Goal: Task Accomplishment & Management: Manage account settings

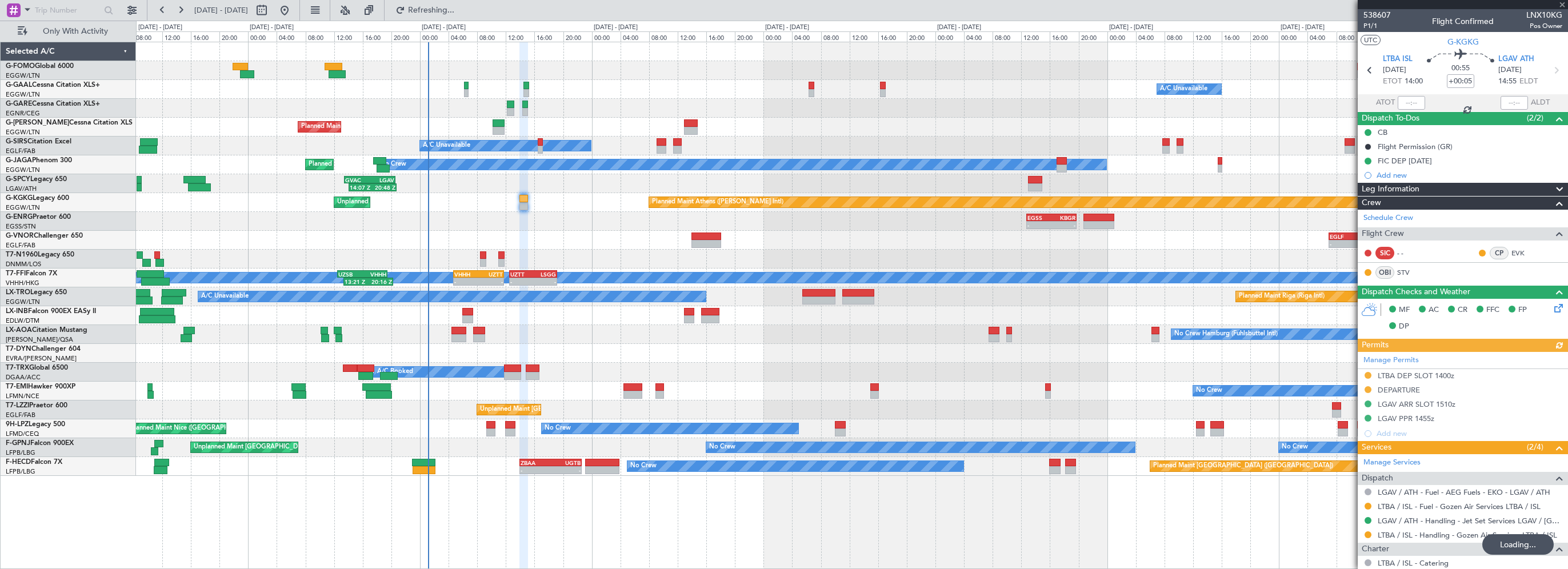
click at [455, 7] on span "Refreshing..." at bounding box center [431, 10] width 48 height 8
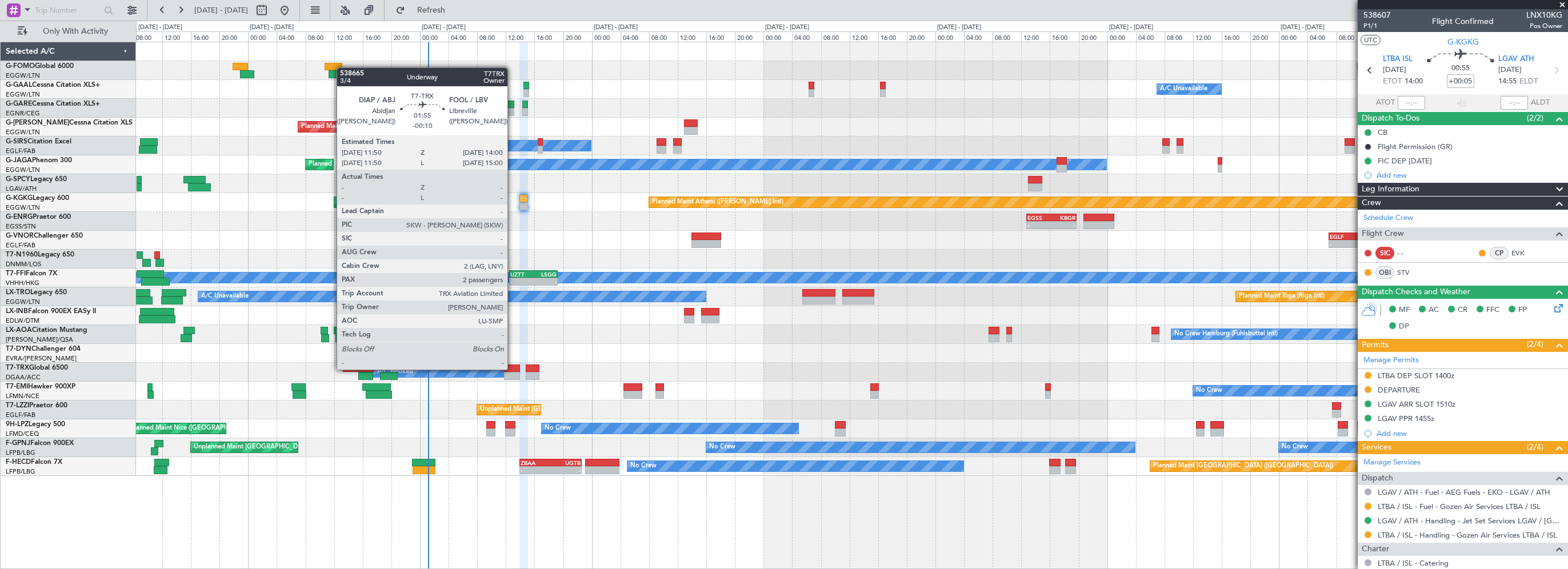
click at [513, 369] on div at bounding box center [512, 368] width 16 height 8
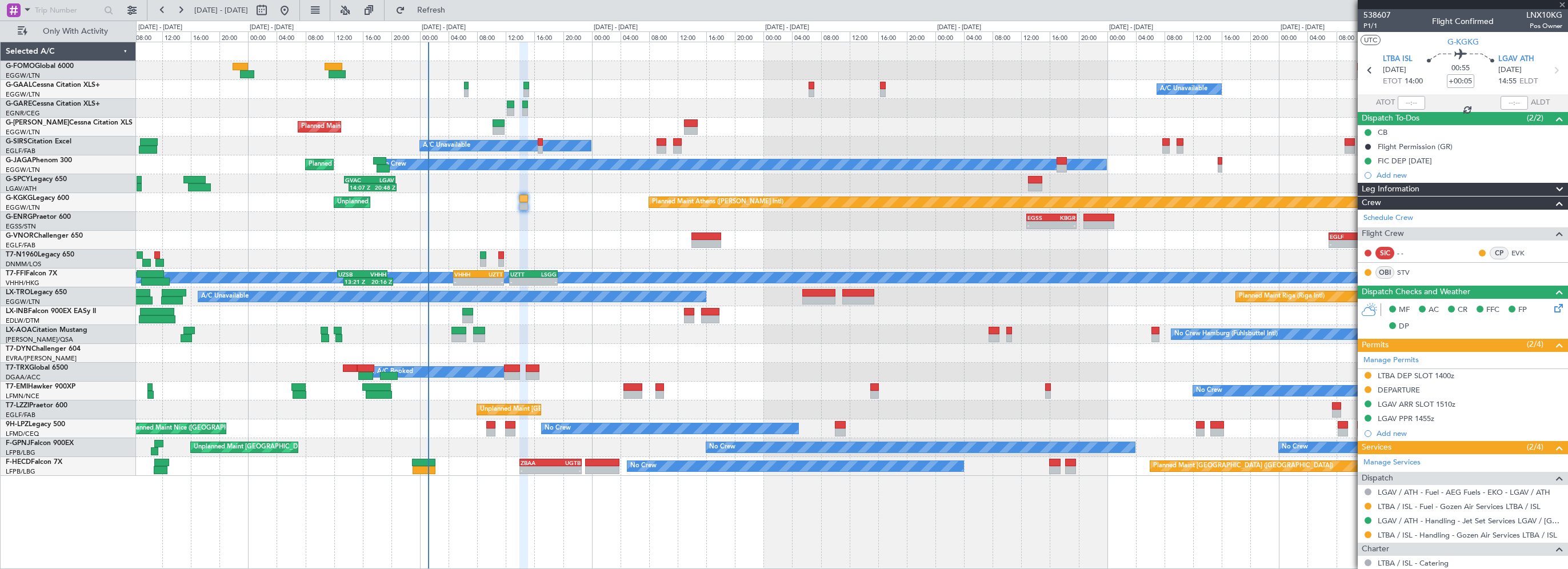
type input "-00:10"
type input "2"
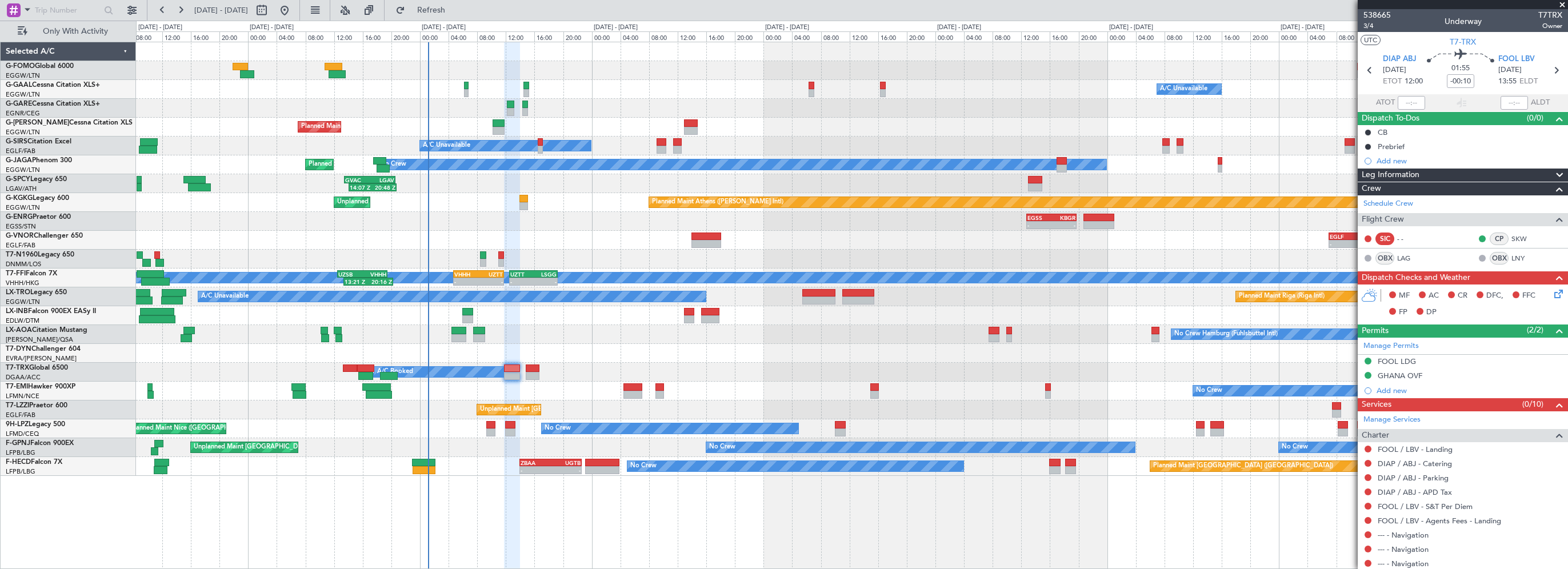
click at [496, 428] on div "Unplanned Maint Nice ([GEOGRAPHIC_DATA]) No Crew" at bounding box center [852, 428] width 1432 height 19
click at [490, 420] on div "Unplanned Maint Nice ([GEOGRAPHIC_DATA]) No Crew" at bounding box center [852, 428] width 1432 height 19
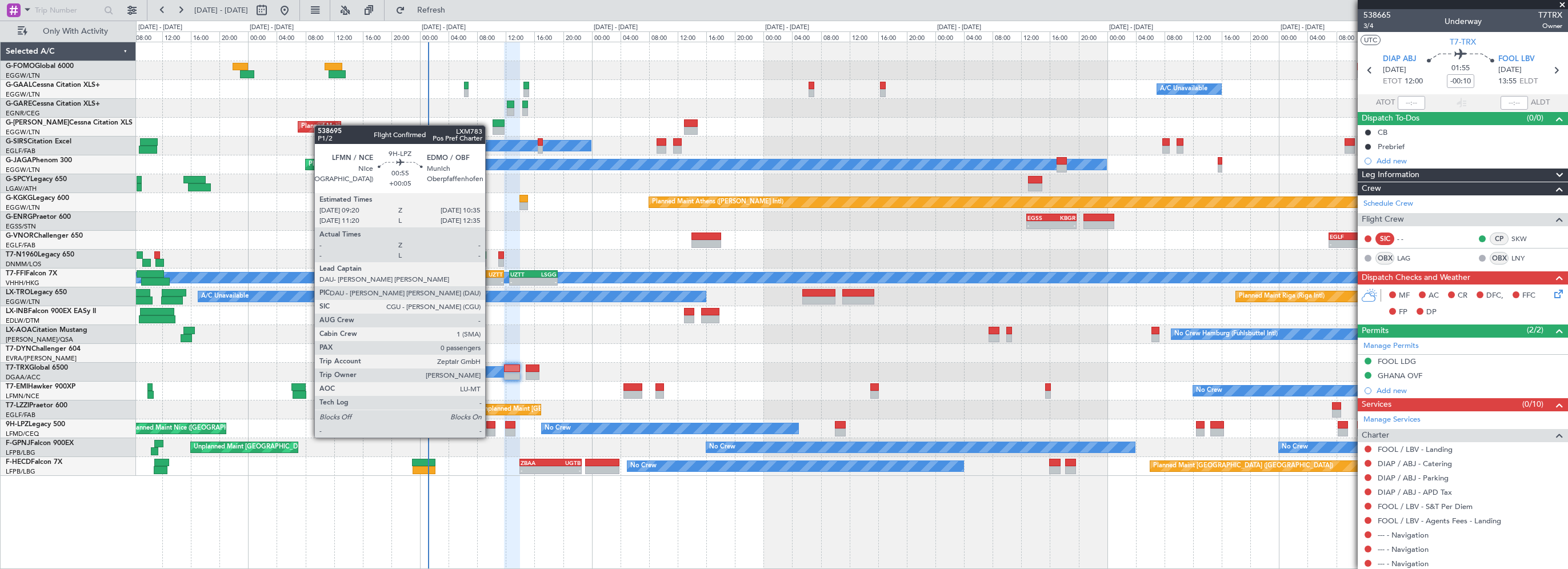
click at [490, 426] on div at bounding box center [491, 425] width 9 height 8
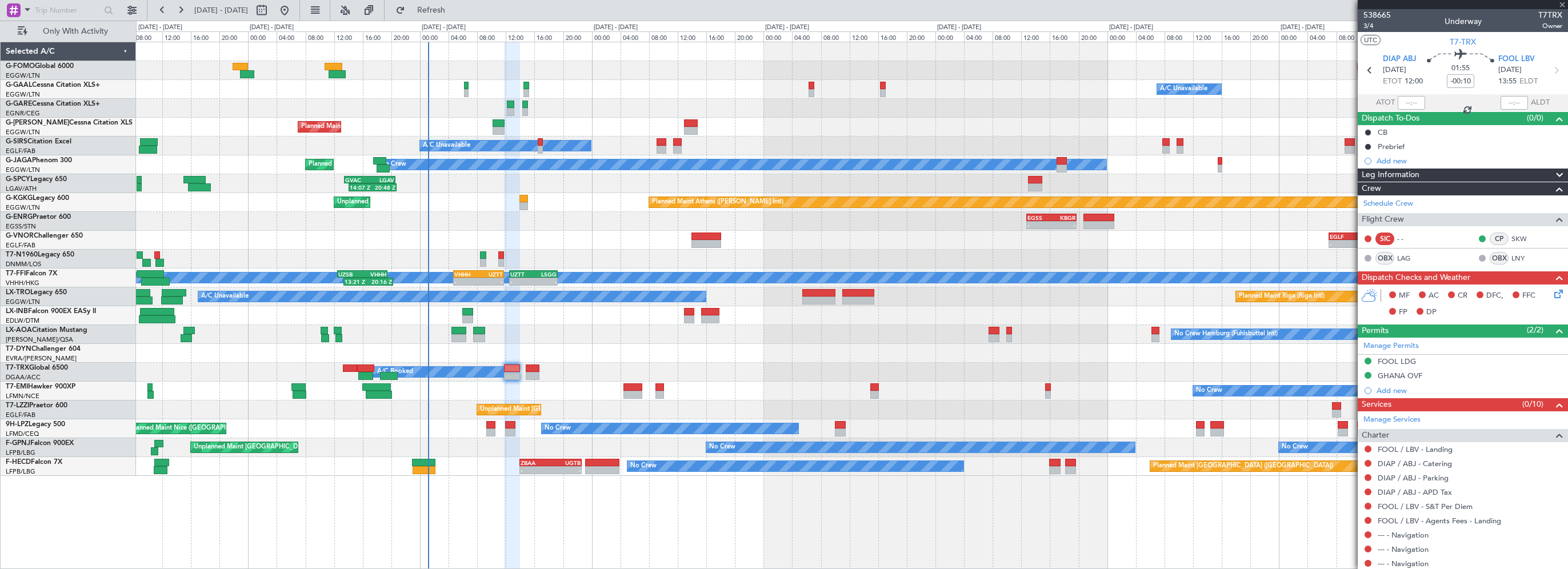
type input "+00:05"
type input "0"
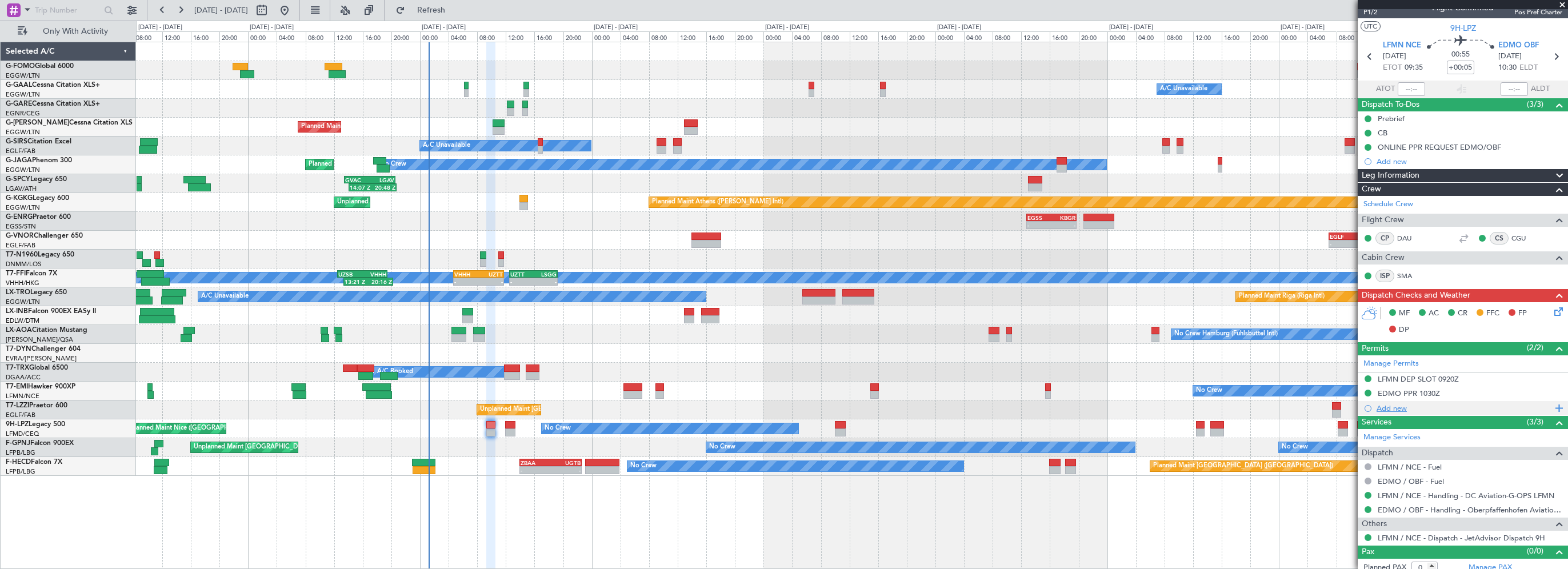
scroll to position [20, 0]
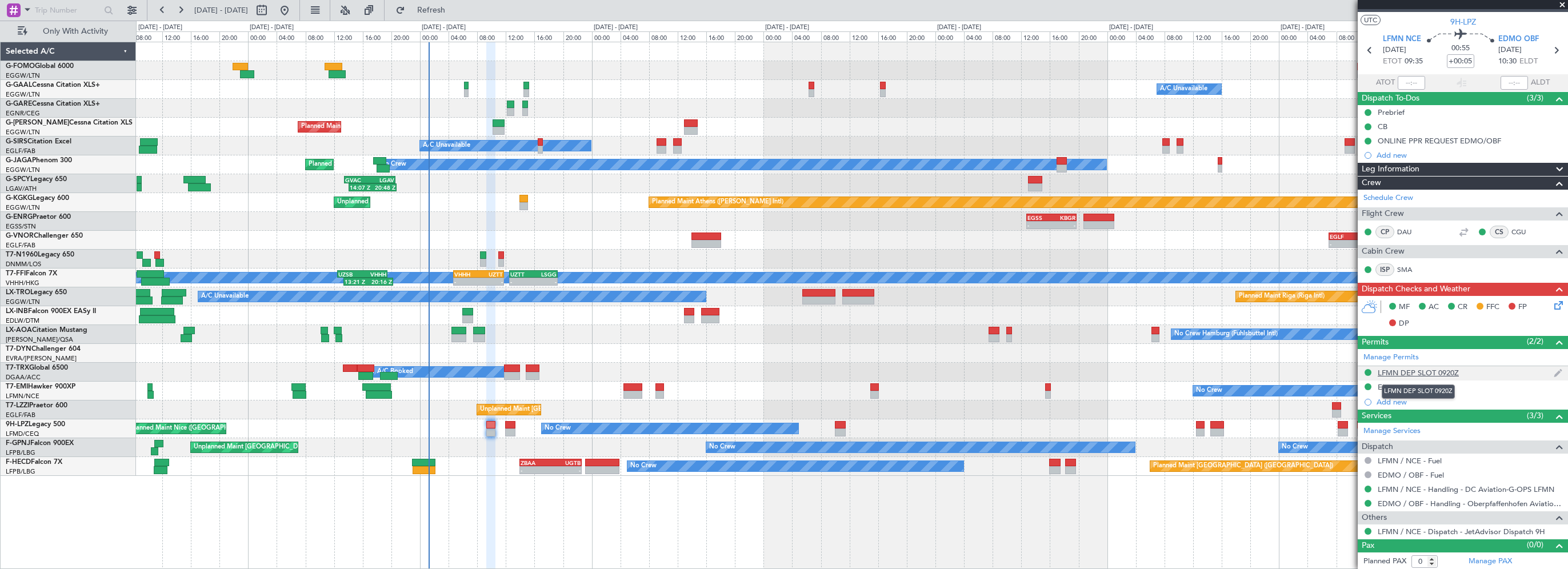
click at [1430, 374] on div "LFMN DEP SLOT 0920Z" at bounding box center [1418, 373] width 81 height 10
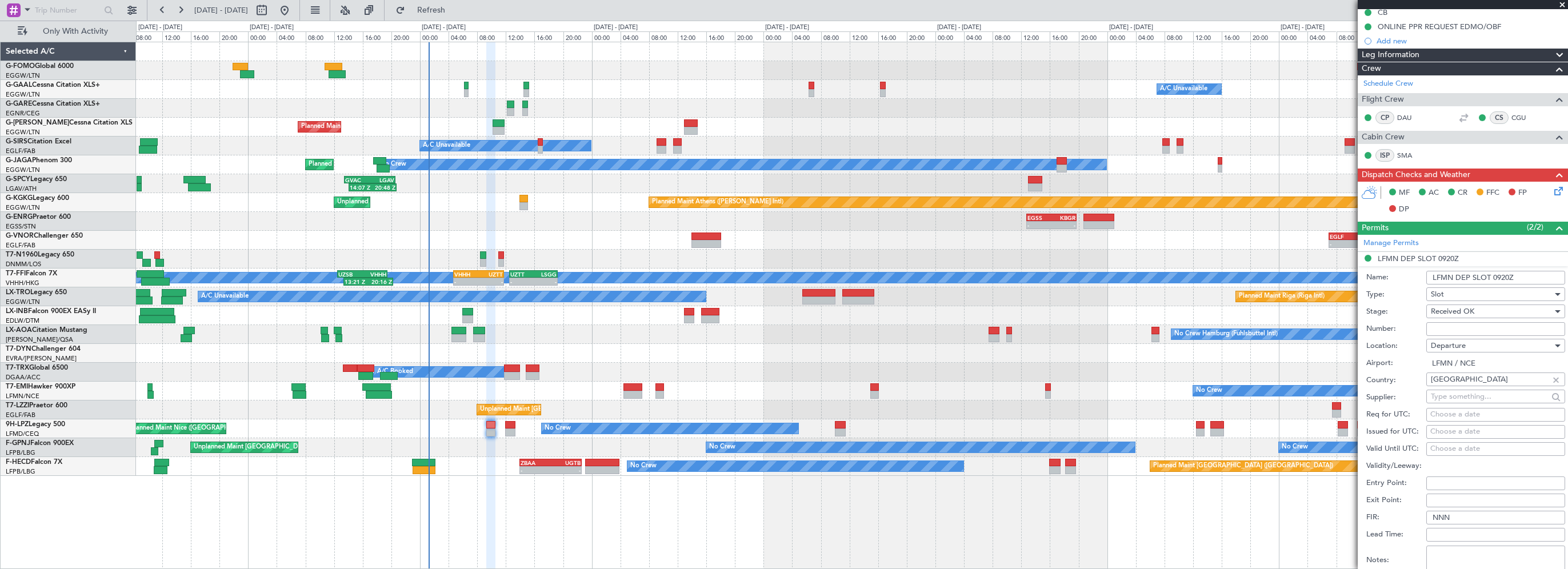
scroll to position [191, 0]
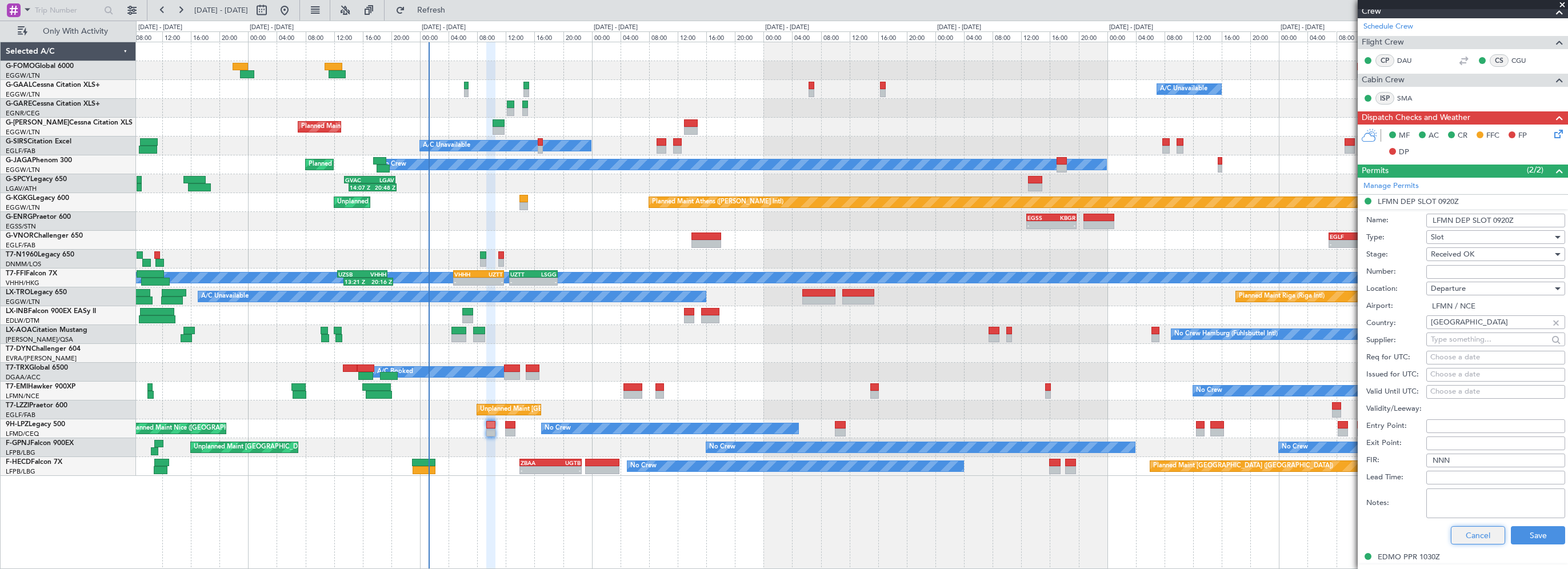
click at [1470, 535] on button "Cancel" at bounding box center [1478, 536] width 54 height 18
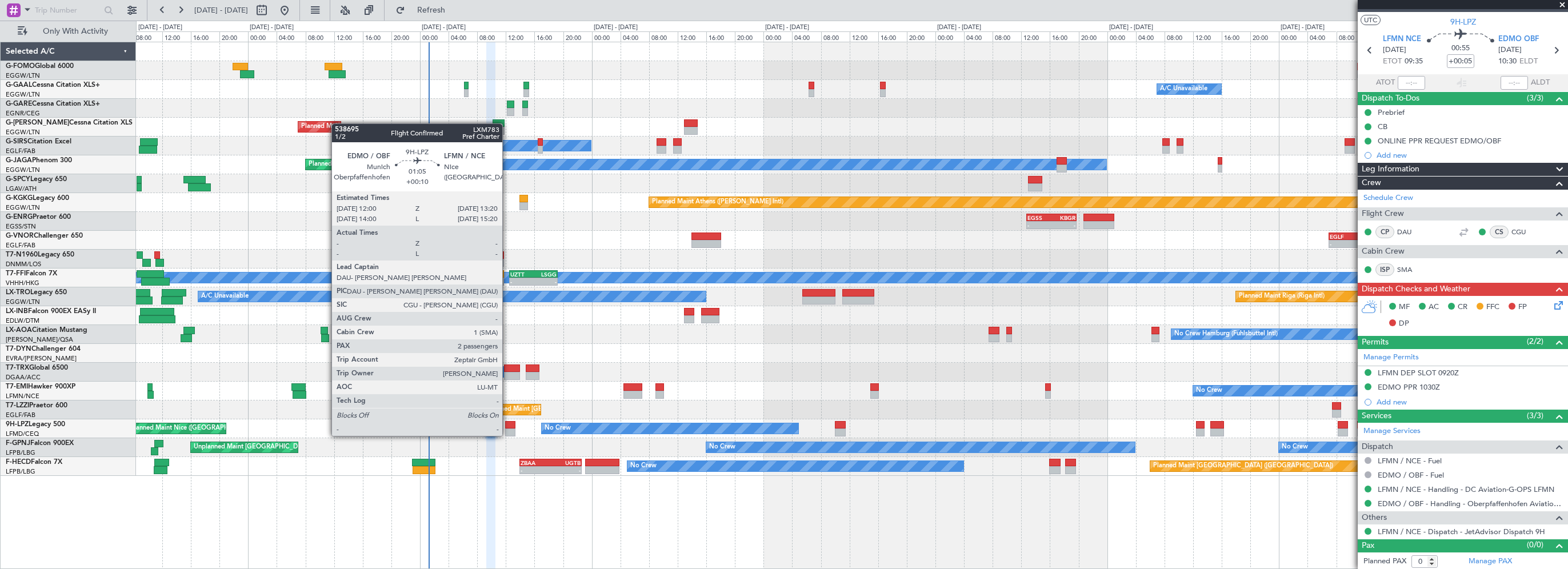
click at [508, 425] on div at bounding box center [510, 425] width 10 height 8
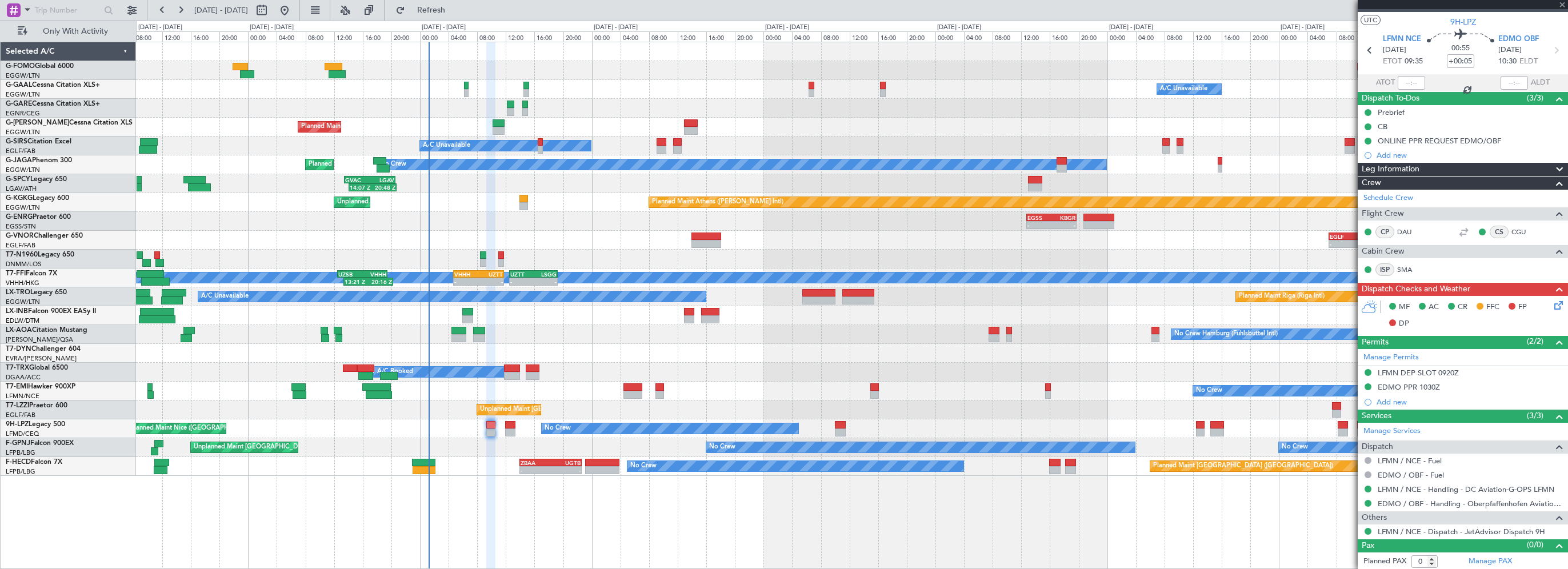
type input "+00:10"
type input "2"
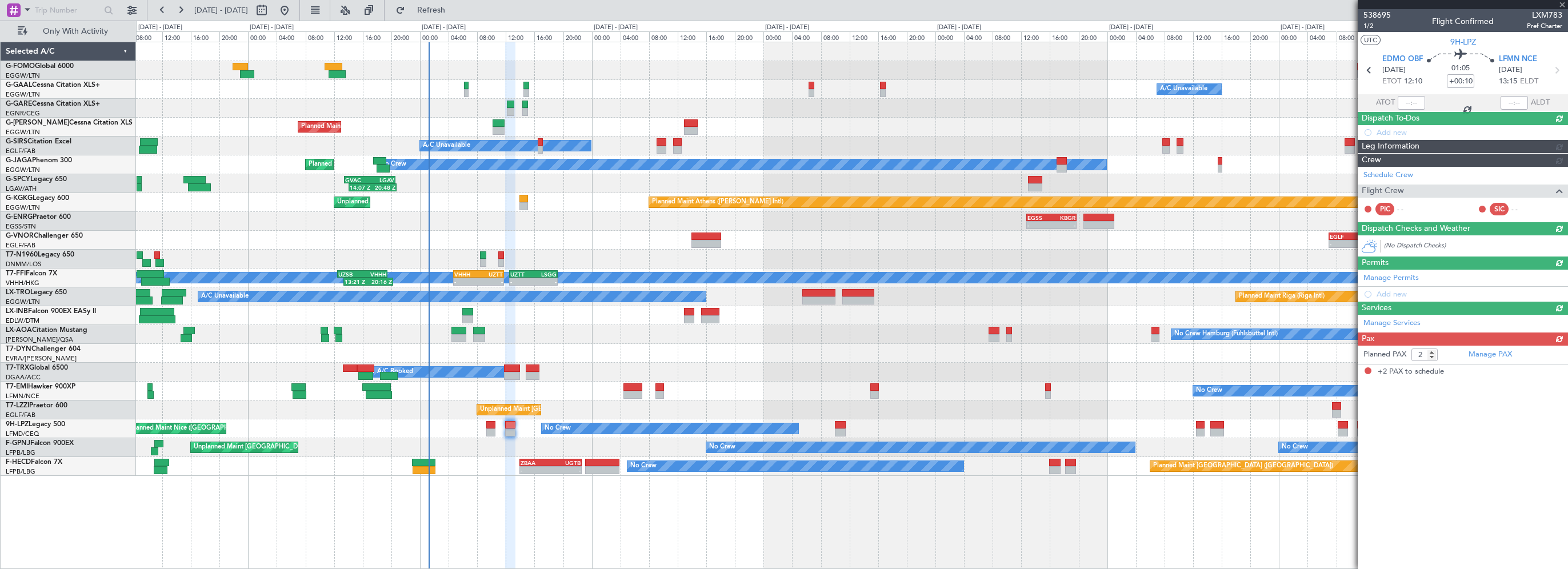
scroll to position [0, 0]
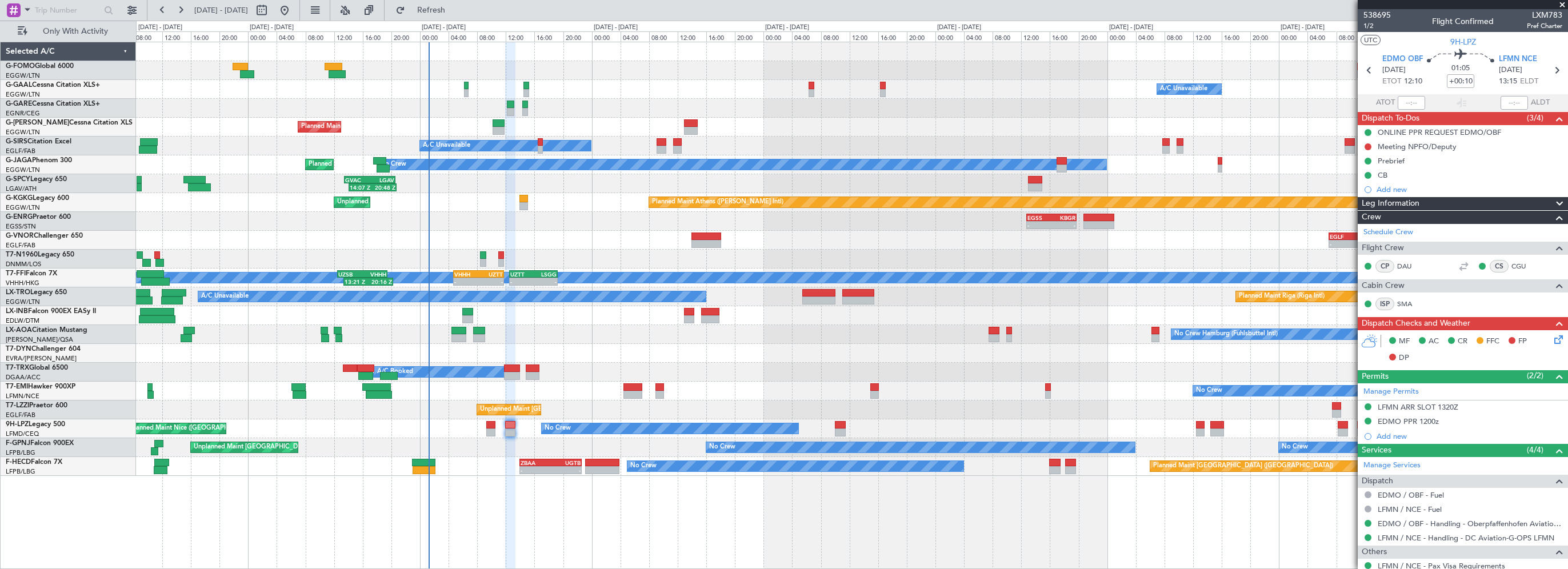
click at [1422, 206] on div "Leg Information" at bounding box center [1463, 204] width 210 height 13
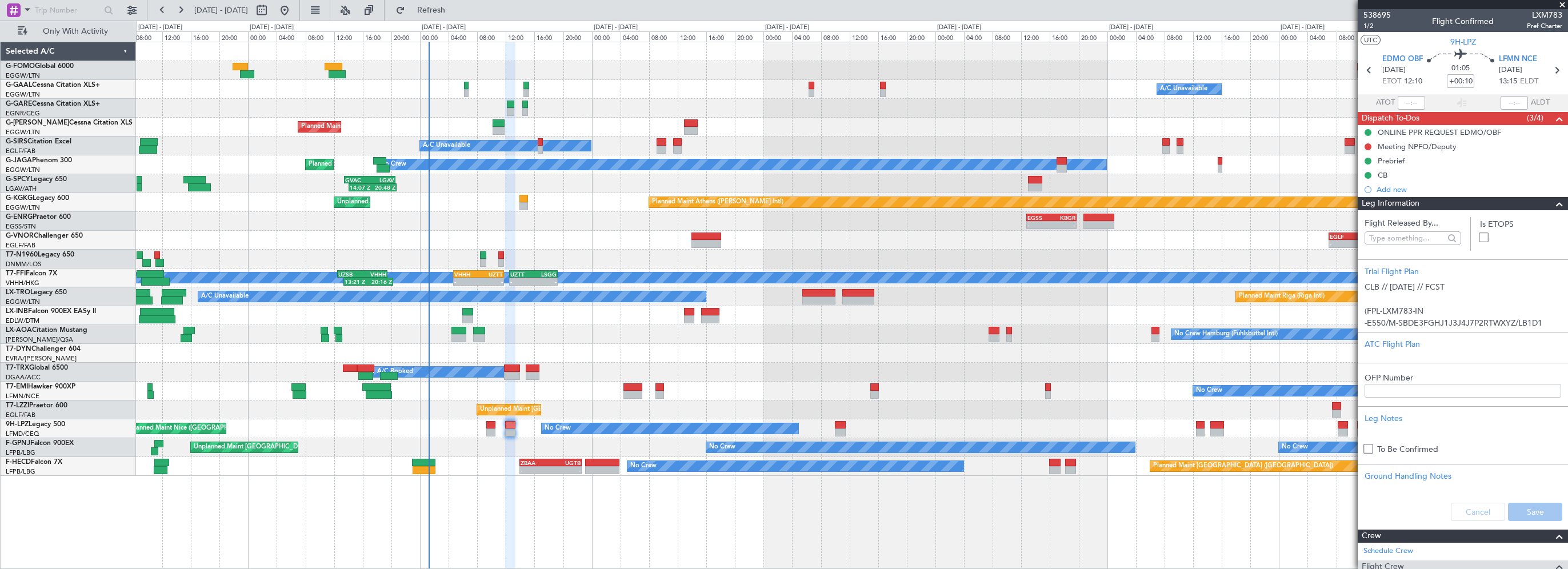
click at [1507, 201] on div "Leg Information" at bounding box center [1463, 204] width 210 height 13
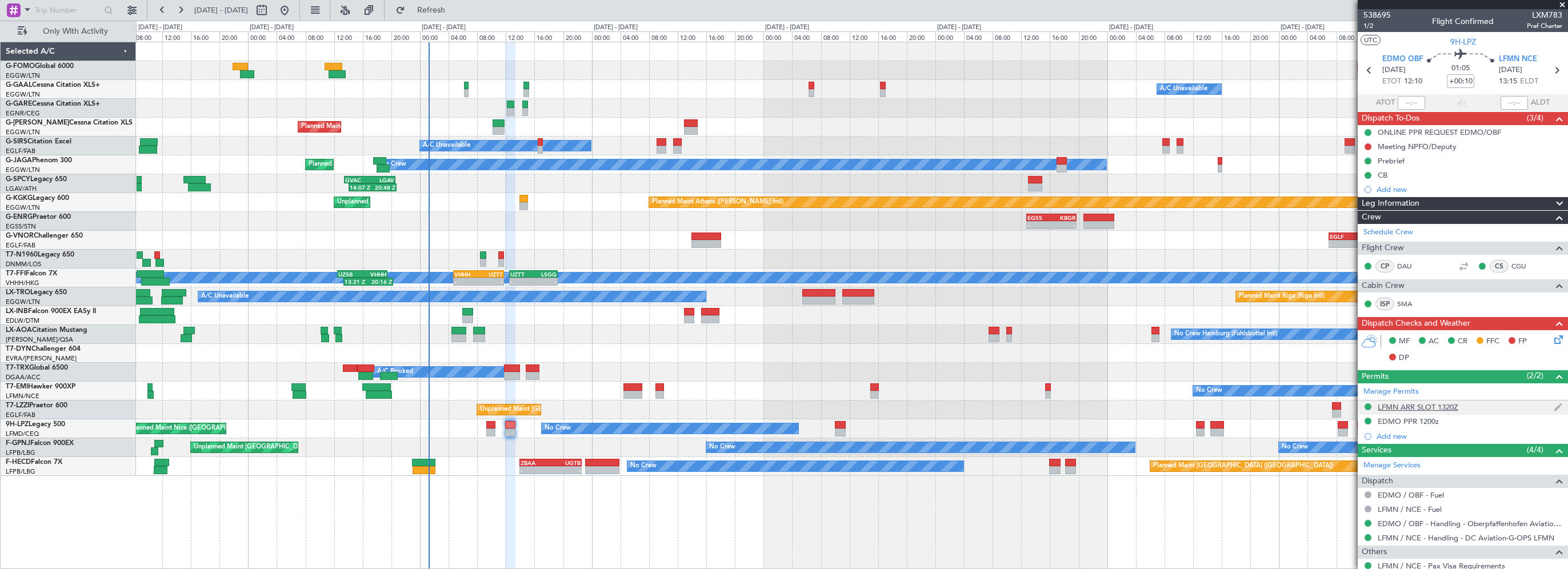
click at [1404, 403] on div "LFMN ARR SLOT 1320Z" at bounding box center [1418, 407] width 80 height 10
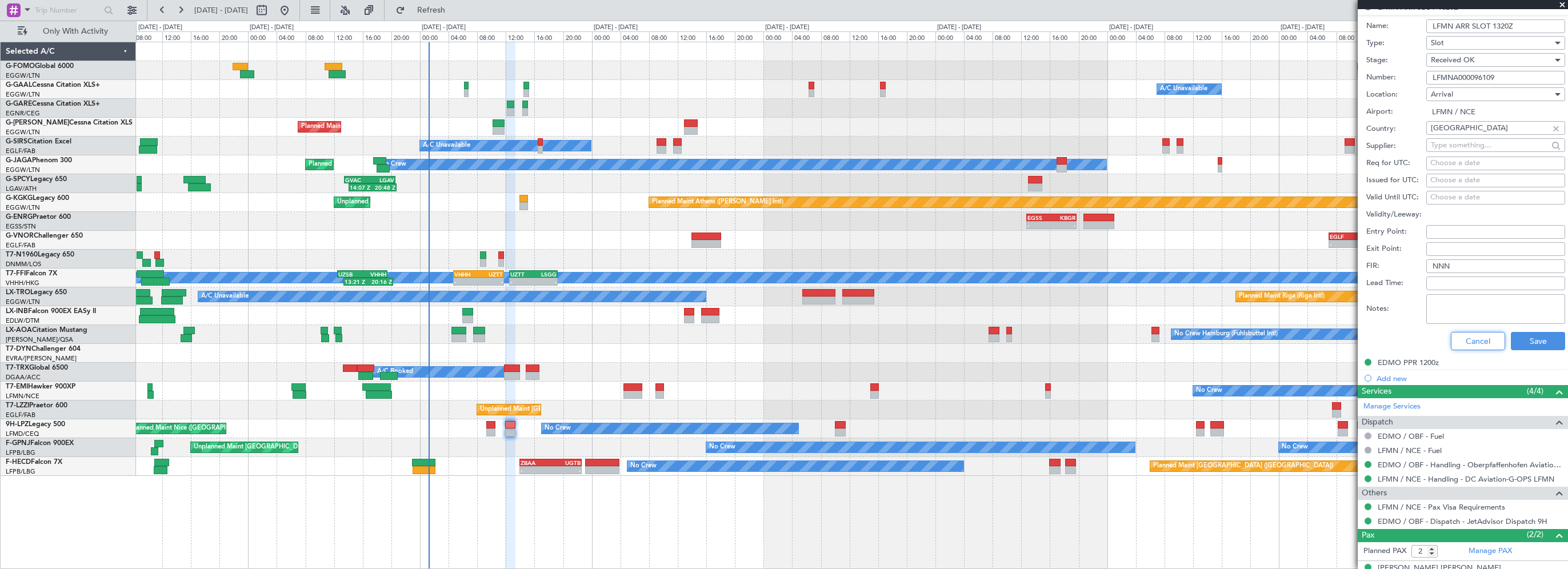
drag, startPoint x: 1487, startPoint y: 337, endPoint x: 1545, endPoint y: 352, distance: 59.9
click at [1487, 336] on button "Cancel" at bounding box center [1478, 341] width 54 height 18
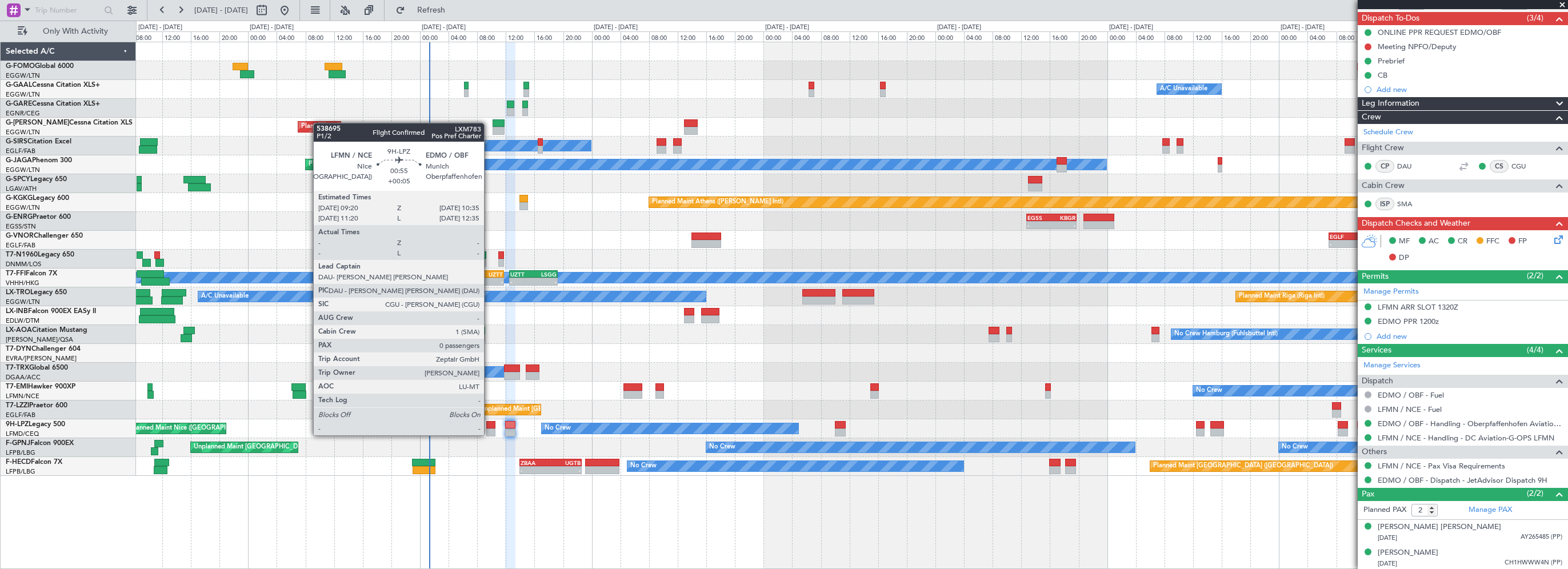
click at [489, 425] on div at bounding box center [491, 425] width 9 height 8
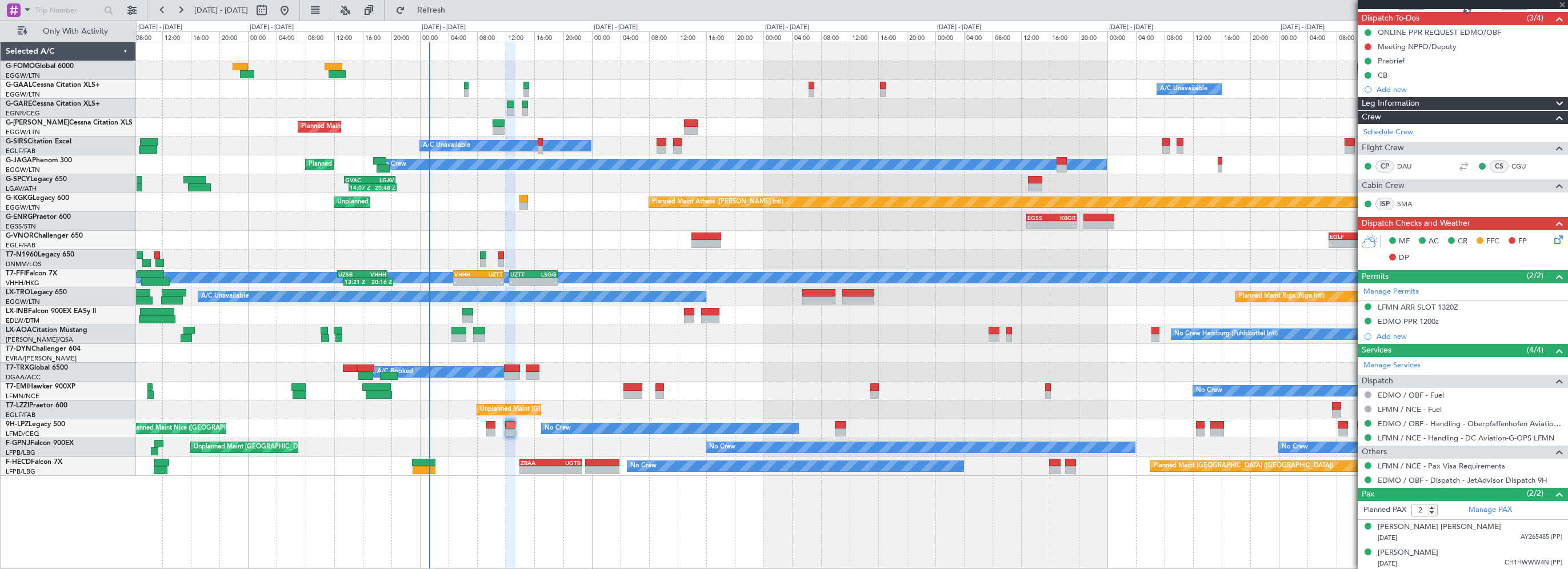
type input "+00:05"
type input "0"
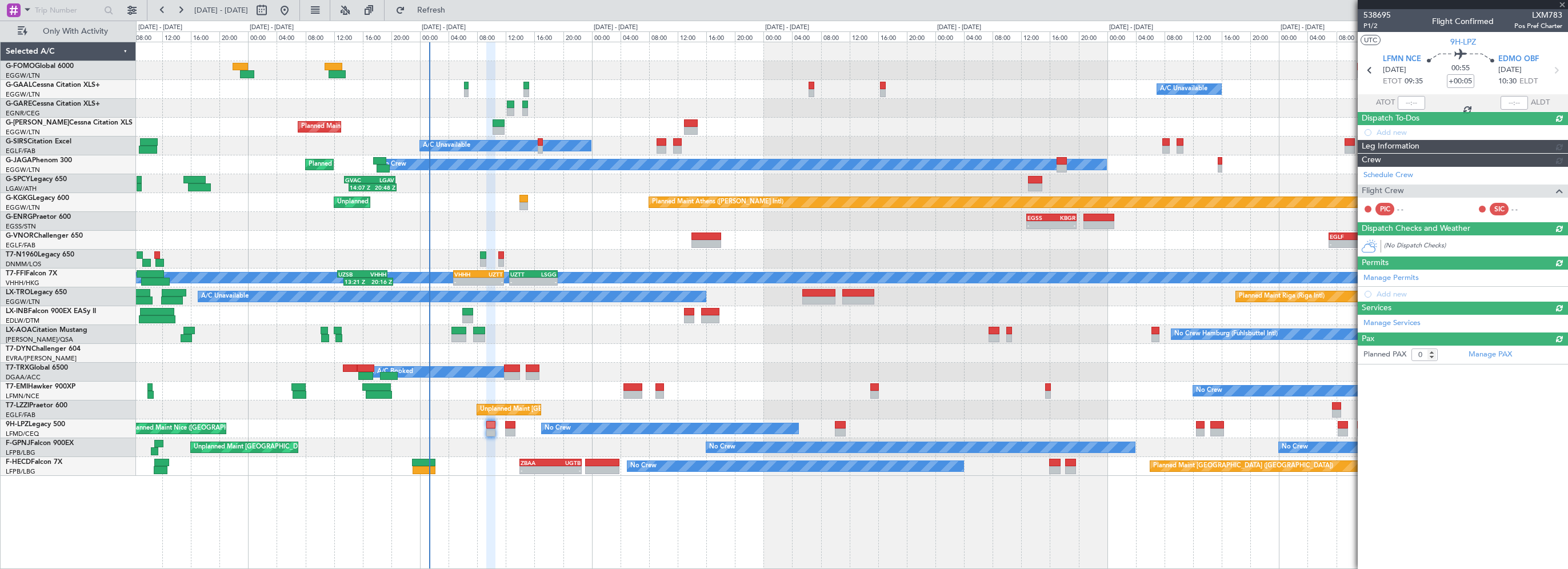
scroll to position [0, 0]
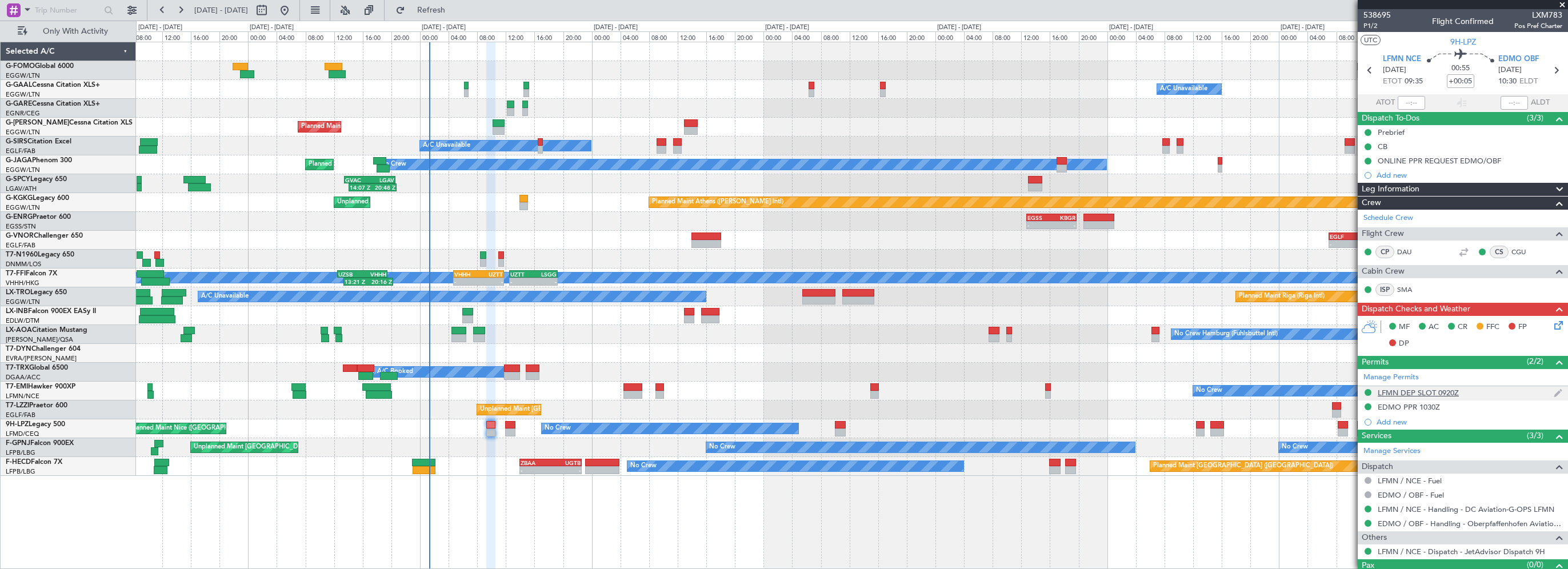
click at [1445, 392] on div "LFMN DEP SLOT 0920Z" at bounding box center [1418, 393] width 81 height 10
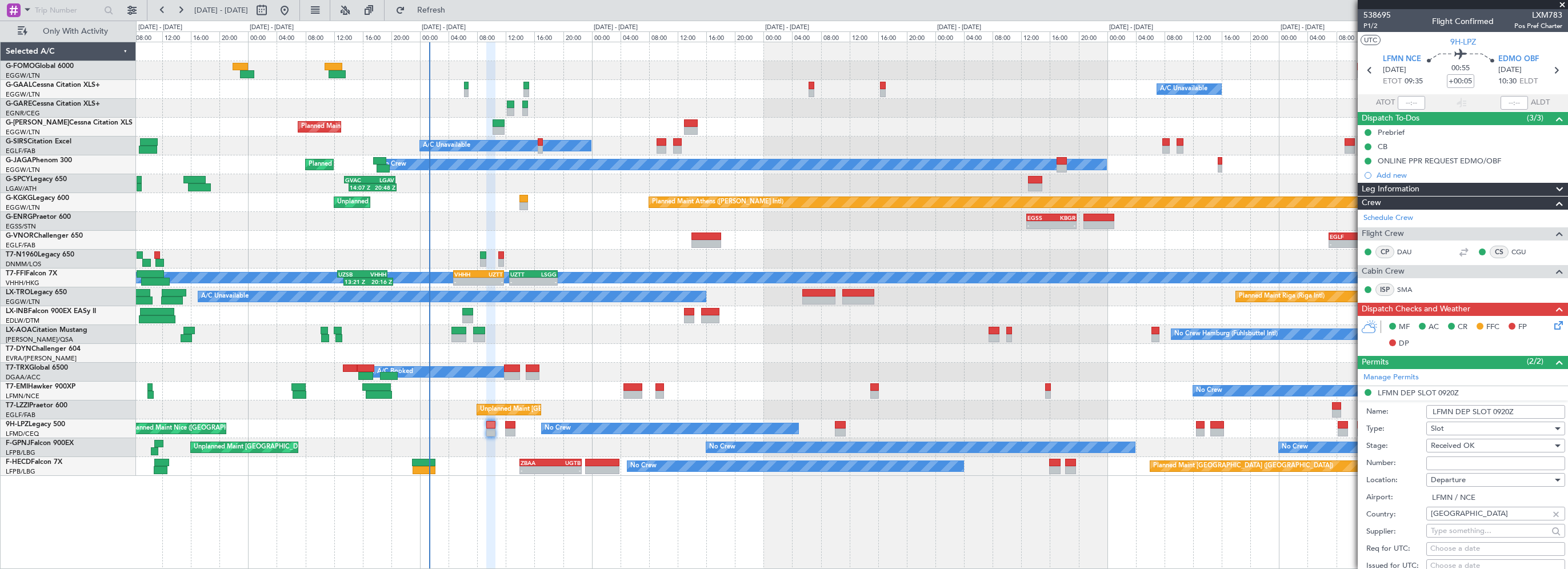
click at [1433, 464] on input "Number:" at bounding box center [1496, 463] width 139 height 14
paste input "LFMND000095510"
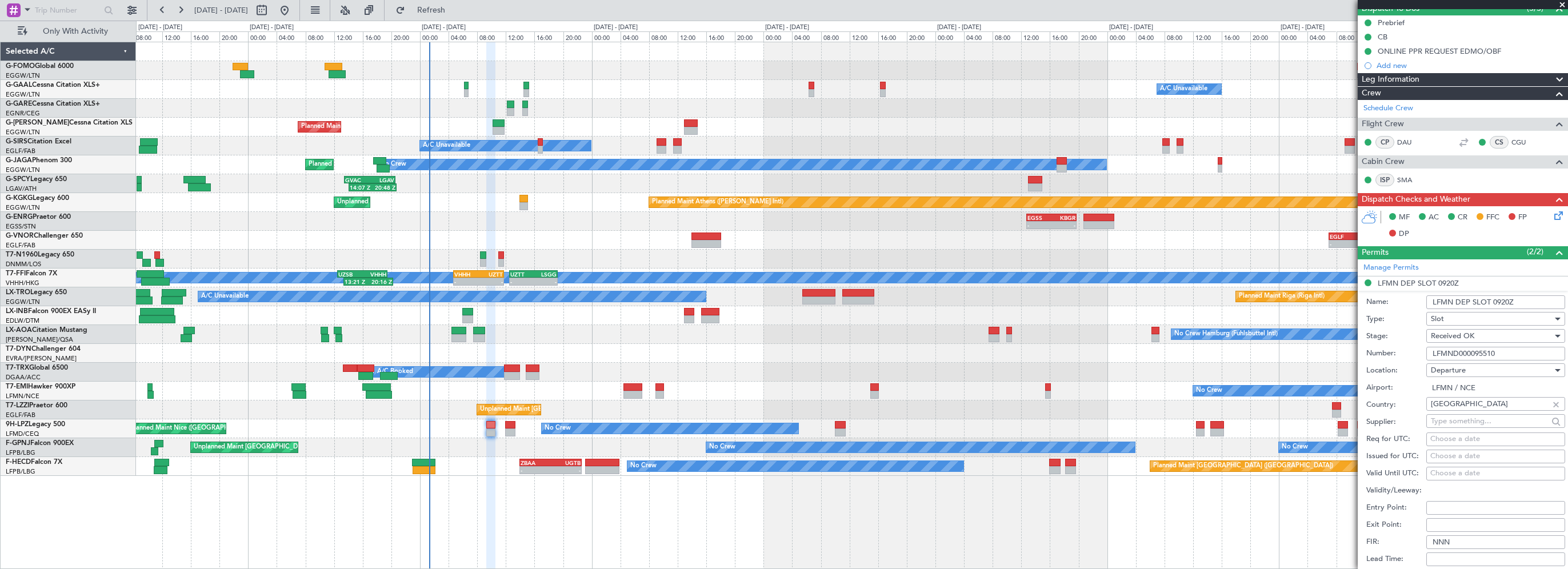
scroll to position [172, 0]
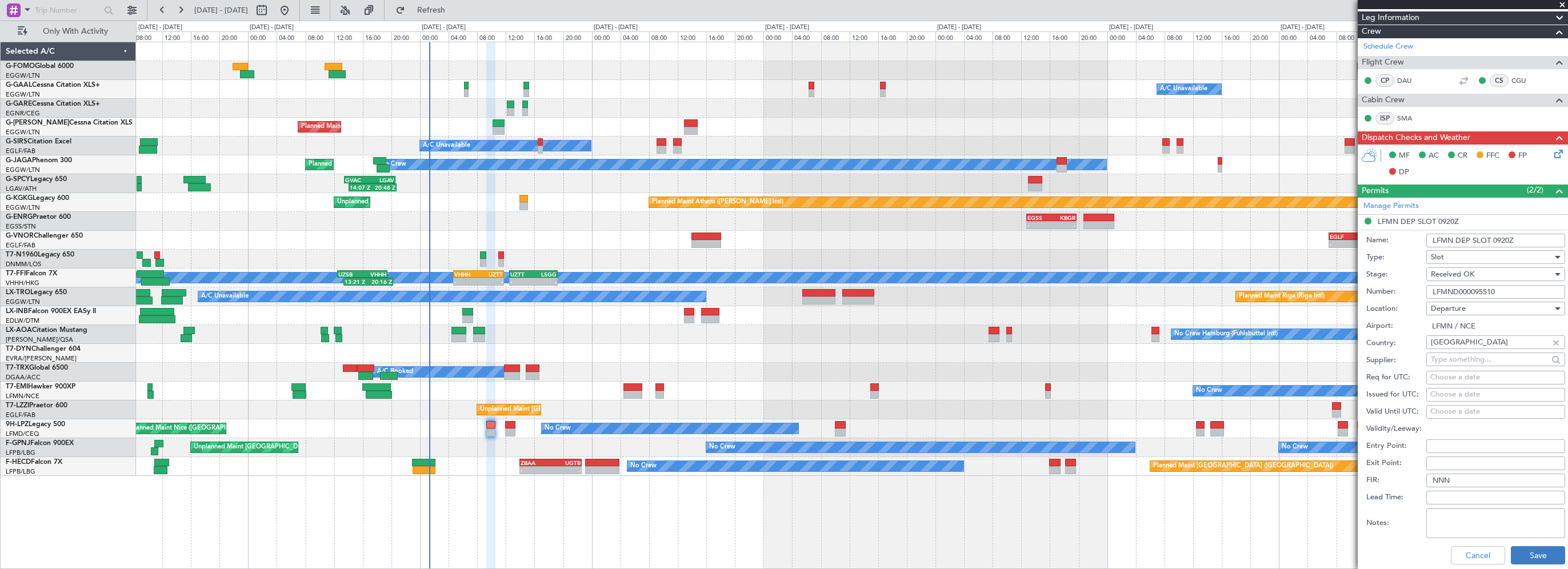
type input "LFMND000095510"
click at [1522, 557] on button "Save" at bounding box center [1538, 555] width 54 height 18
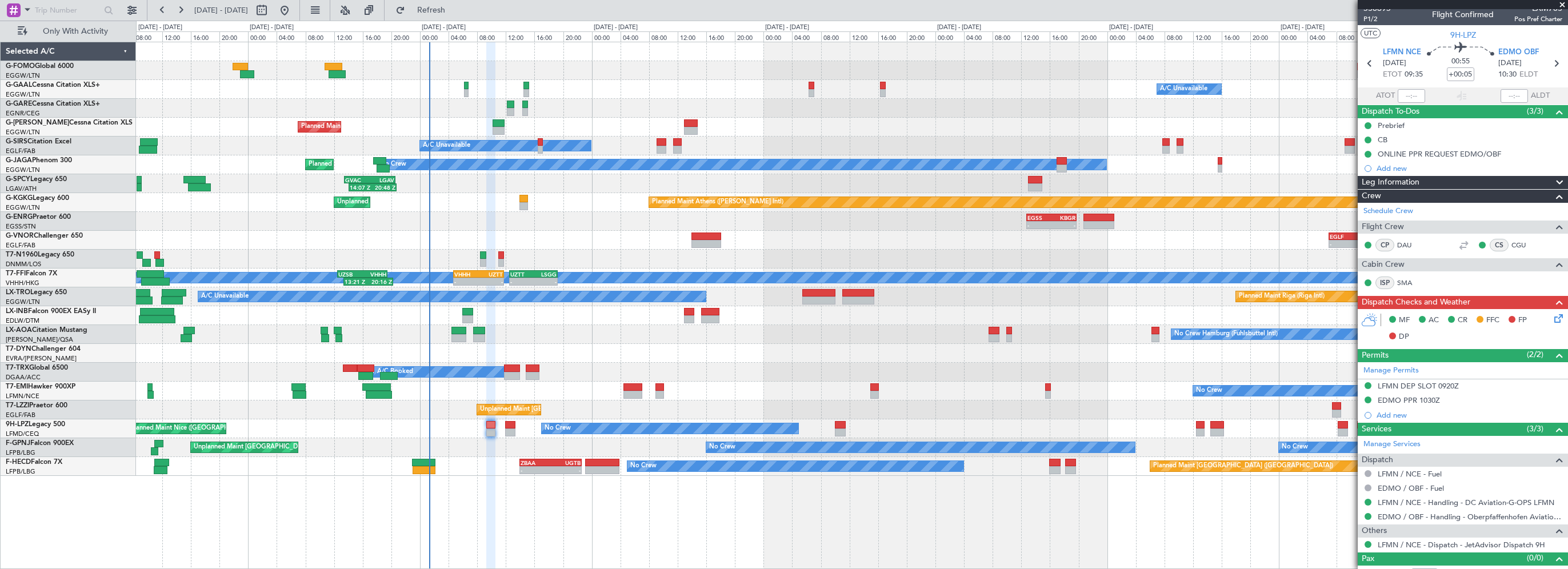
scroll to position [0, 0]
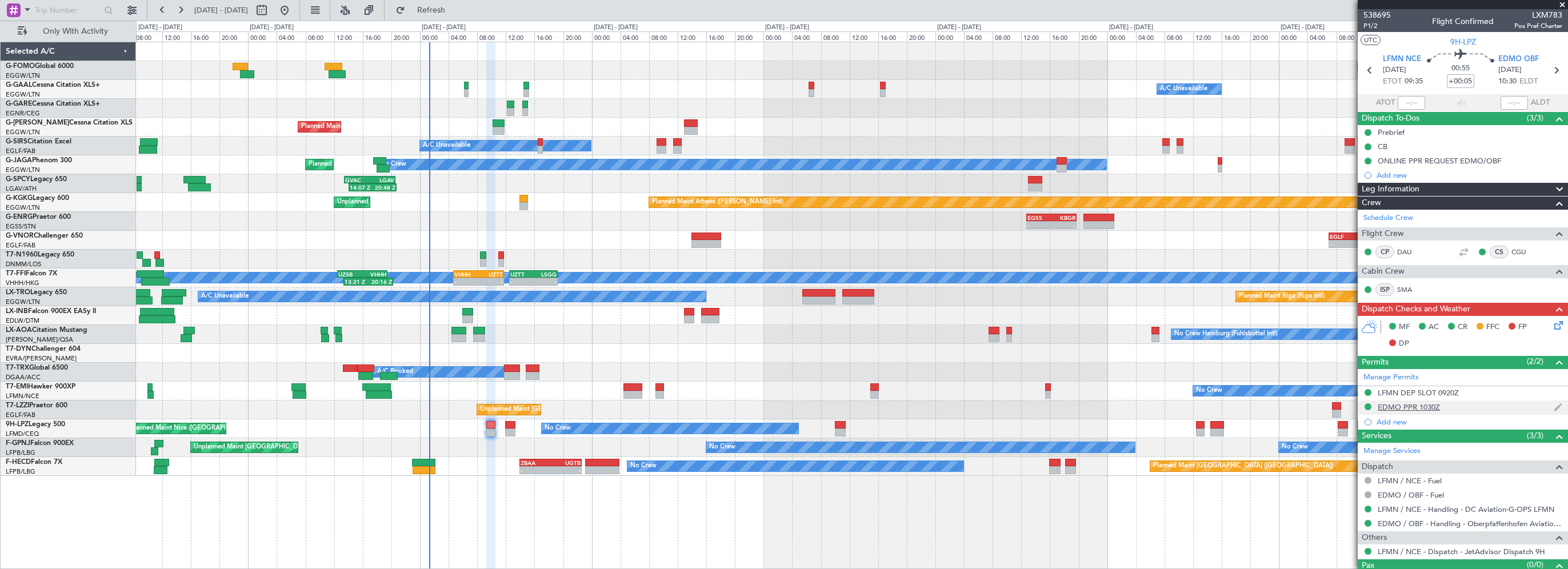
click at [1428, 408] on div "EDMO PPR 1030Z" at bounding box center [1409, 407] width 62 height 10
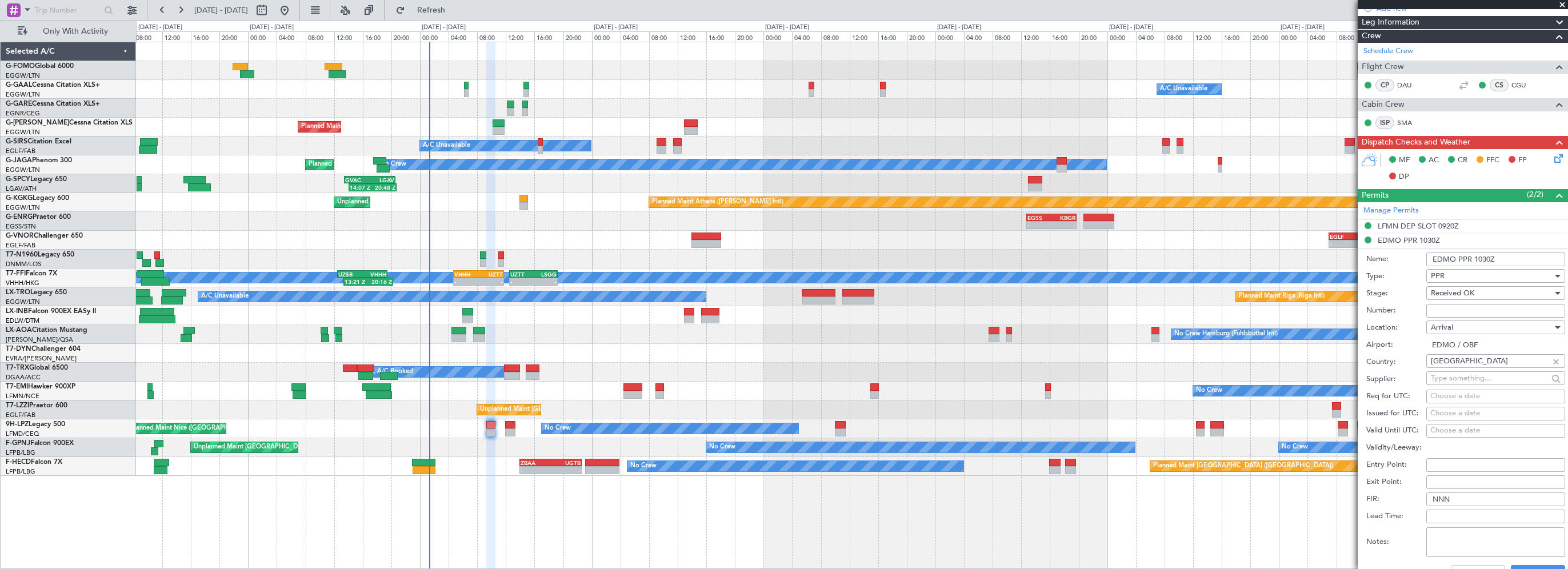
scroll to position [172, 0]
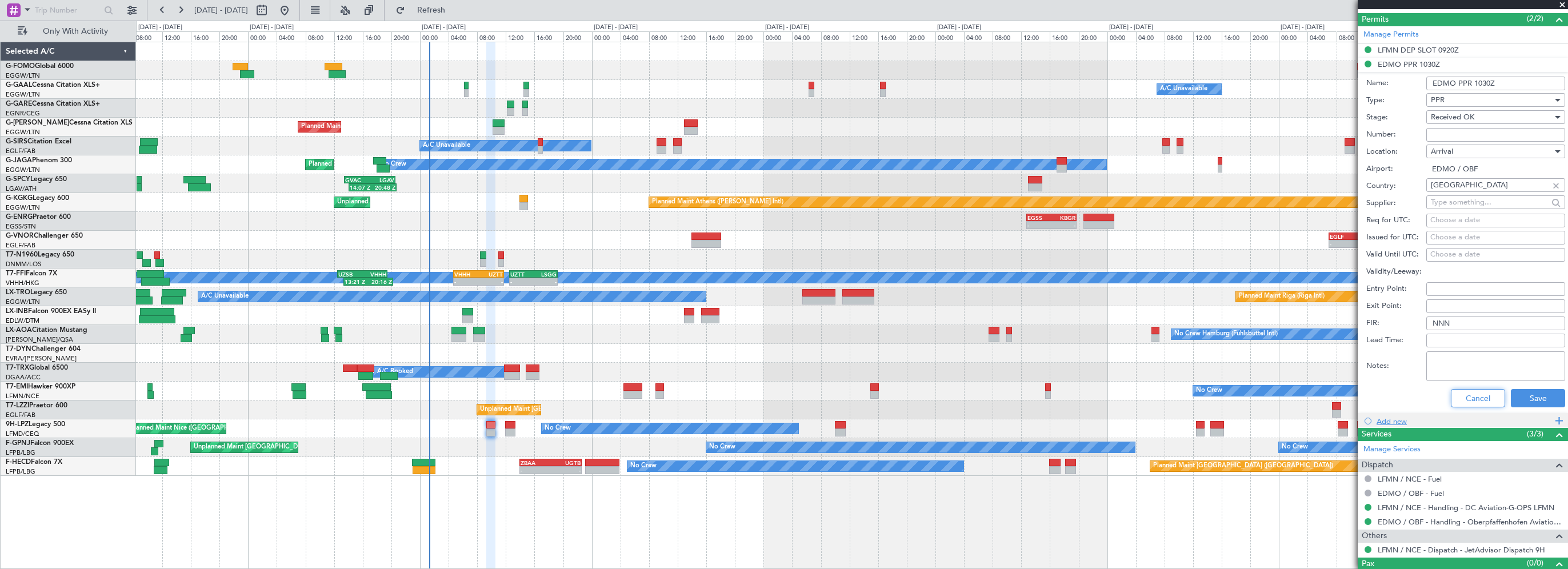
drag, startPoint x: 1465, startPoint y: 396, endPoint x: 1473, endPoint y: 397, distance: 8.1
click at [1465, 396] on button "Cancel" at bounding box center [1478, 398] width 54 height 18
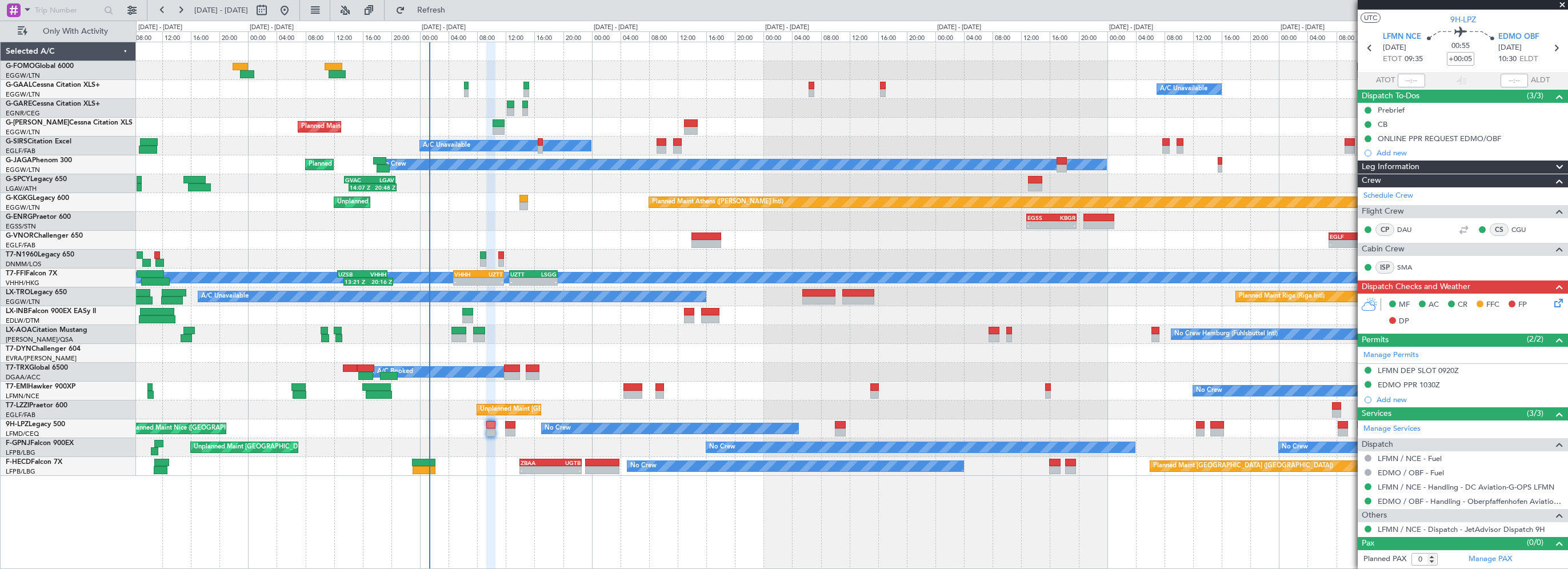
scroll to position [20, 0]
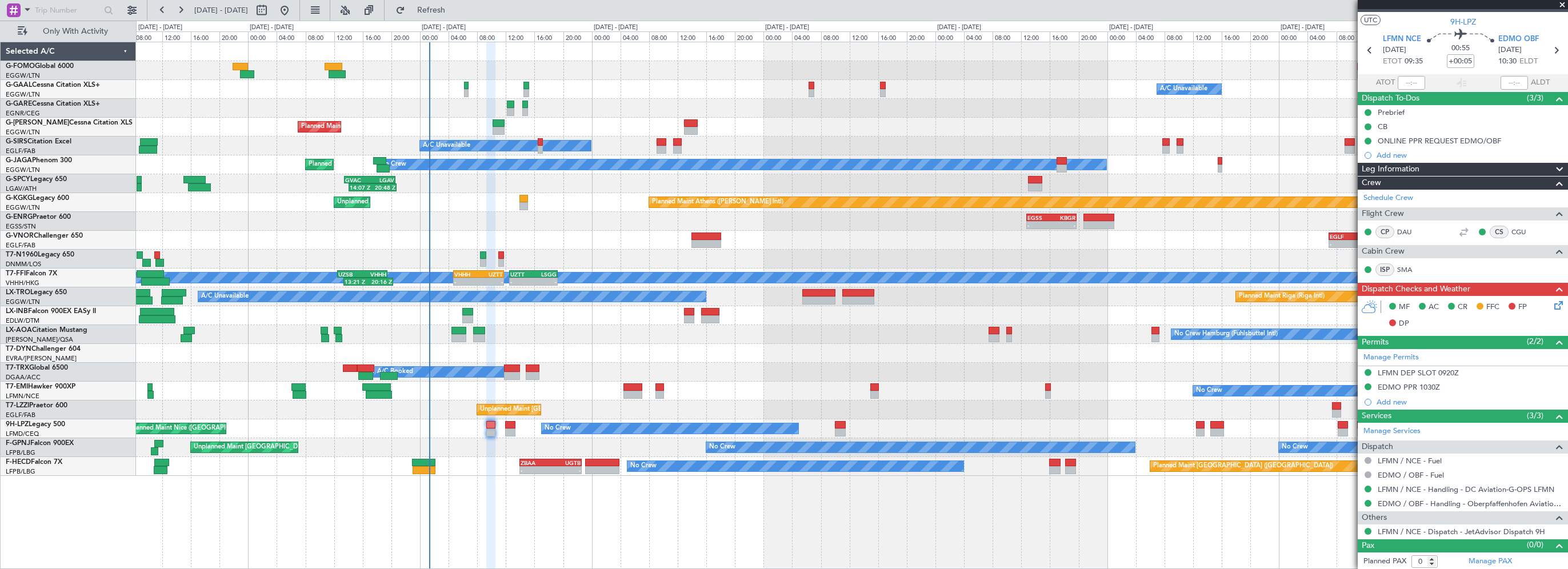
click at [1426, 165] on div "Leg Information" at bounding box center [1463, 170] width 210 height 13
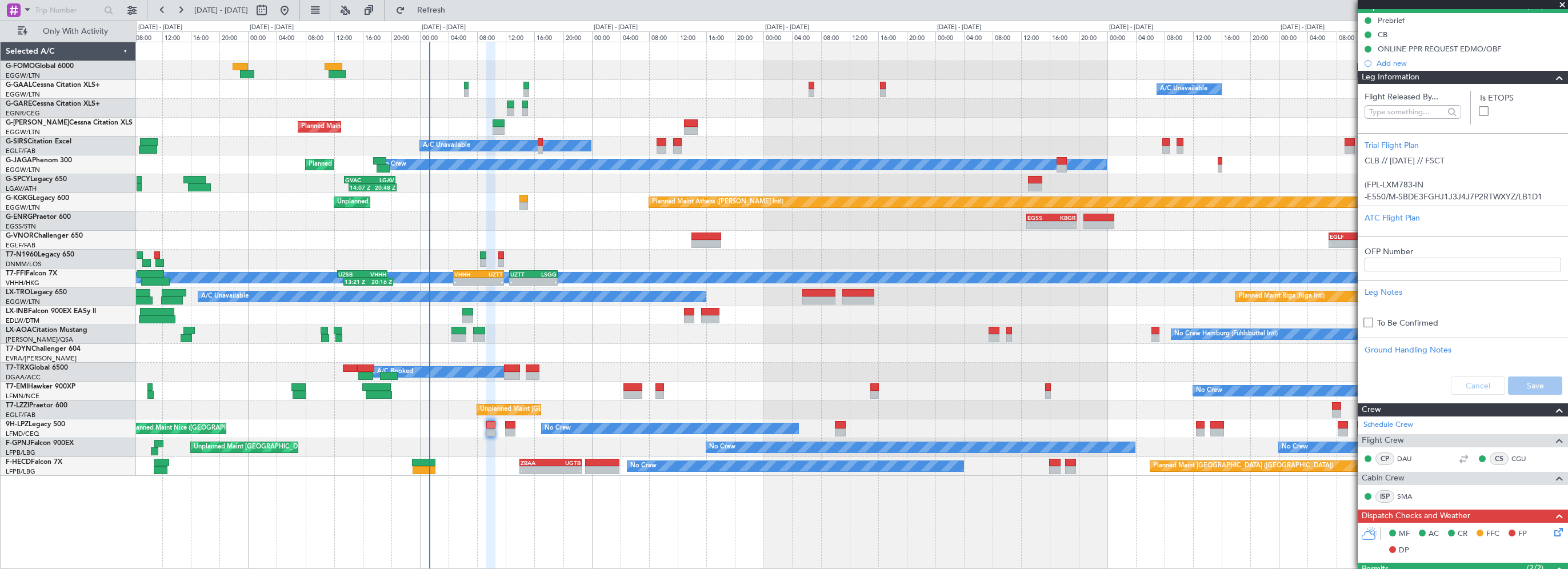
scroll to position [0, 0]
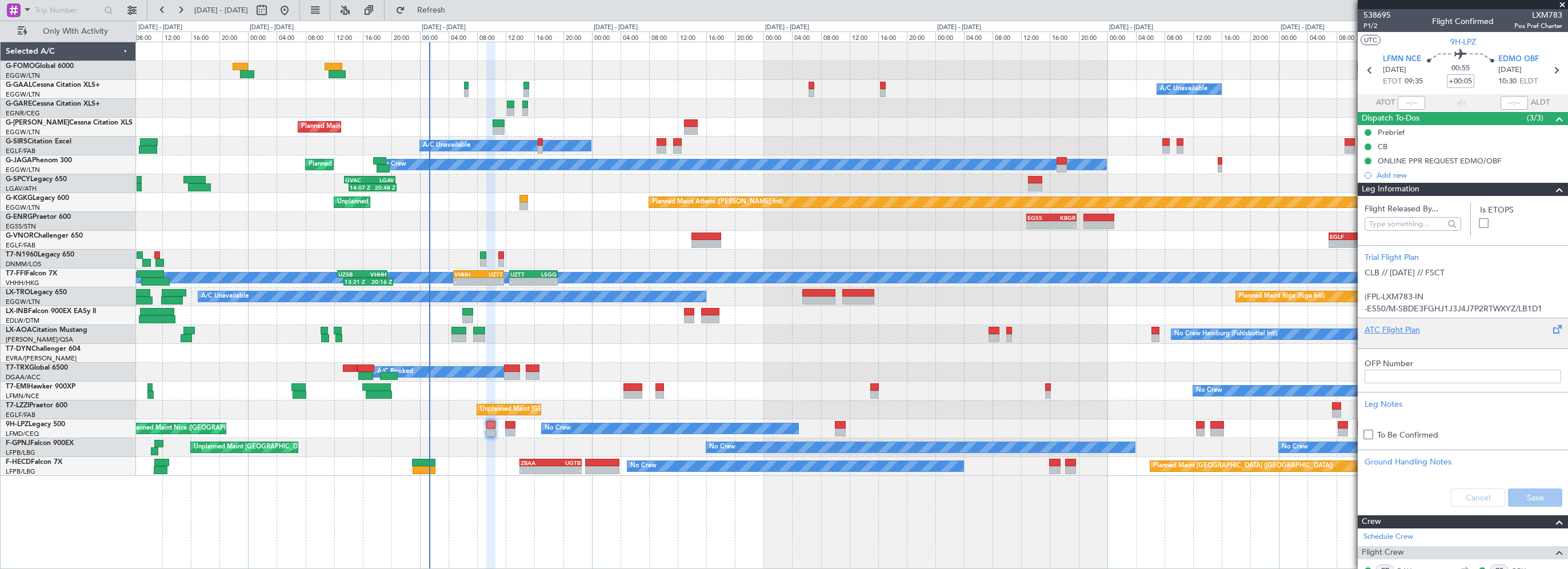
click at [1398, 327] on div "ATC Flight Plan" at bounding box center [1463, 330] width 197 height 12
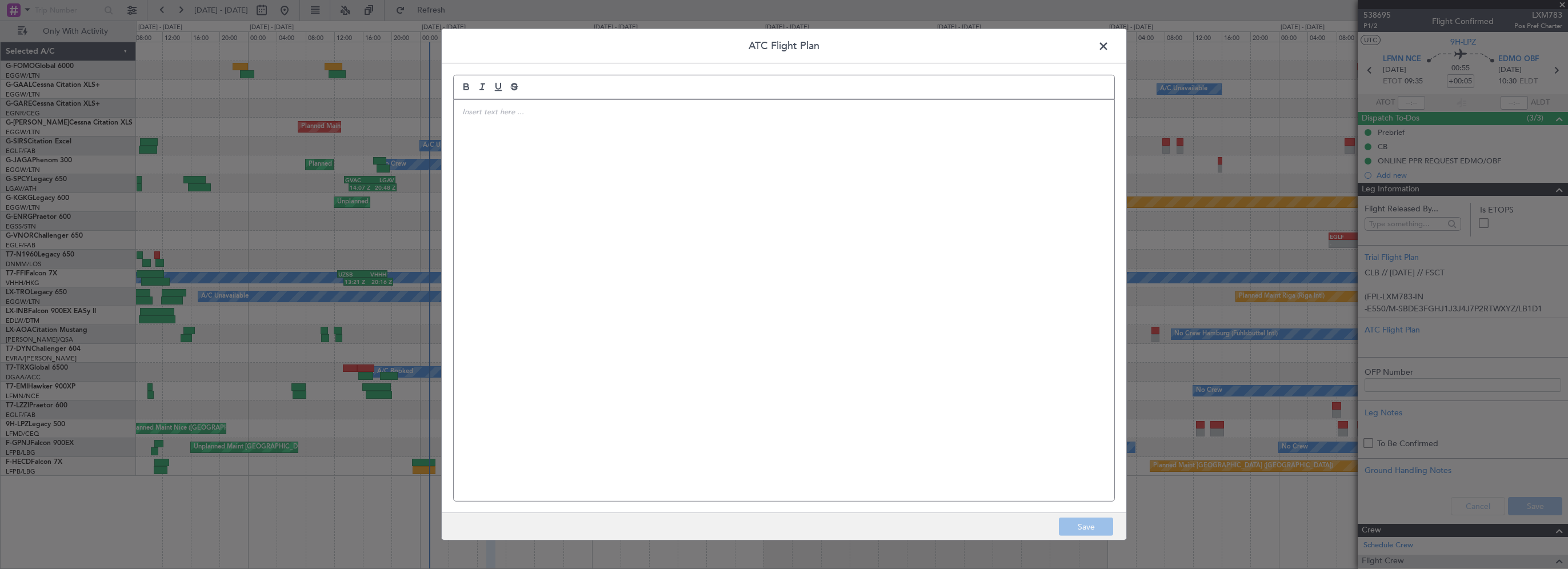
click at [781, 197] on div at bounding box center [783, 300] width 660 height 401
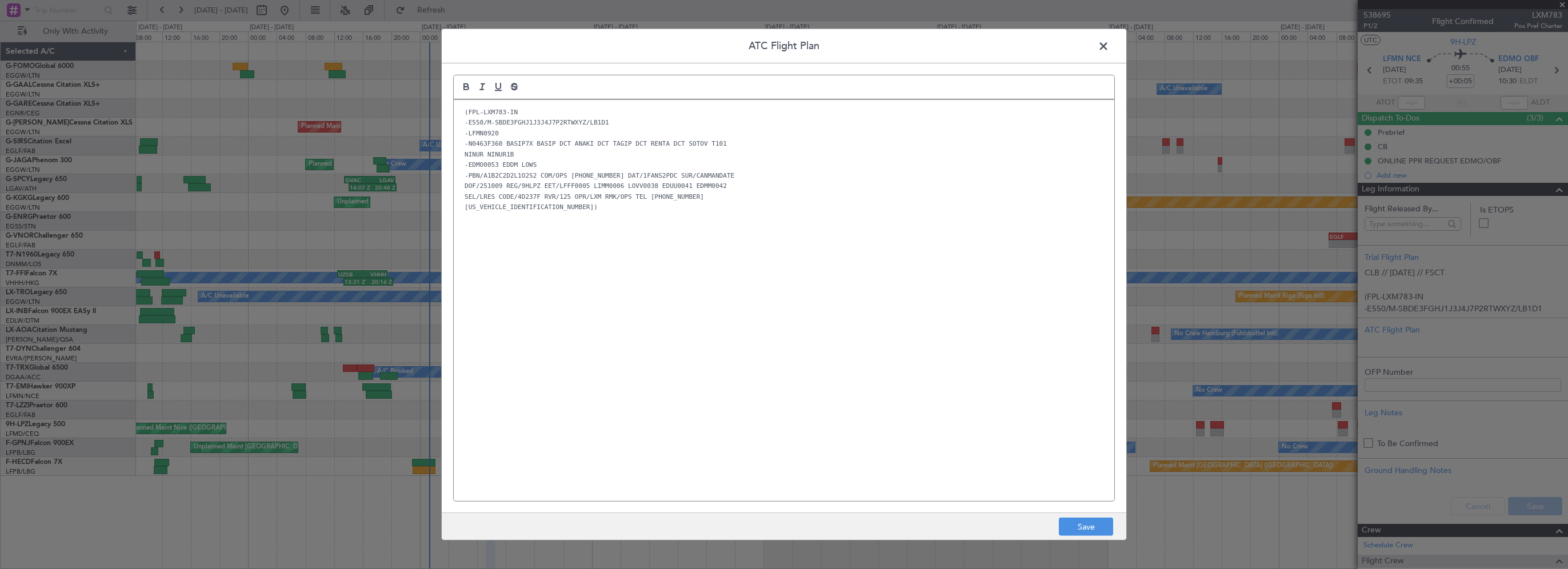
click at [782, 373] on div "(FPL-LXM783-IN -E550/M-SBDE3FGHJ1J3J4J7P2RTWXYZ/LB1D1 -LFMN0920 -N0463F360 BASI…" at bounding box center [783, 300] width 660 height 401
click at [1075, 525] on button "Save" at bounding box center [1086, 527] width 54 height 18
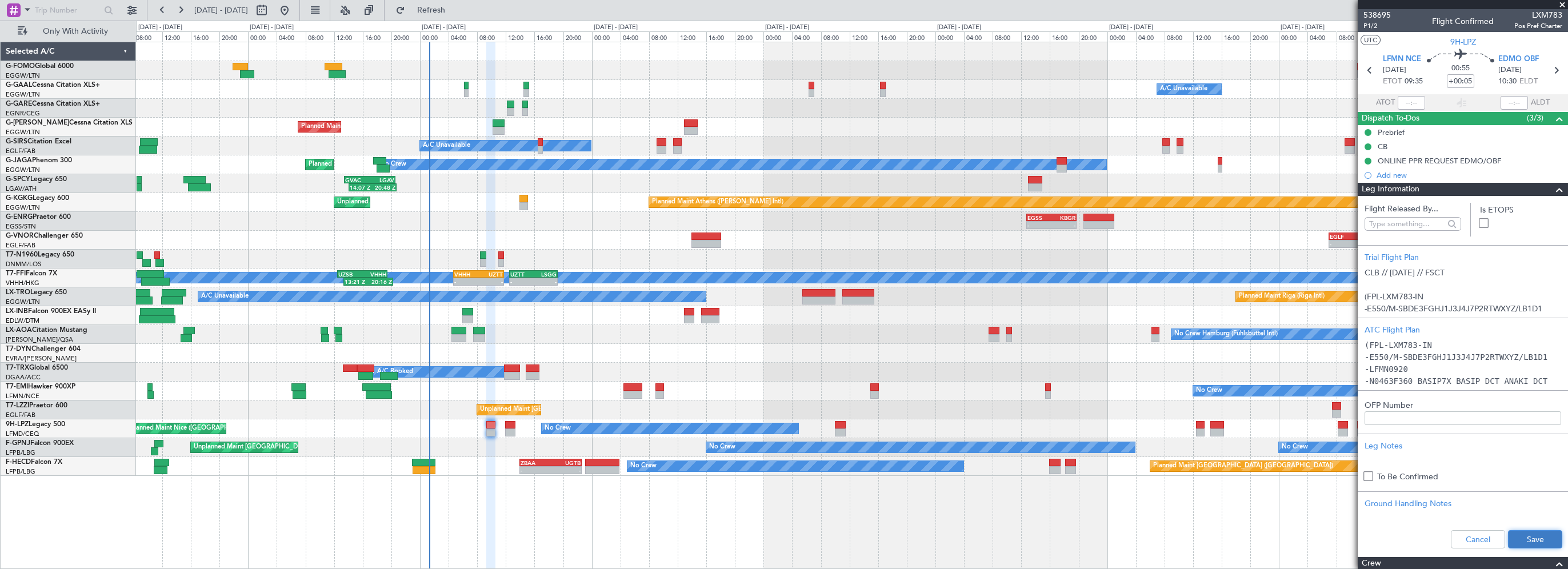
click at [1526, 537] on button "Save" at bounding box center [1535, 539] width 54 height 18
click at [1553, 186] on span at bounding box center [1559, 189] width 14 height 14
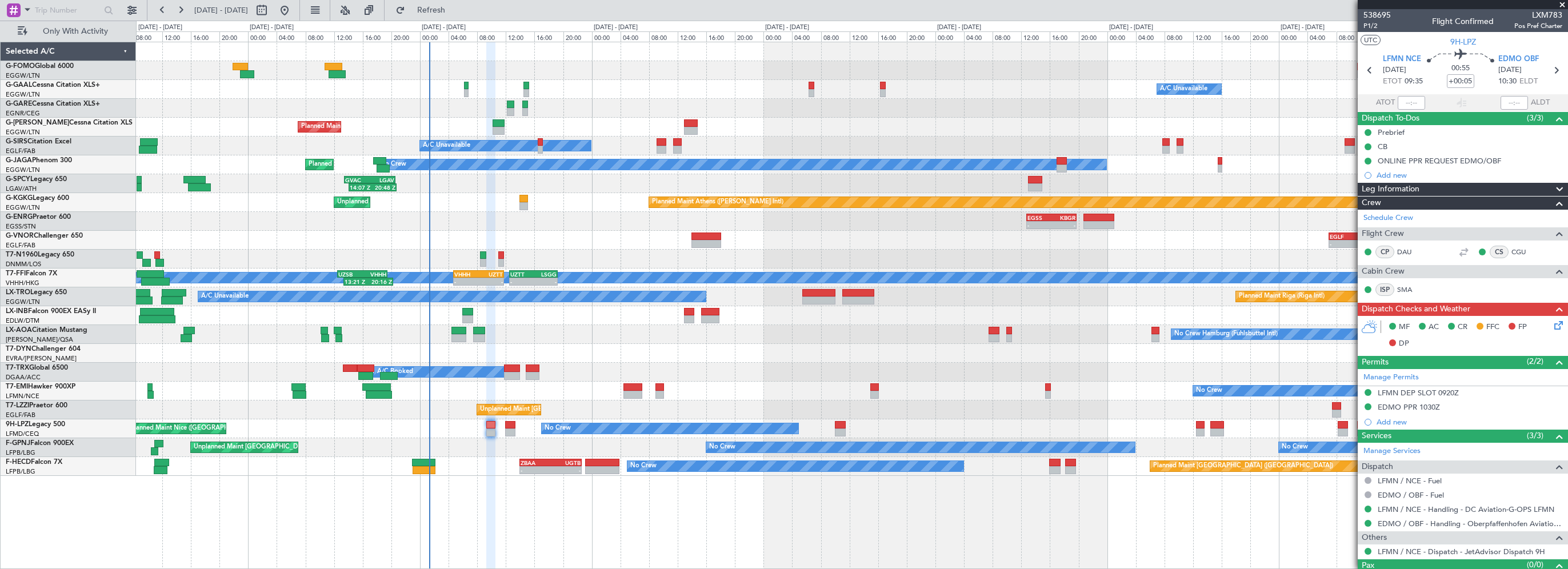
click at [1552, 322] on icon at bounding box center [1556, 323] width 9 height 9
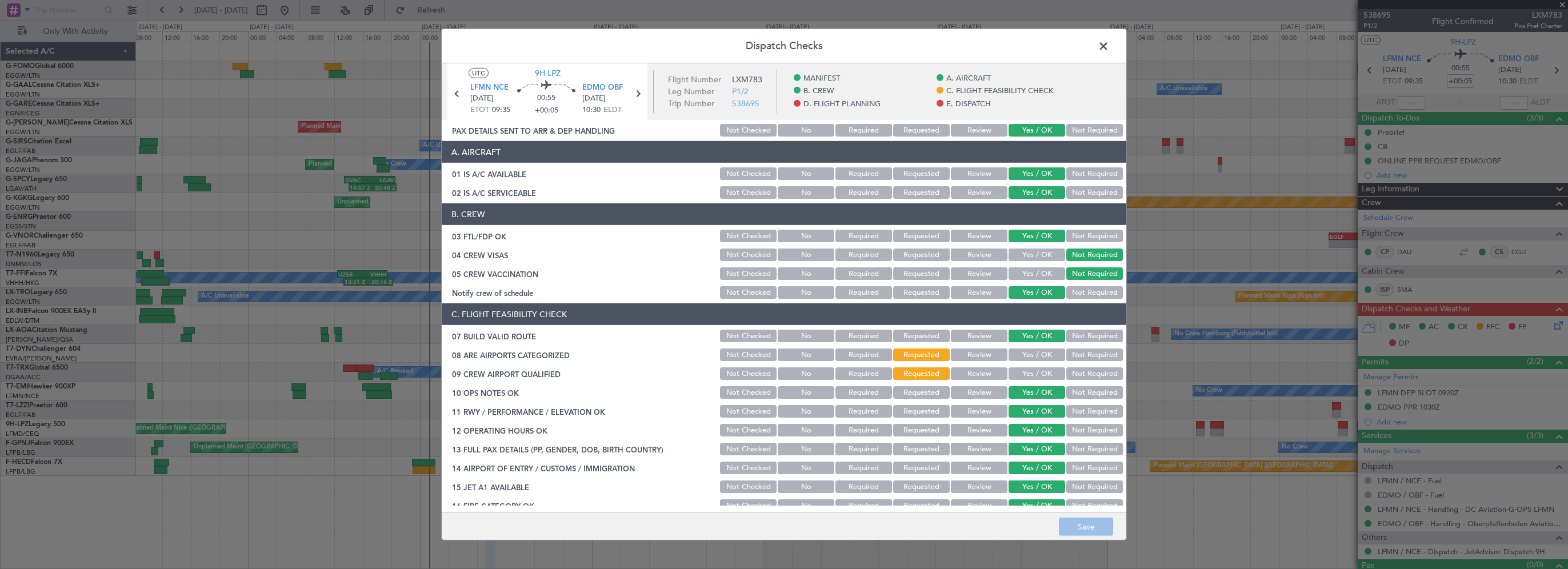
scroll to position [57, 0]
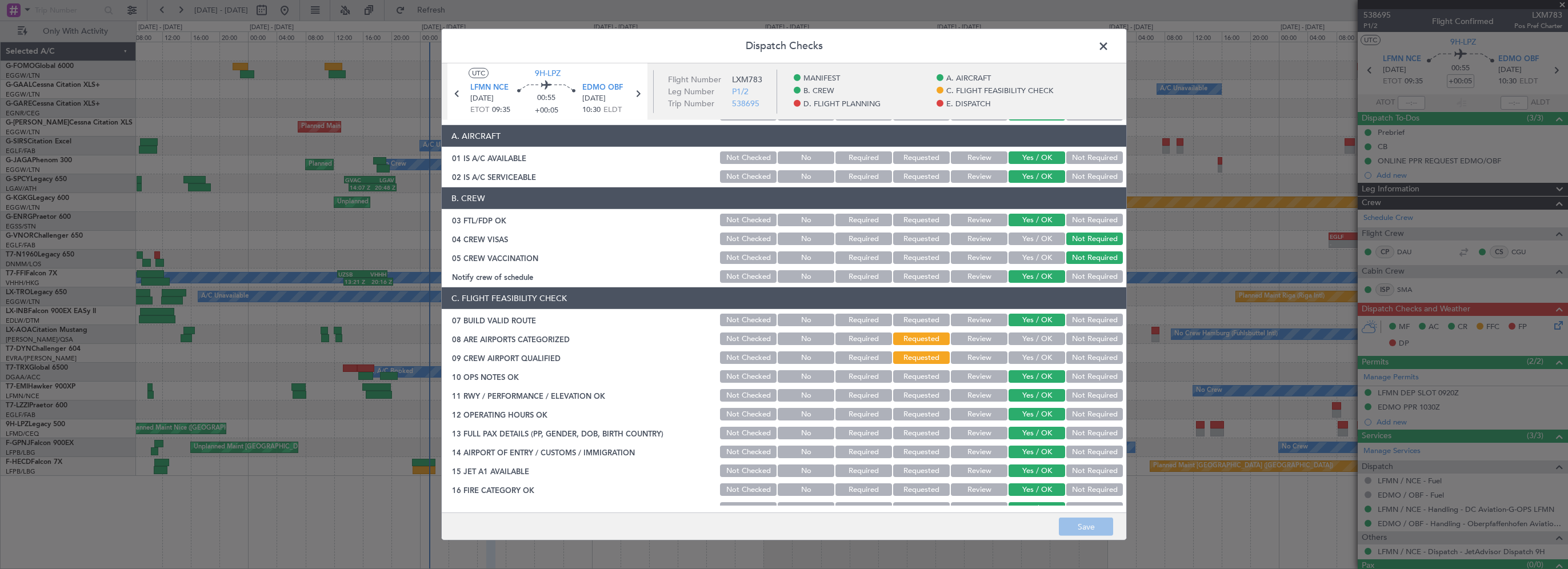
click at [1030, 339] on button "Yes / OK" at bounding box center [1037, 338] width 57 height 13
click at [1021, 361] on button "Yes / OK" at bounding box center [1037, 357] width 57 height 13
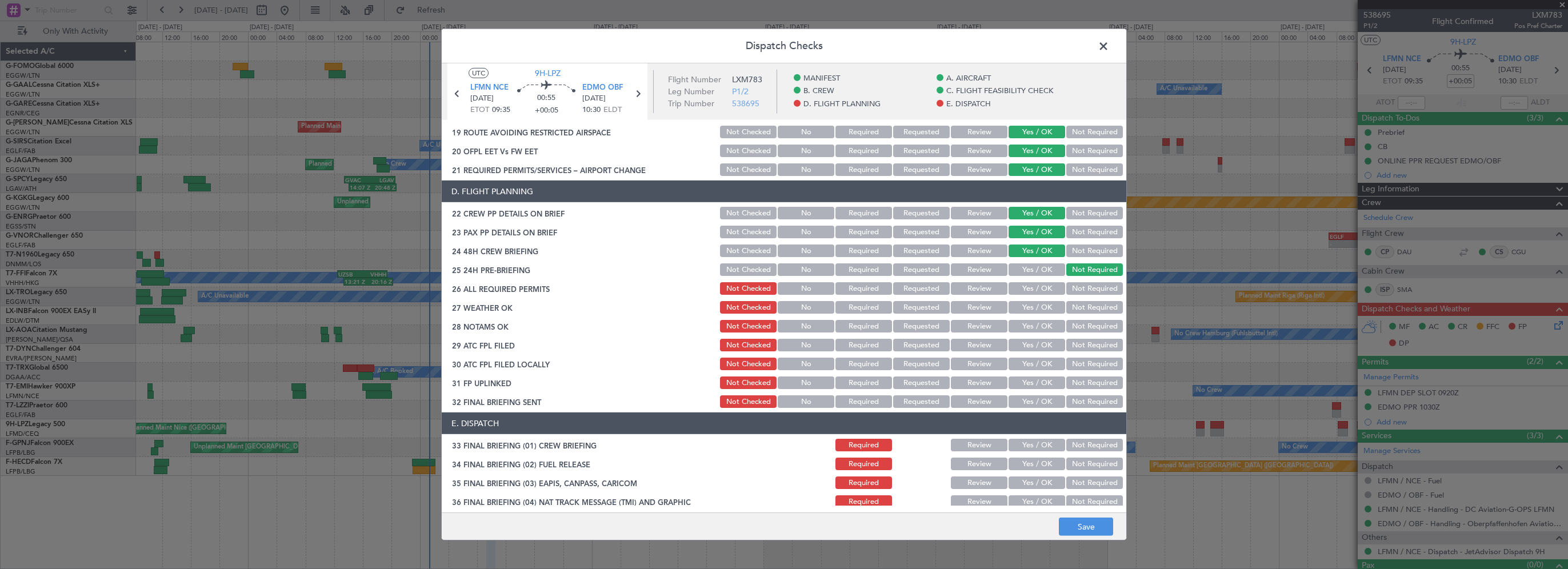
scroll to position [514, 0]
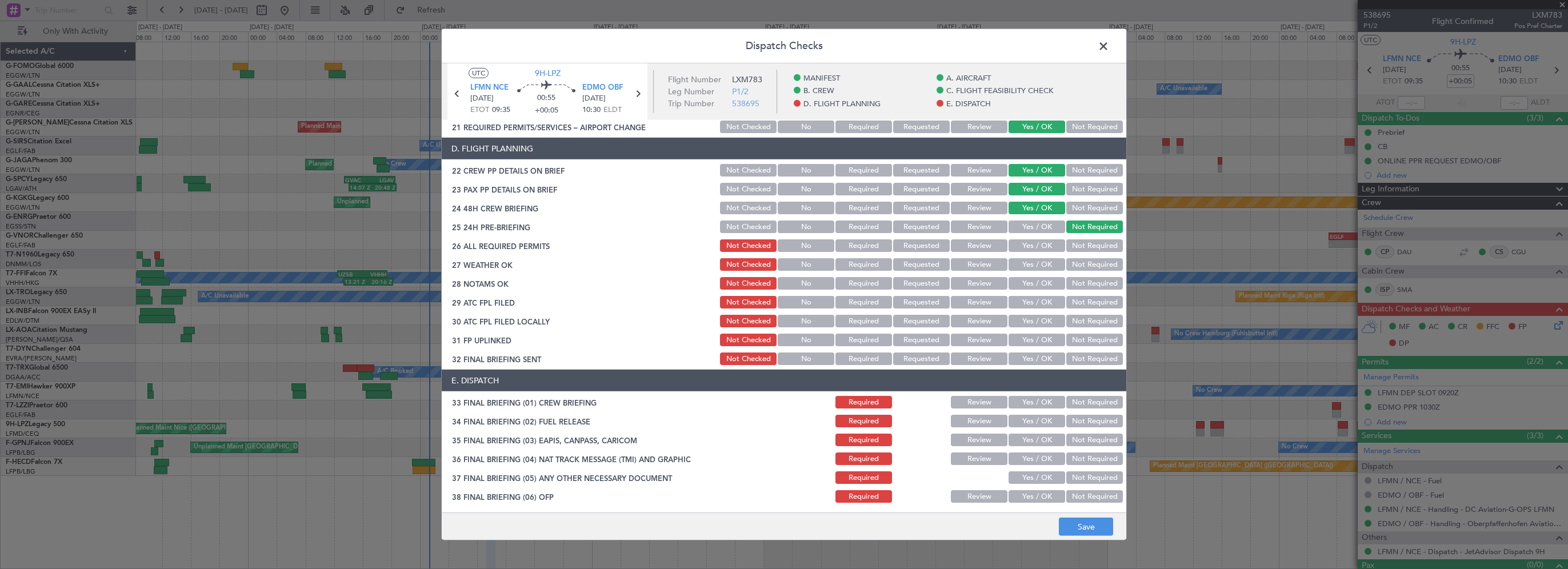
click at [1036, 242] on button "Yes / OK" at bounding box center [1037, 245] width 57 height 13
click at [1034, 263] on button "Yes / OK" at bounding box center [1037, 264] width 57 height 13
click at [957, 260] on button "Review" at bounding box center [979, 264] width 57 height 13
click at [953, 281] on button "Review" at bounding box center [979, 283] width 57 height 13
click at [1032, 301] on button "Yes / OK" at bounding box center [1037, 302] width 57 height 13
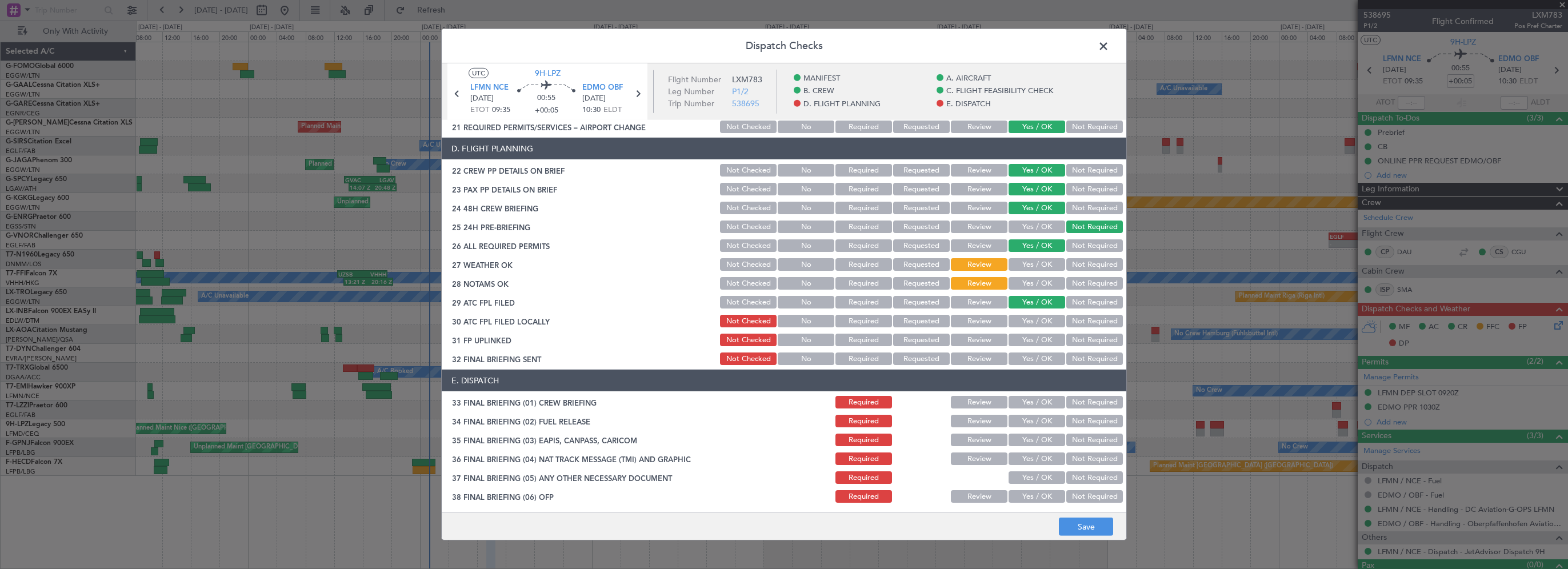
drag, startPoint x: 1029, startPoint y: 321, endPoint x: 1027, endPoint y: 338, distance: 17.1
click at [1029, 322] on button "Yes / OK" at bounding box center [1037, 321] width 57 height 13
drag, startPoint x: 1027, startPoint y: 338, endPoint x: 1023, endPoint y: 356, distance: 18.4
click at [1027, 339] on button "Yes / OK" at bounding box center [1037, 340] width 57 height 13
click at [1022, 362] on button "Yes / OK" at bounding box center [1037, 358] width 57 height 13
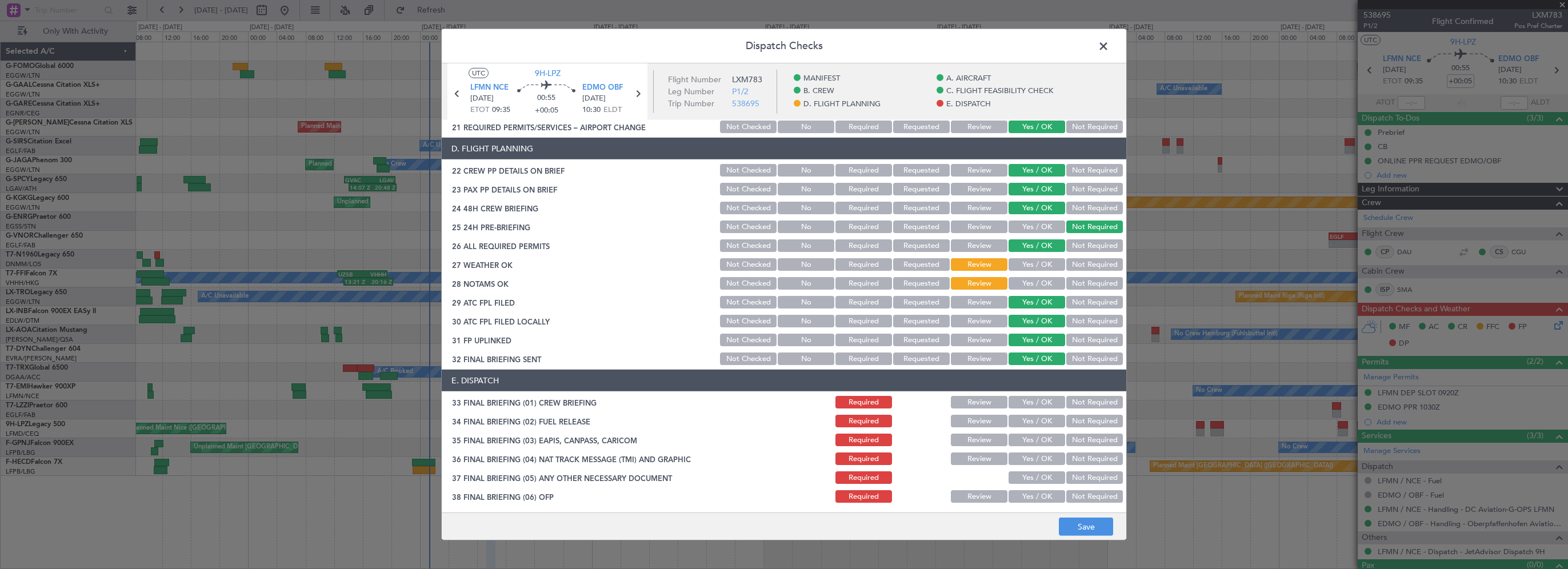
click at [1022, 407] on button "Yes / OK" at bounding box center [1037, 402] width 57 height 13
click at [1022, 430] on section "E. DISPATCH 33 FINAL BRIEFING (01) CREW BRIEFING Required Review Yes / OK Not R…" at bounding box center [784, 493] width 685 height 248
drag, startPoint x: 1029, startPoint y: 423, endPoint x: 1065, endPoint y: 434, distance: 37.6
click at [1030, 423] on button "Yes / OK" at bounding box center [1037, 421] width 57 height 13
drag, startPoint x: 1067, startPoint y: 435, endPoint x: 1067, endPoint y: 444, distance: 9.0
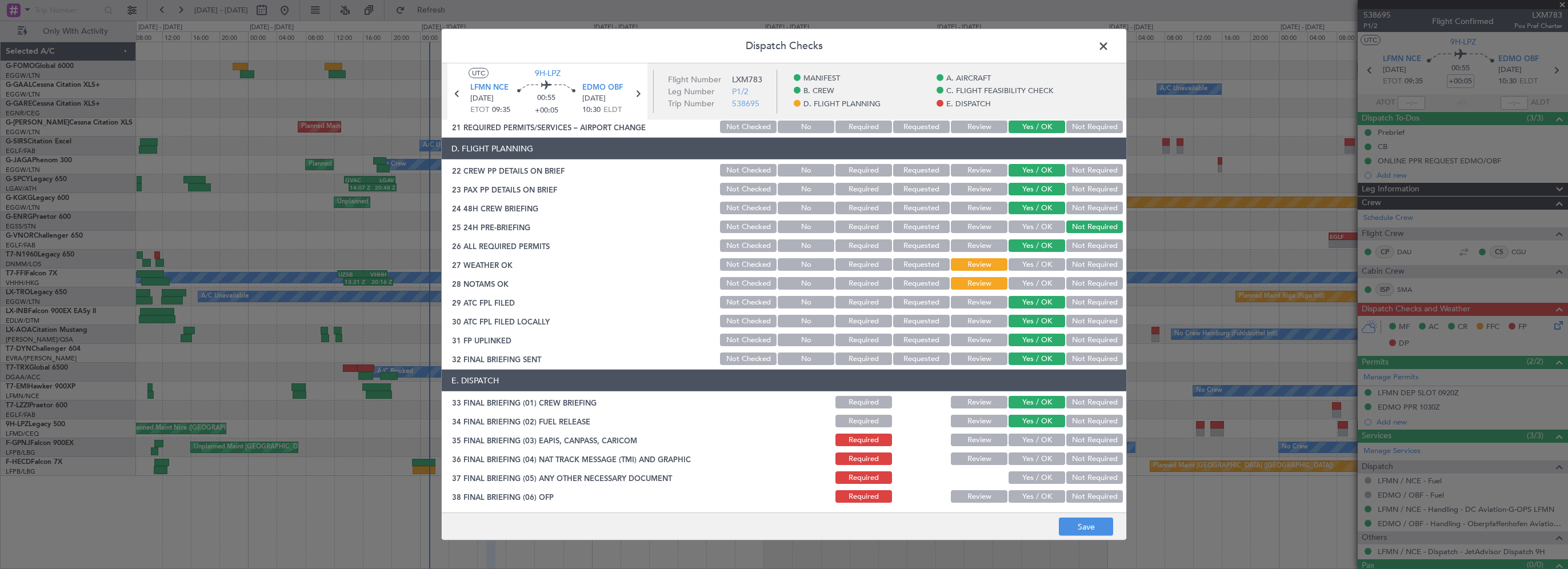
click at [1067, 438] on button "Not Required" at bounding box center [1094, 440] width 57 height 13
drag, startPoint x: 1066, startPoint y: 456, endPoint x: 1066, endPoint y: 472, distance: 16.0
click at [1066, 457] on button "Not Required" at bounding box center [1094, 459] width 57 height 13
drag, startPoint x: 1066, startPoint y: 472, endPoint x: 1043, endPoint y: 444, distance: 36.2
click at [1066, 473] on button "Not Required" at bounding box center [1094, 477] width 57 height 13
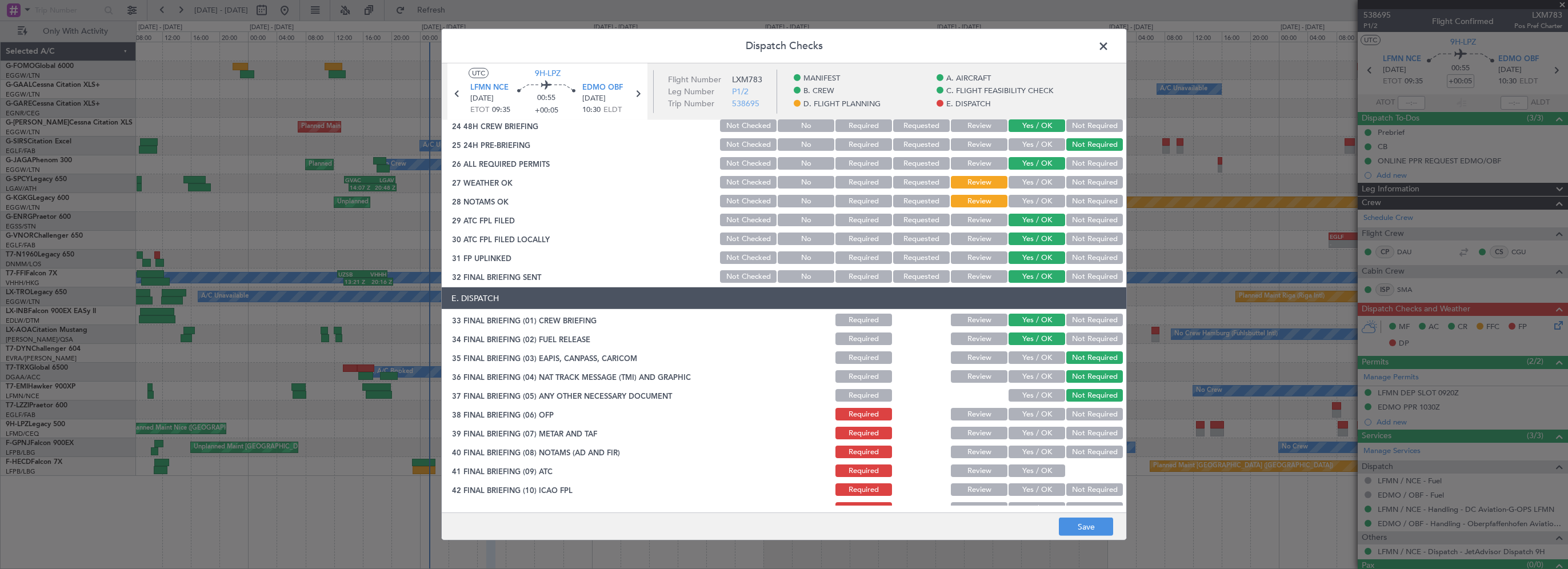
scroll to position [629, 0]
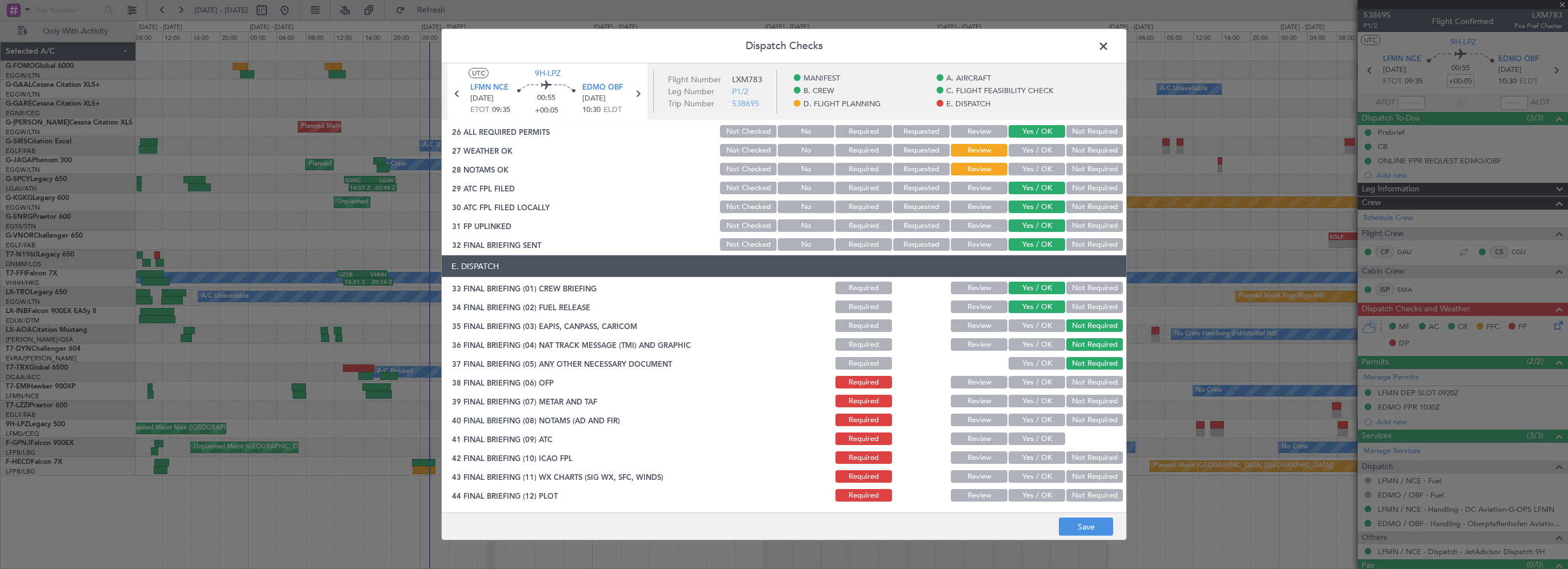
drag, startPoint x: 1047, startPoint y: 375, endPoint x: 1046, endPoint y: 383, distance: 8.1
click at [1047, 377] on button "Yes / OK" at bounding box center [1037, 382] width 57 height 13
drag, startPoint x: 1044, startPoint y: 388, endPoint x: 1040, endPoint y: 397, distance: 9.8
click at [1043, 389] on div "Yes / OK" at bounding box center [1035, 382] width 58 height 16
click at [1039, 402] on button "Yes / OK" at bounding box center [1037, 401] width 57 height 13
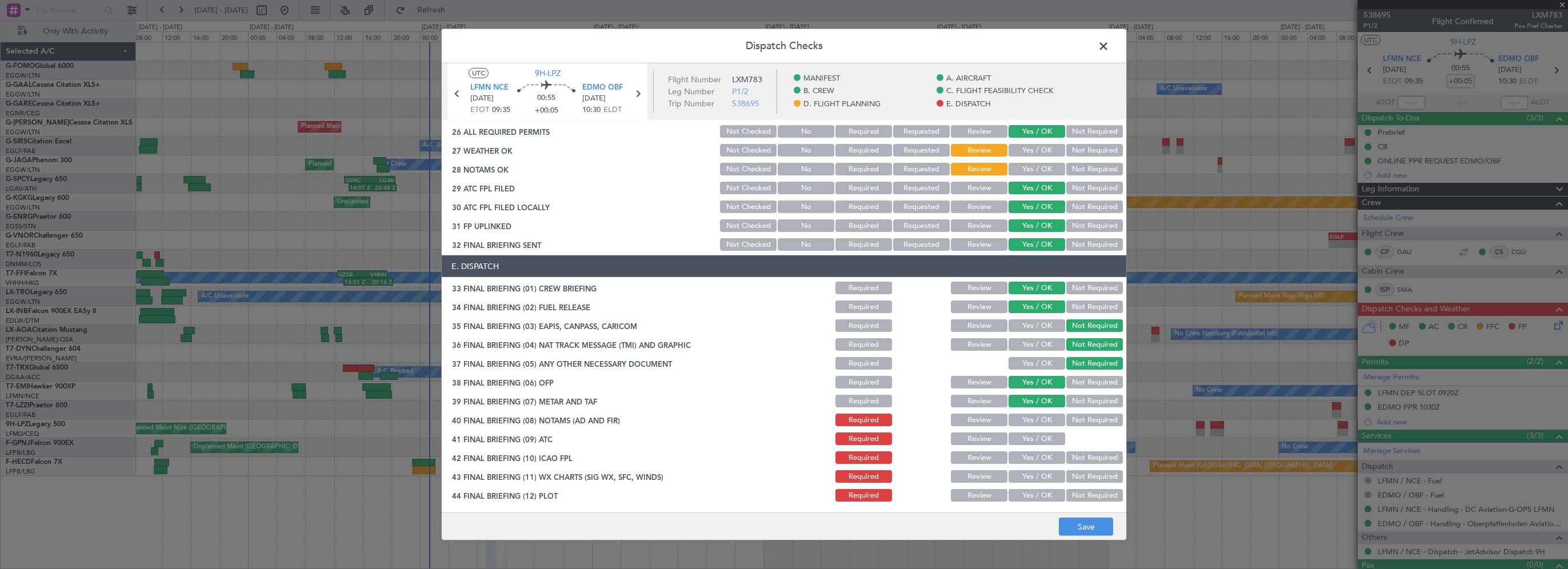
drag, startPoint x: 1035, startPoint y: 422, endPoint x: 1030, endPoint y: 440, distance: 18.7
click at [1035, 423] on button "Yes / OK" at bounding box center [1037, 420] width 57 height 13
drag, startPoint x: 1030, startPoint y: 440, endPoint x: 1026, endPoint y: 456, distance: 16.5
click at [1029, 443] on button "Yes / OK" at bounding box center [1037, 439] width 57 height 13
click at [1024, 459] on button "Yes / OK" at bounding box center [1037, 458] width 57 height 13
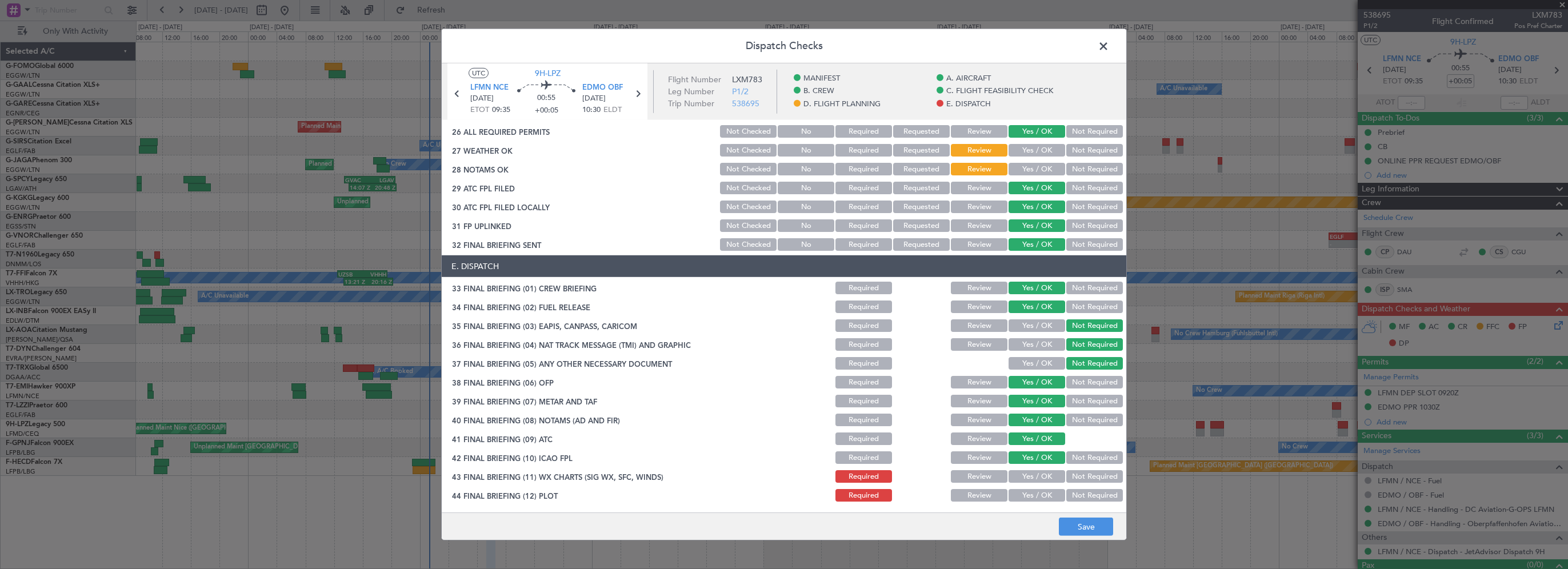
click at [1018, 477] on button "Yes / OK" at bounding box center [1037, 476] width 57 height 13
click at [1020, 496] on button "Yes / OK" at bounding box center [1037, 495] width 57 height 13
click at [1075, 531] on button "Save" at bounding box center [1086, 527] width 54 height 18
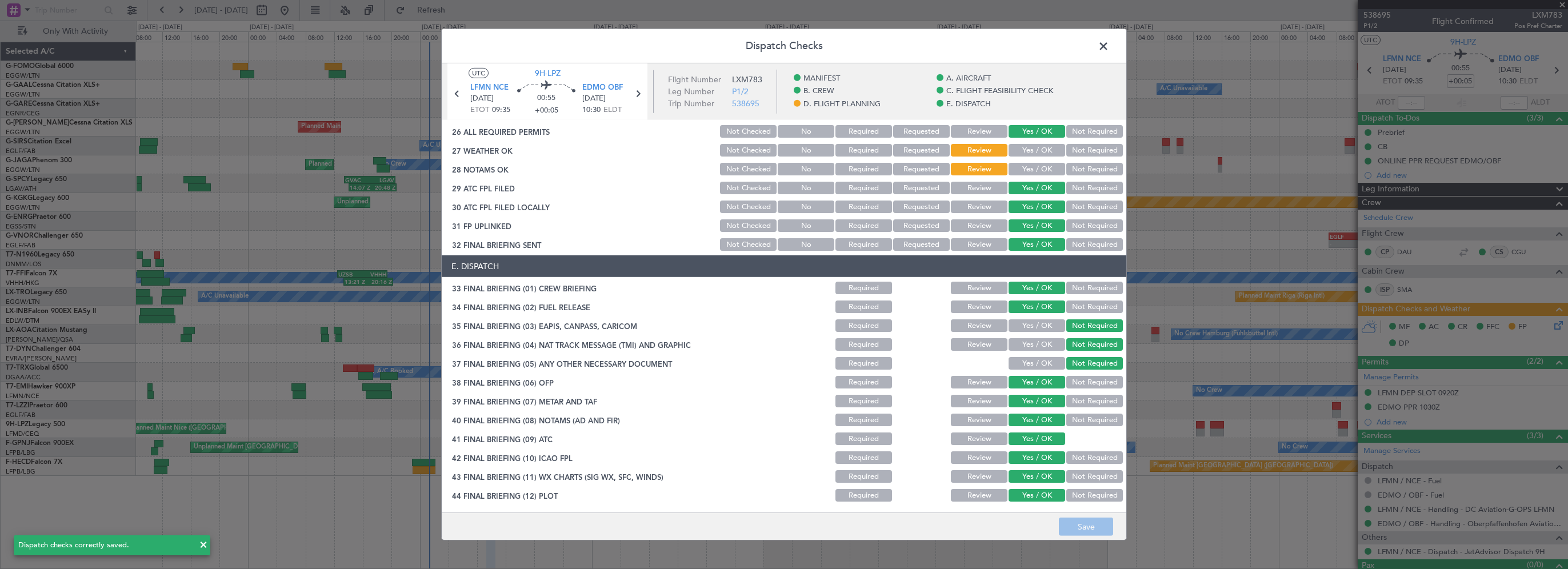
click at [1109, 47] on span at bounding box center [1109, 49] width 0 height 23
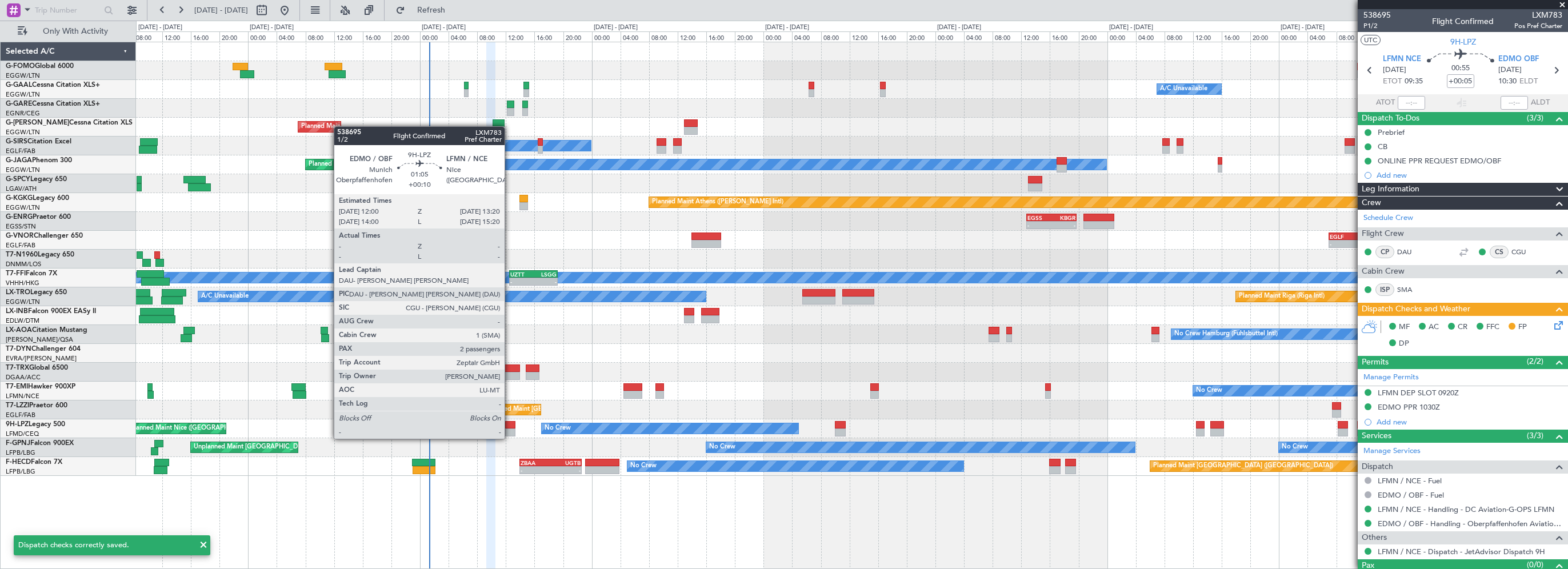
click at [509, 427] on div at bounding box center [510, 425] width 10 height 8
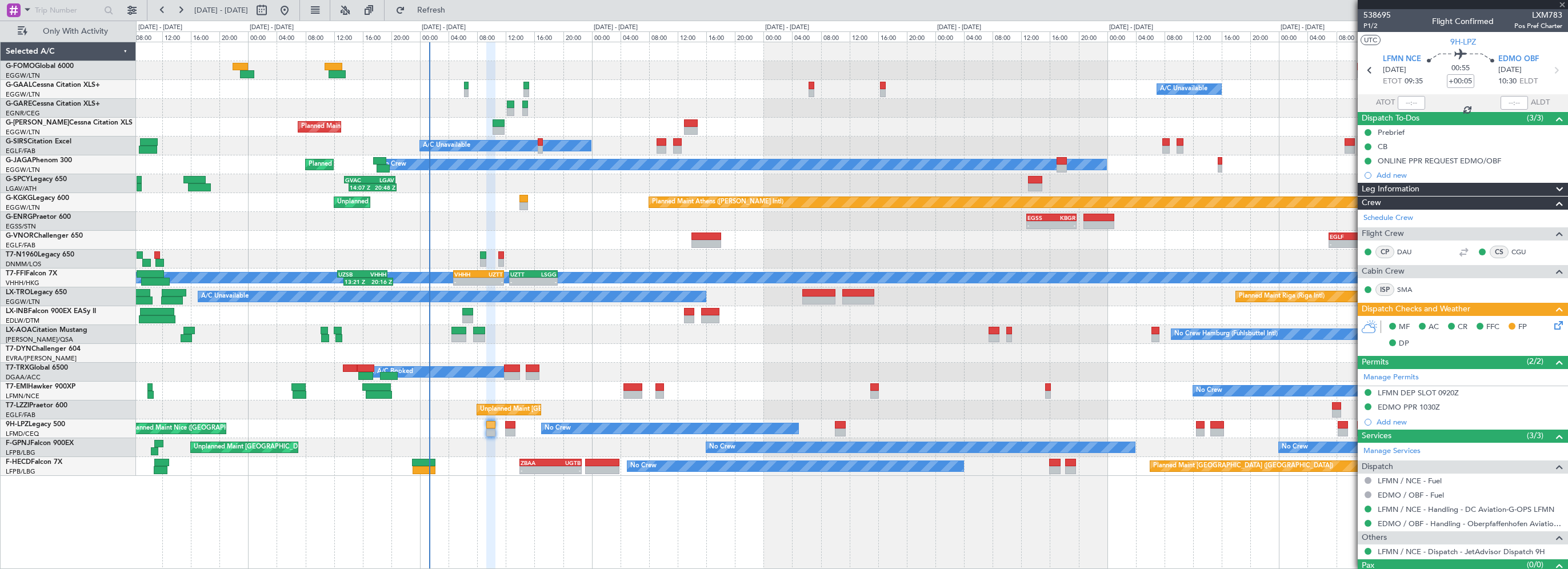
type input "+00:10"
type input "2"
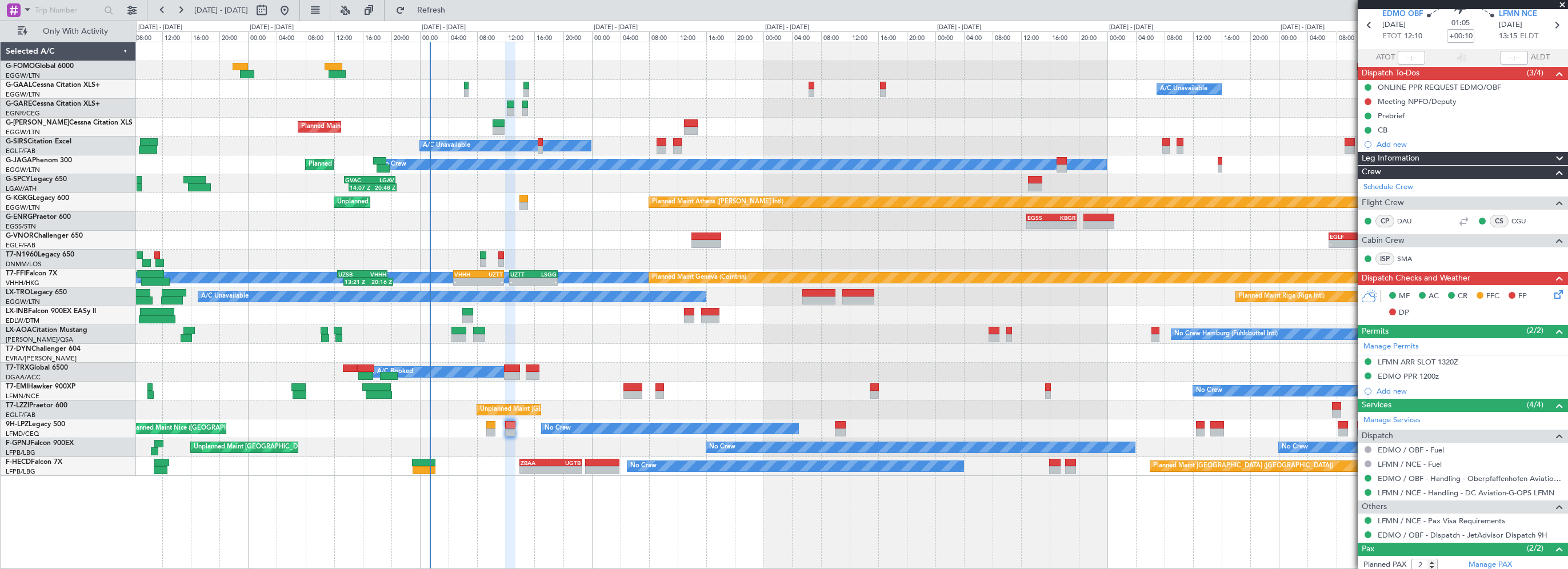
scroll to position [100, 0]
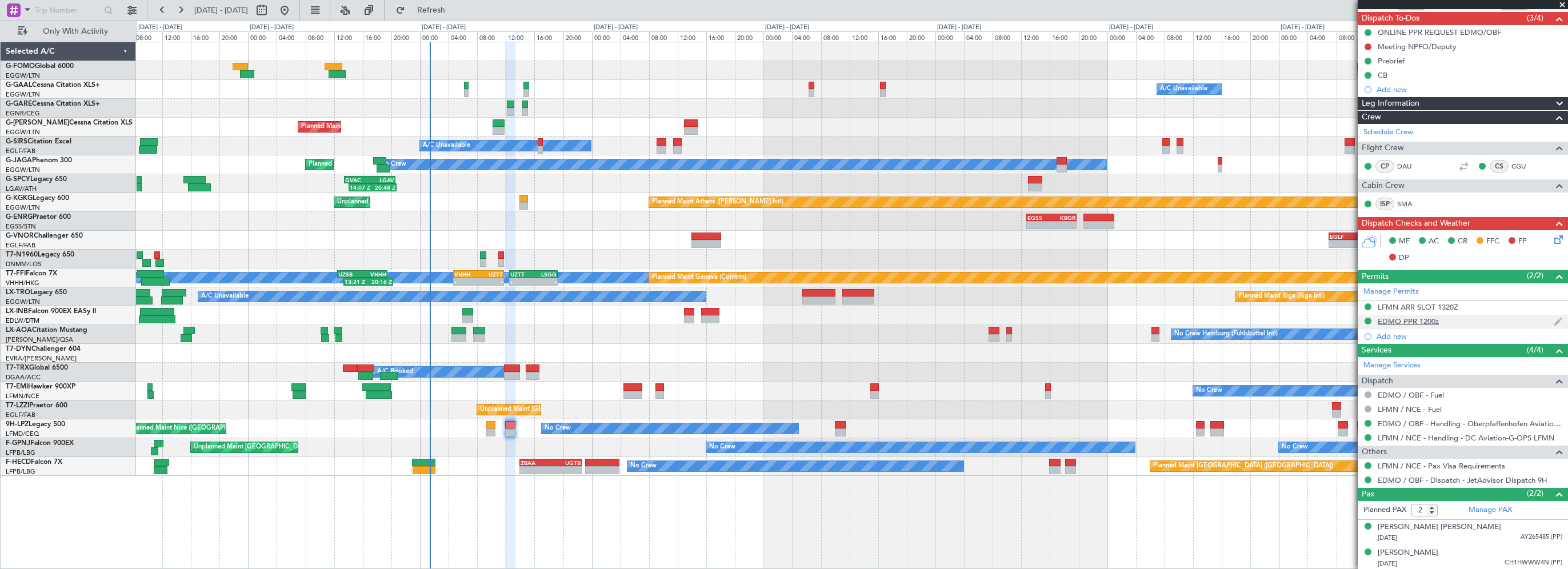
click at [1410, 318] on div "EDMO PPR 1200z" at bounding box center [1408, 321] width 61 height 10
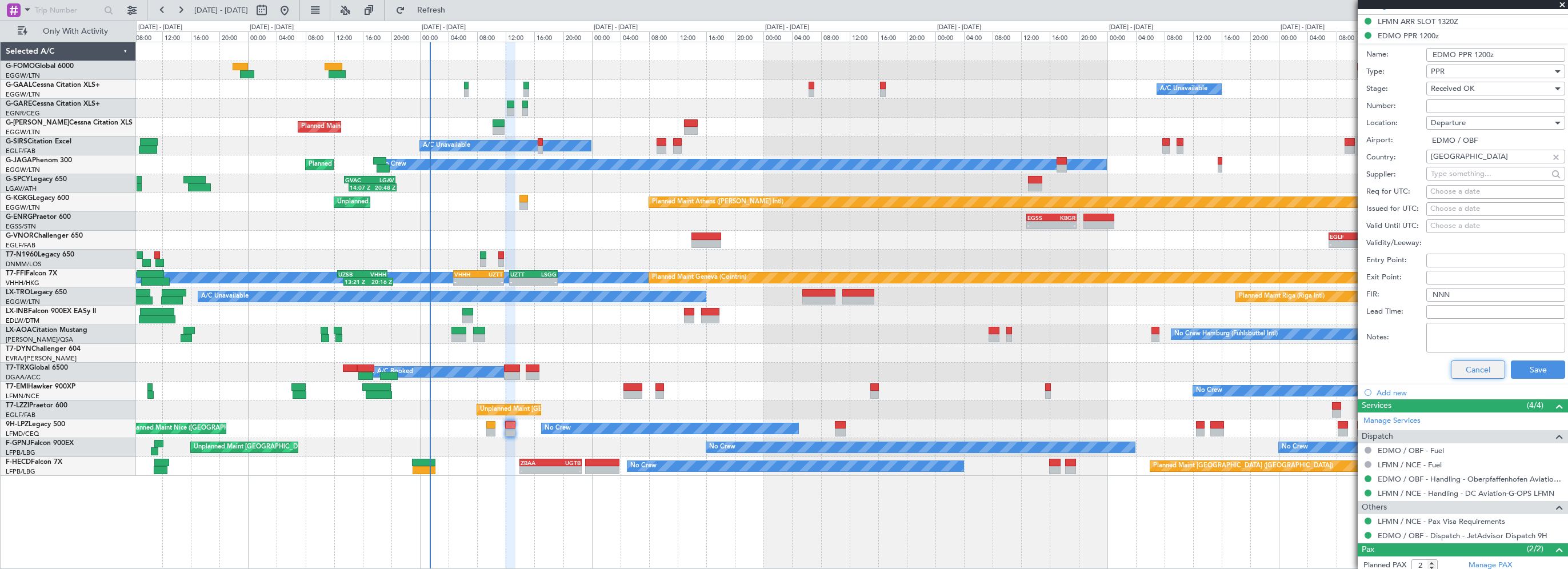
click at [1479, 363] on button "Cancel" at bounding box center [1478, 369] width 54 height 18
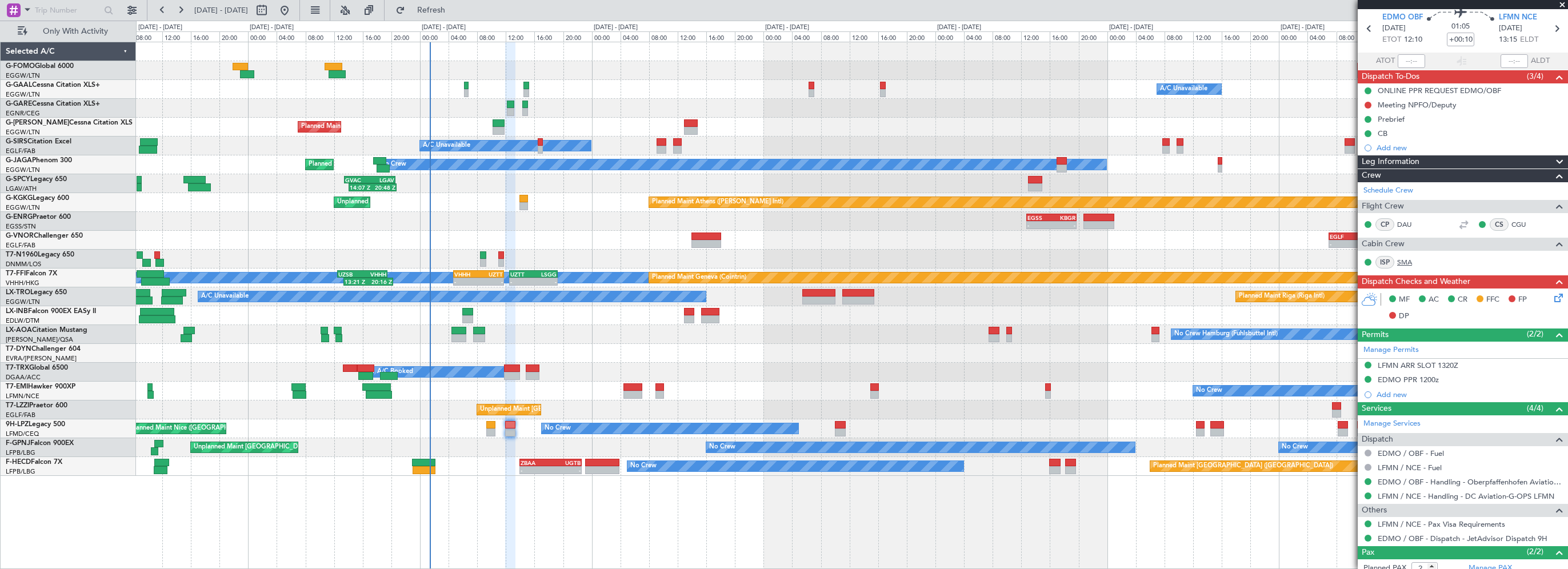
scroll to position [0, 0]
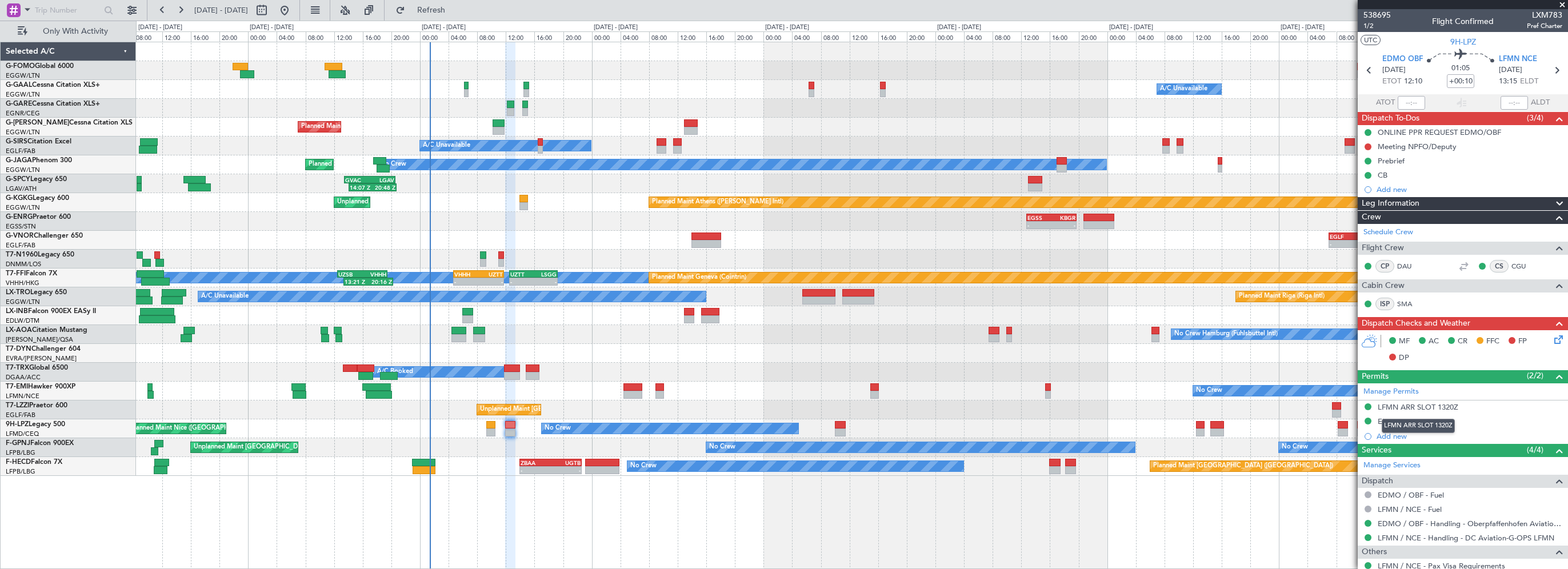
click at [1406, 405] on div "LFMN ARR SLOT 1320Z" at bounding box center [1418, 407] width 80 height 10
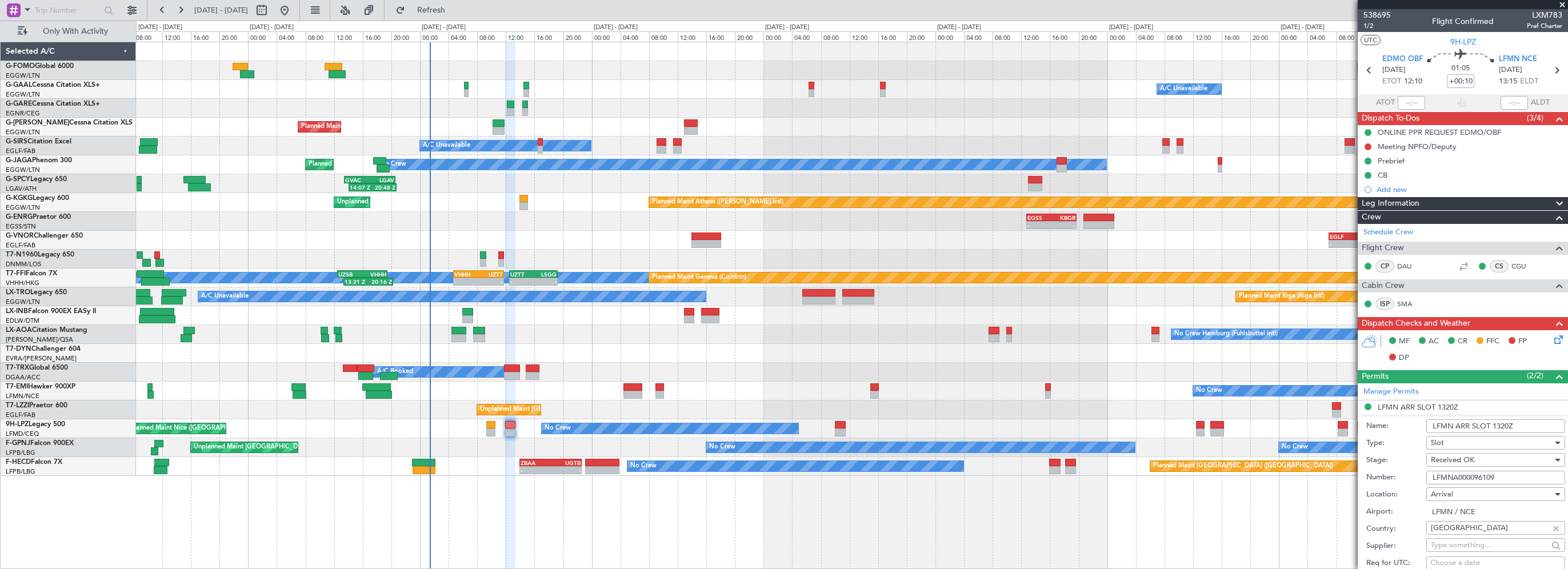
drag, startPoint x: 1490, startPoint y: 474, endPoint x: 1438, endPoint y: 476, distance: 52.0
click at [1401, 471] on div "Number: LFMNA000096109" at bounding box center [1466, 478] width 199 height 17
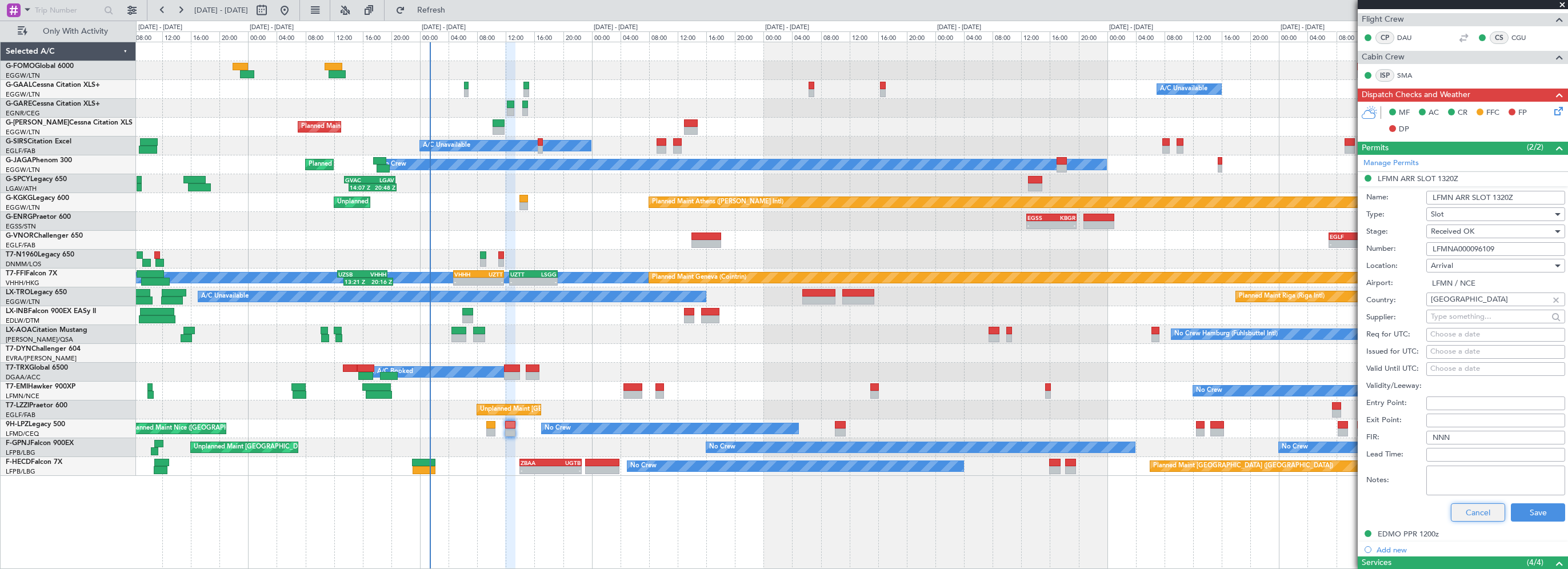
click at [1466, 507] on button "Cancel" at bounding box center [1478, 512] width 54 height 18
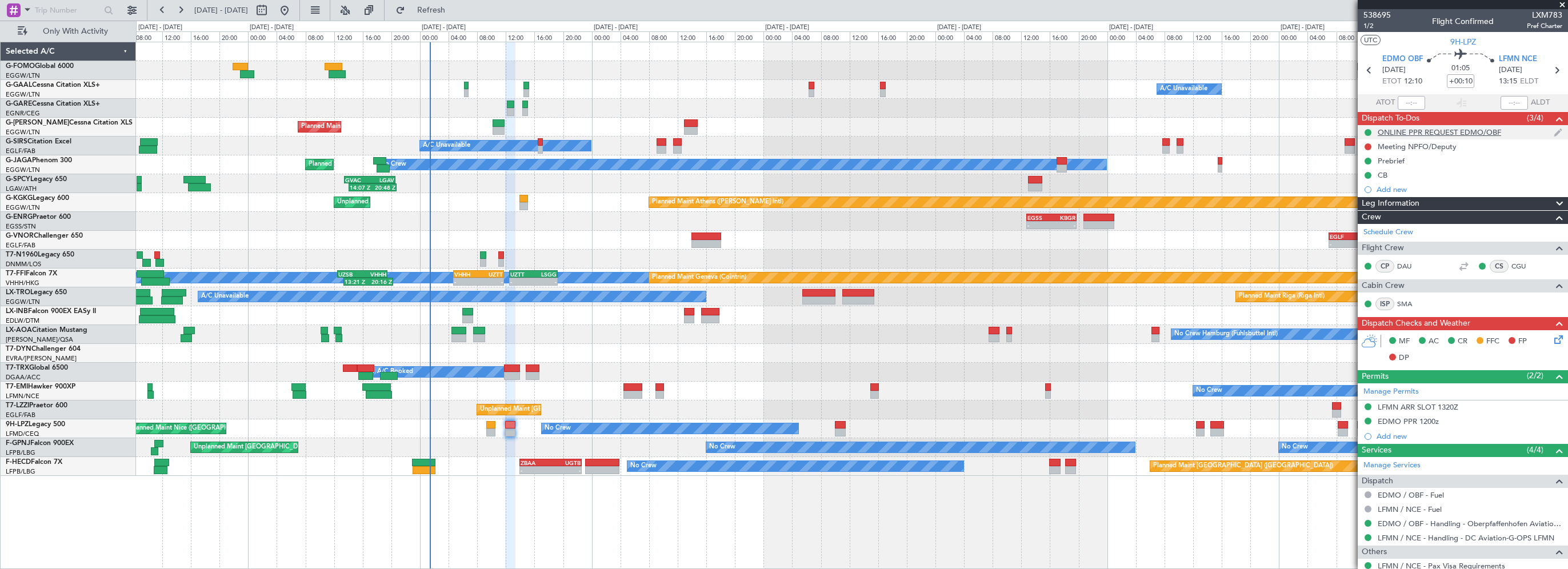
click at [1423, 129] on div "ONLINE PPR REQUEST EDMO/OBF" at bounding box center [1439, 132] width 124 height 10
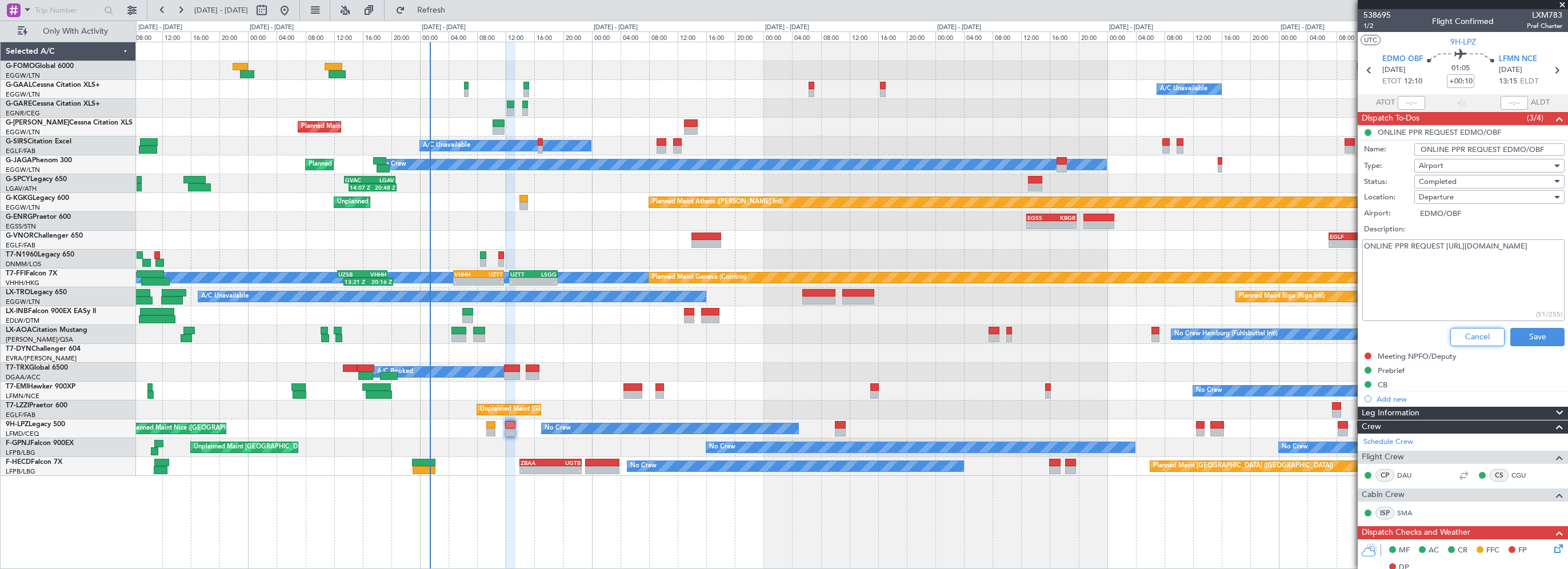
click at [1475, 334] on button "Cancel" at bounding box center [1477, 337] width 54 height 18
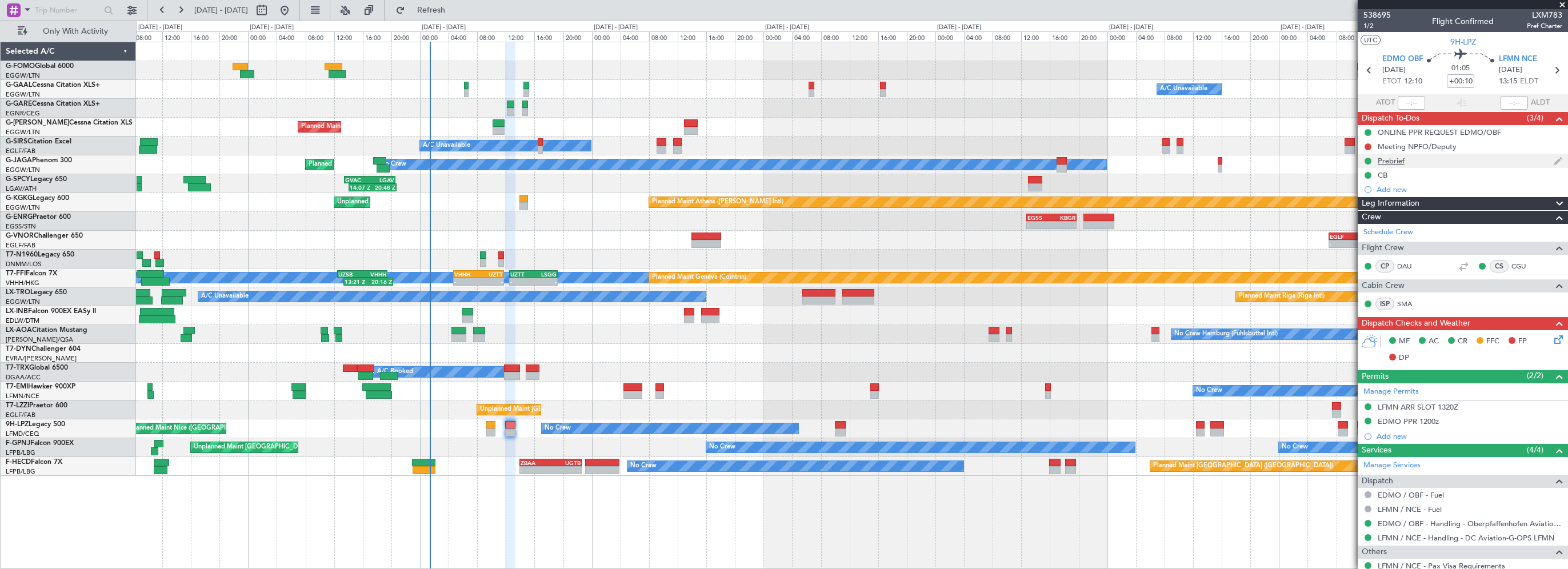
click at [1393, 163] on div "Prebrief" at bounding box center [1391, 161] width 27 height 10
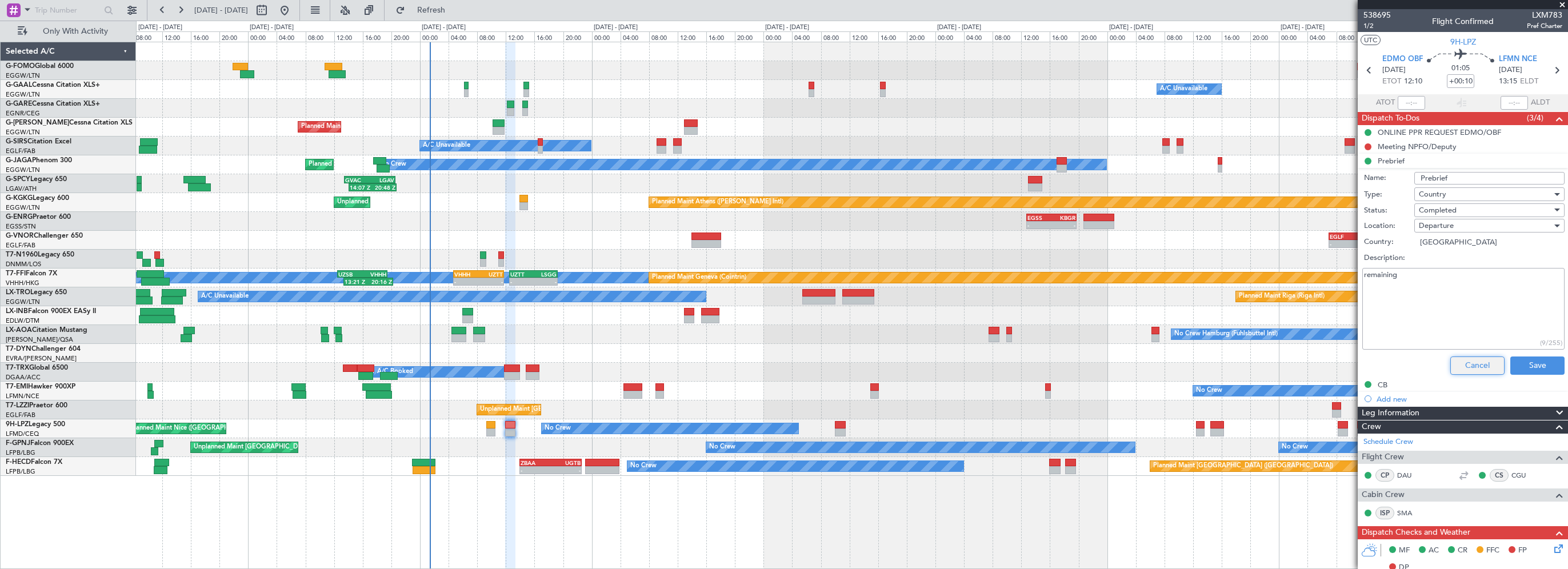
click at [1463, 366] on button "Cancel" at bounding box center [1477, 366] width 54 height 18
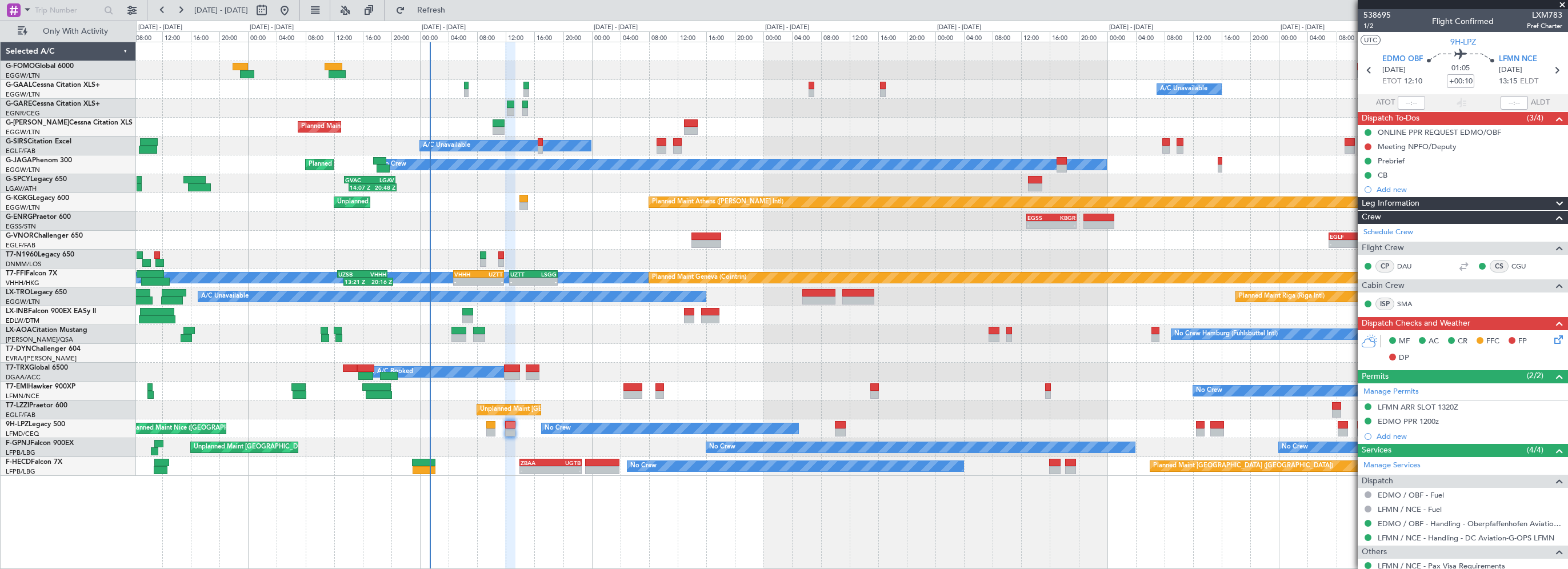
click at [1373, 206] on span "Leg Information" at bounding box center [1390, 204] width 58 height 13
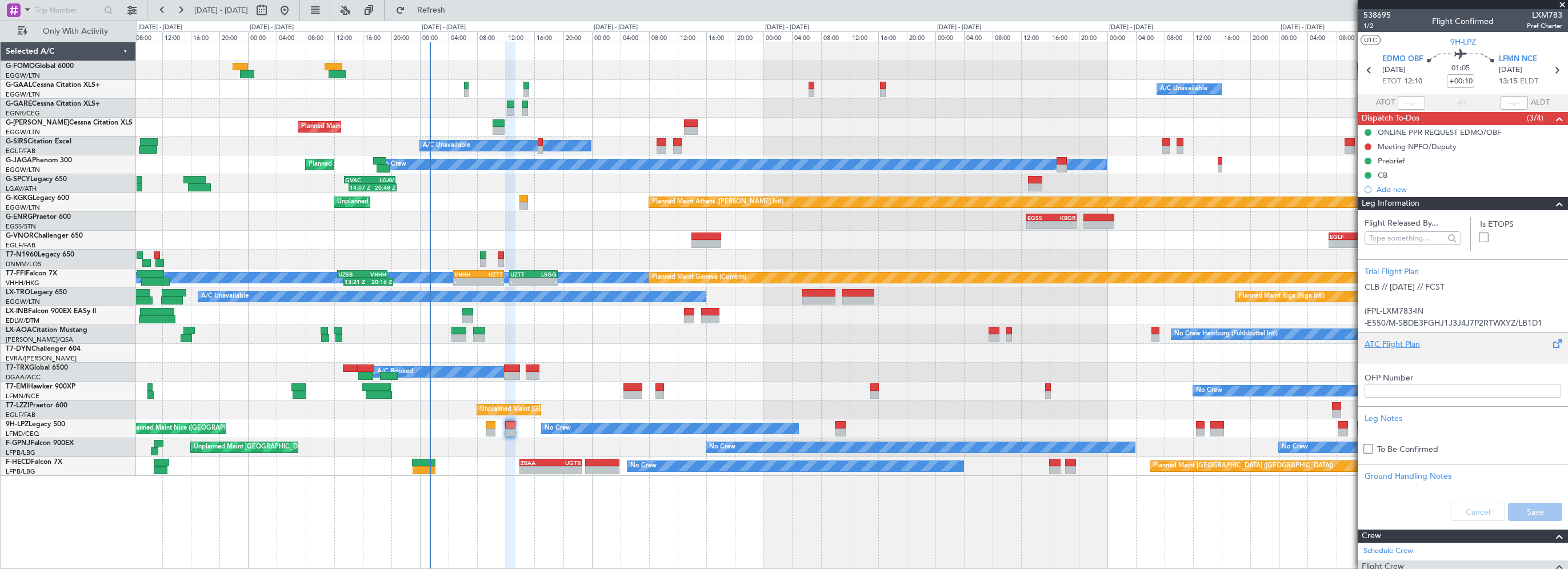
click at [1383, 345] on div "ATC Flight Plan" at bounding box center [1463, 344] width 197 height 12
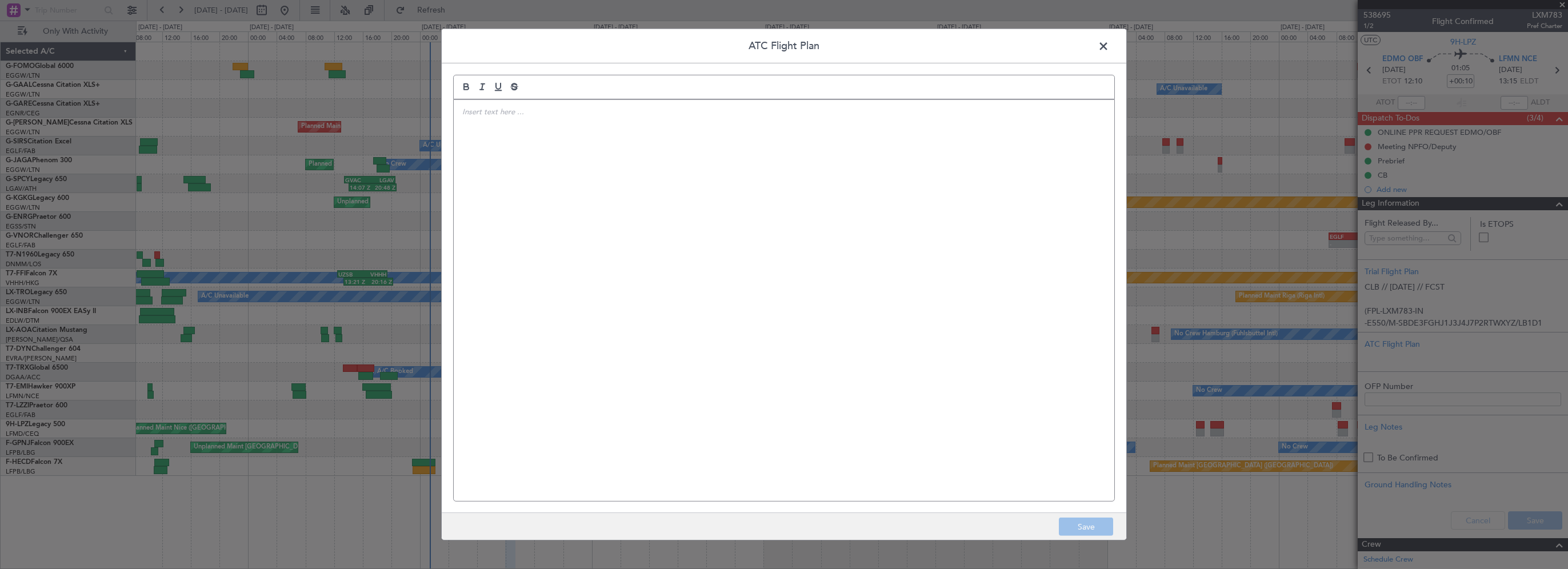
click at [817, 249] on div at bounding box center [783, 300] width 660 height 401
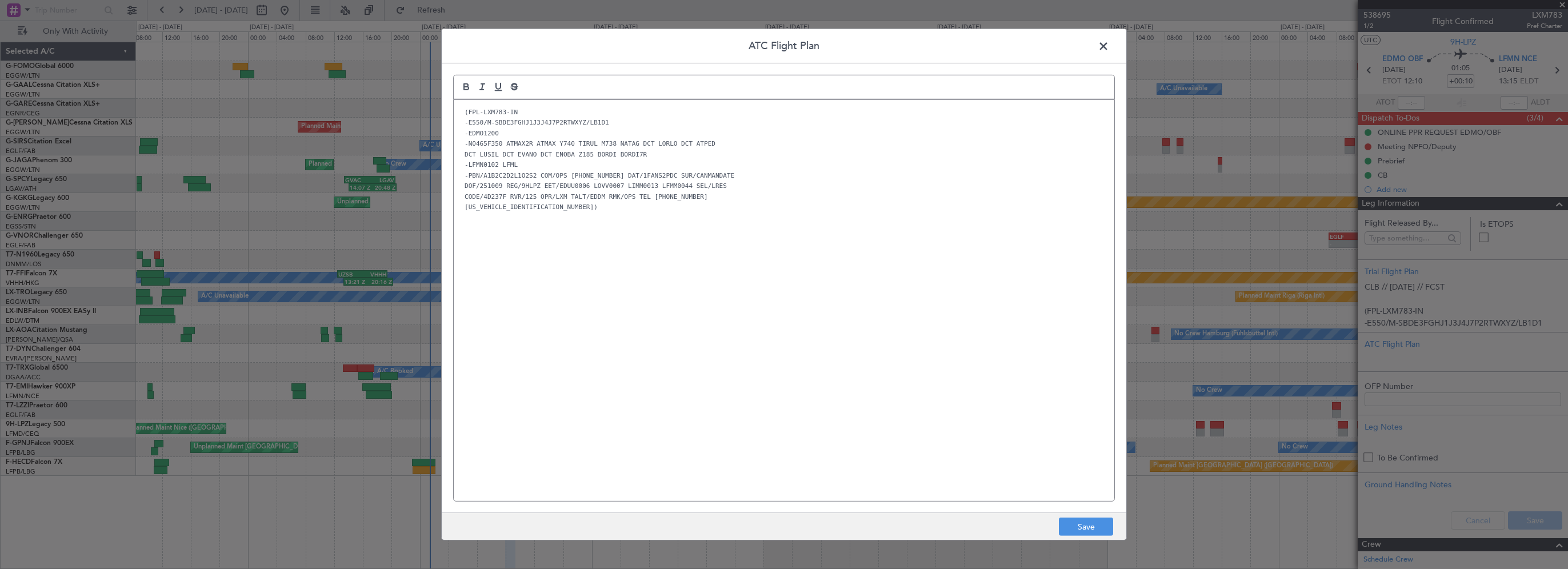
click at [919, 414] on div "(FPL-LXM783-IN -E550/M-SBDE3FGHJ1J3J4J7P2RTWXYZ/LB1D1 -EDMO1200 -N0465F350 ATMA…" at bounding box center [783, 300] width 660 height 401
click at [1078, 523] on button "Save" at bounding box center [1086, 527] width 54 height 18
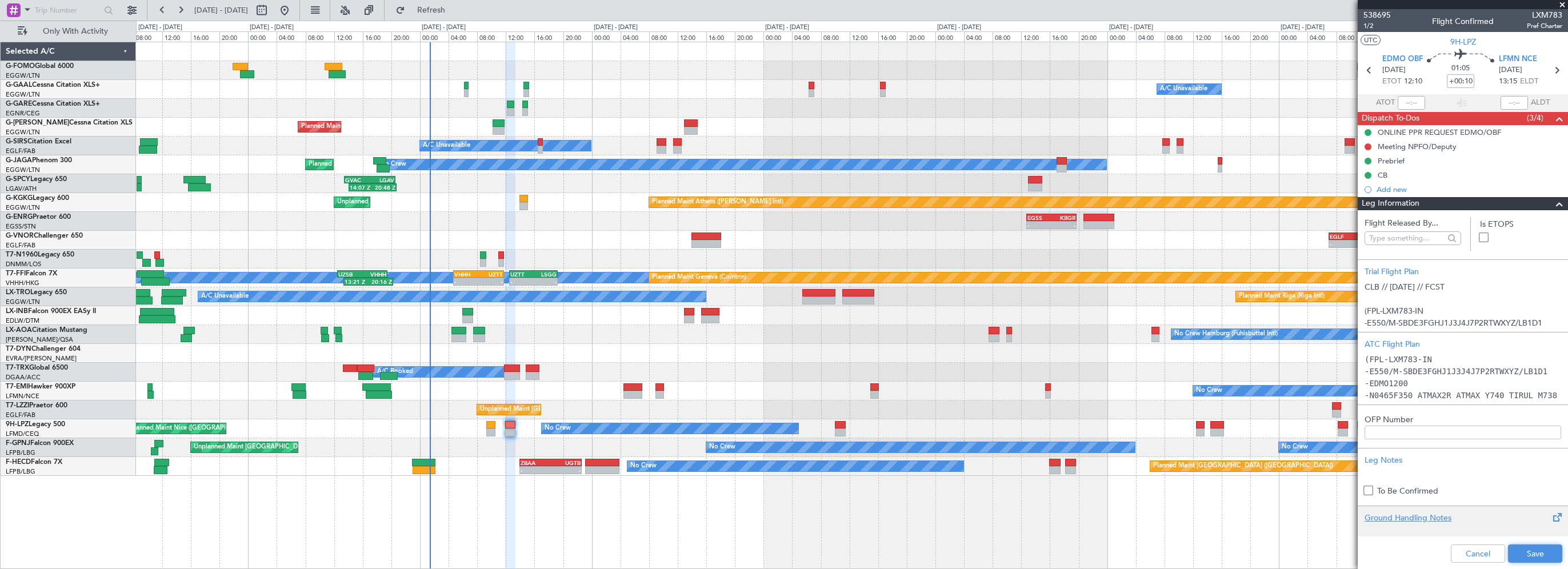
drag, startPoint x: 1516, startPoint y: 551, endPoint x: 1399, endPoint y: 517, distance: 121.8
click at [1516, 550] on button "Save" at bounding box center [1535, 554] width 54 height 18
click at [1553, 203] on span at bounding box center [1559, 204] width 14 height 14
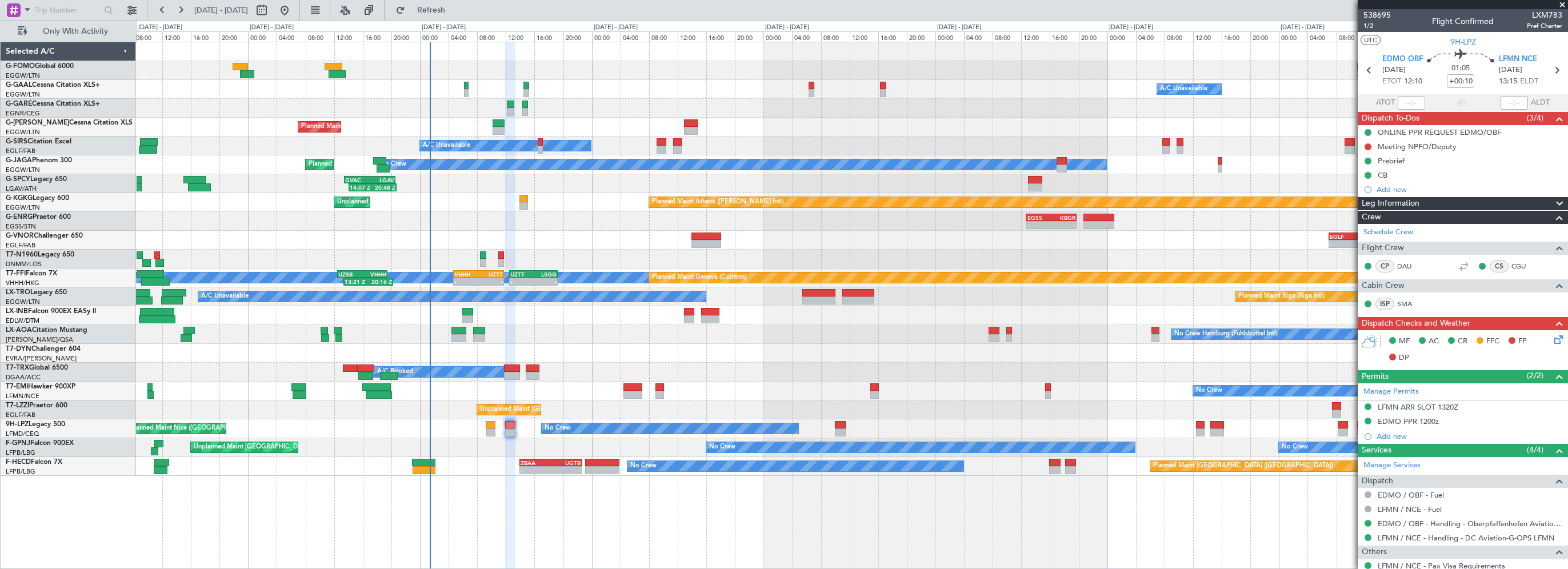
click at [1555, 335] on icon at bounding box center [1556, 337] width 9 height 9
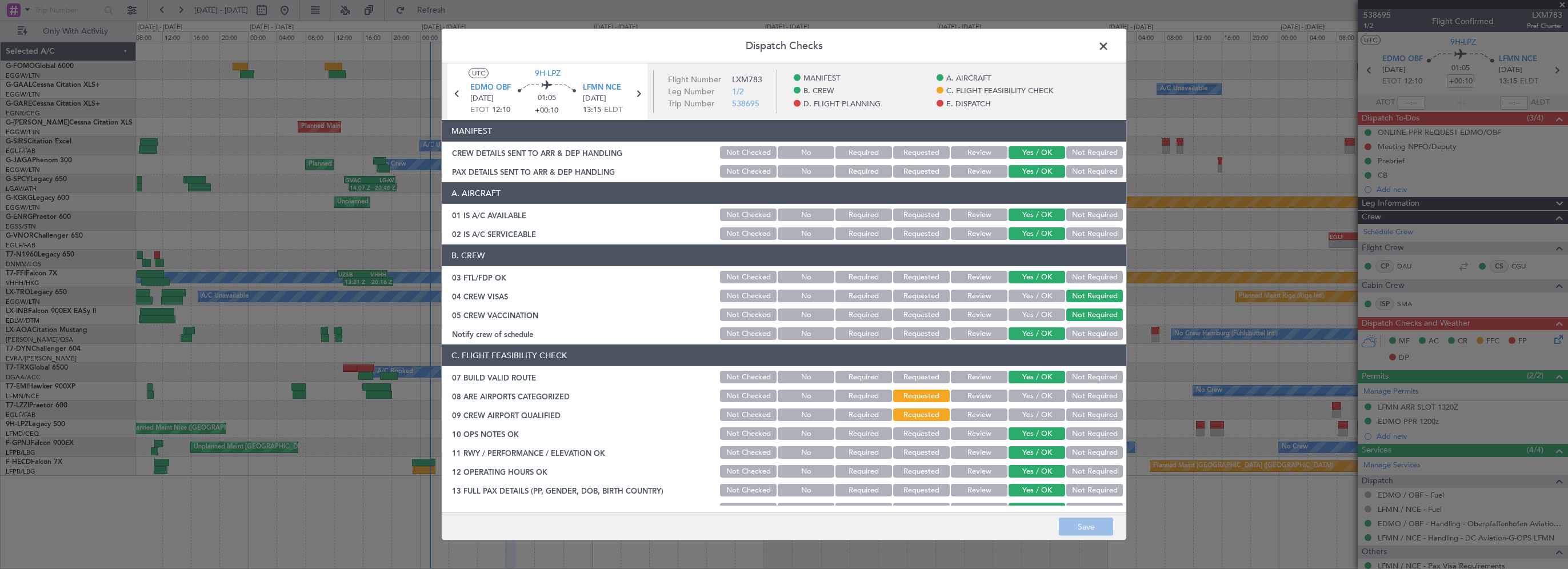
click at [1022, 395] on button "Yes / OK" at bounding box center [1037, 396] width 57 height 13
click at [1015, 411] on button "Yes / OK" at bounding box center [1037, 414] width 57 height 13
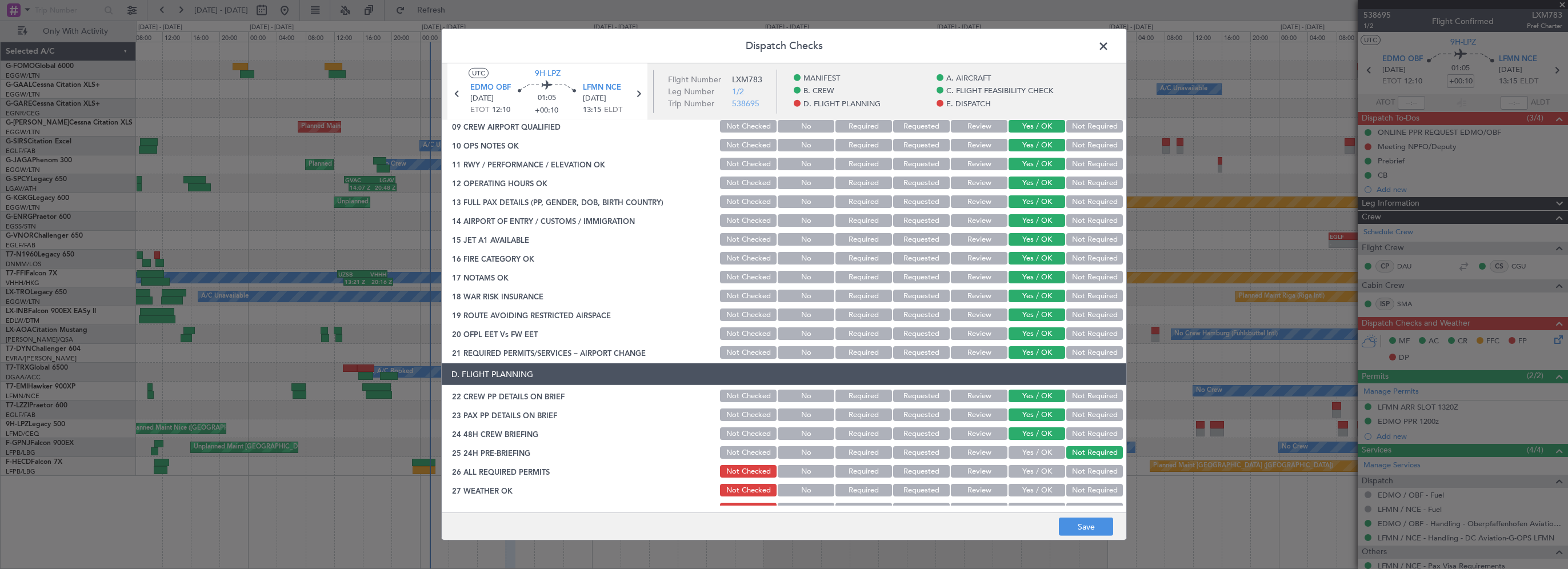
scroll to position [400, 0]
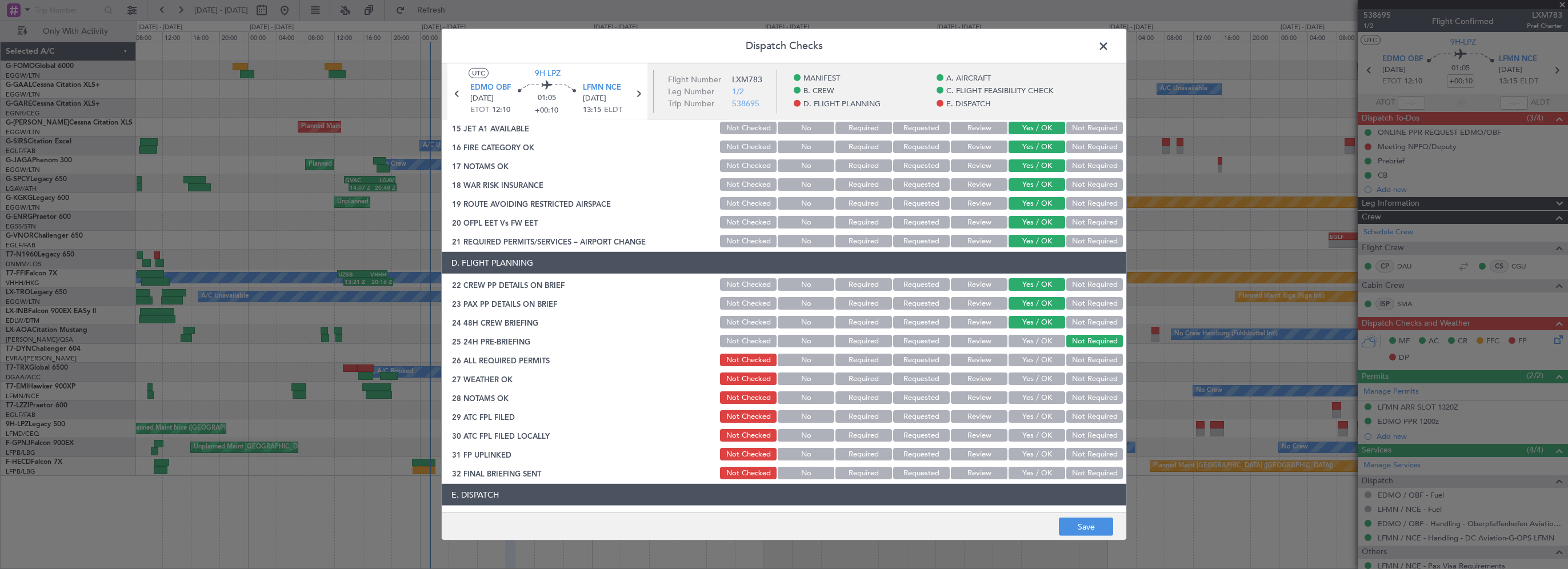
drag, startPoint x: 1029, startPoint y: 359, endPoint x: 1037, endPoint y: 372, distance: 15.3
click at [1029, 359] on button "Yes / OK" at bounding box center [1037, 360] width 57 height 13
click at [1027, 371] on div "Yes / OK" at bounding box center [1035, 379] width 58 height 16
click at [1016, 380] on button "Yes / OK" at bounding box center [1037, 379] width 57 height 13
click at [964, 378] on button "Review" at bounding box center [979, 379] width 57 height 13
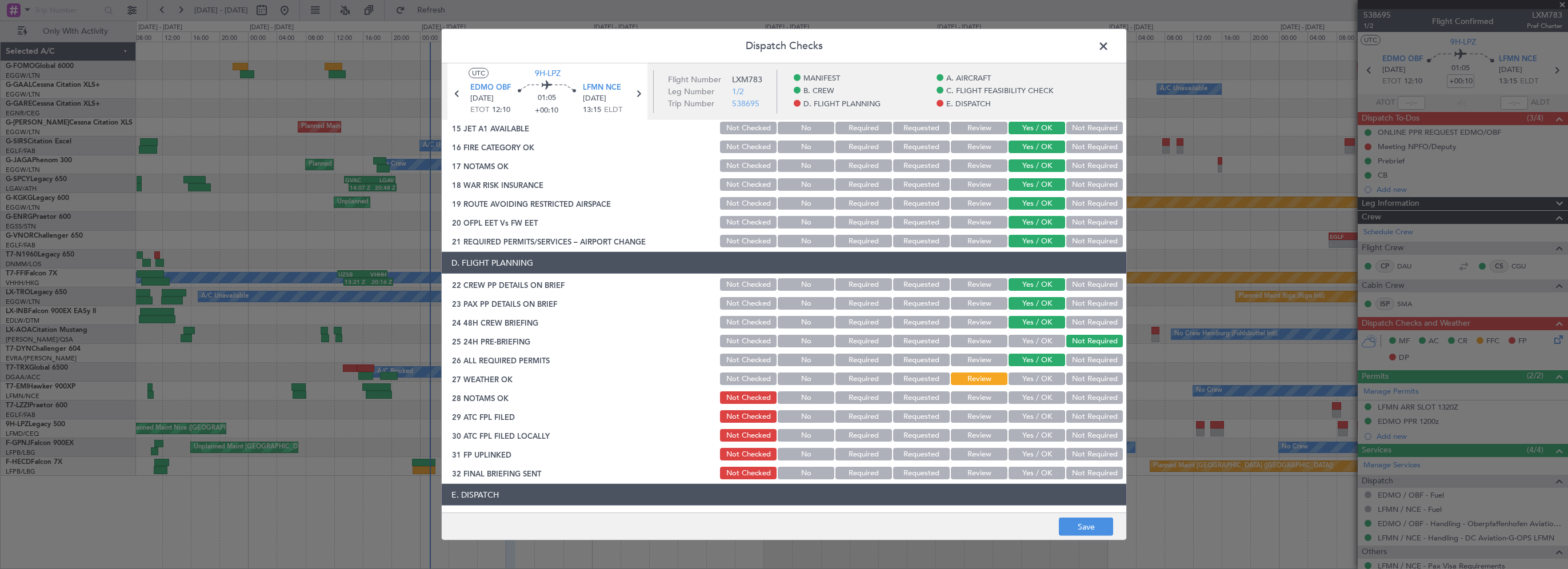
drag, startPoint x: 965, startPoint y: 391, endPoint x: 975, endPoint y: 396, distance: 11.2
click at [965, 391] on button "Review" at bounding box center [979, 397] width 57 height 13
click at [1030, 414] on button "Yes / OK" at bounding box center [1037, 416] width 57 height 13
click at [1036, 435] on button "Yes / OK" at bounding box center [1037, 435] width 57 height 13
drag, startPoint x: 1028, startPoint y: 450, endPoint x: 1031, endPoint y: 466, distance: 16.3
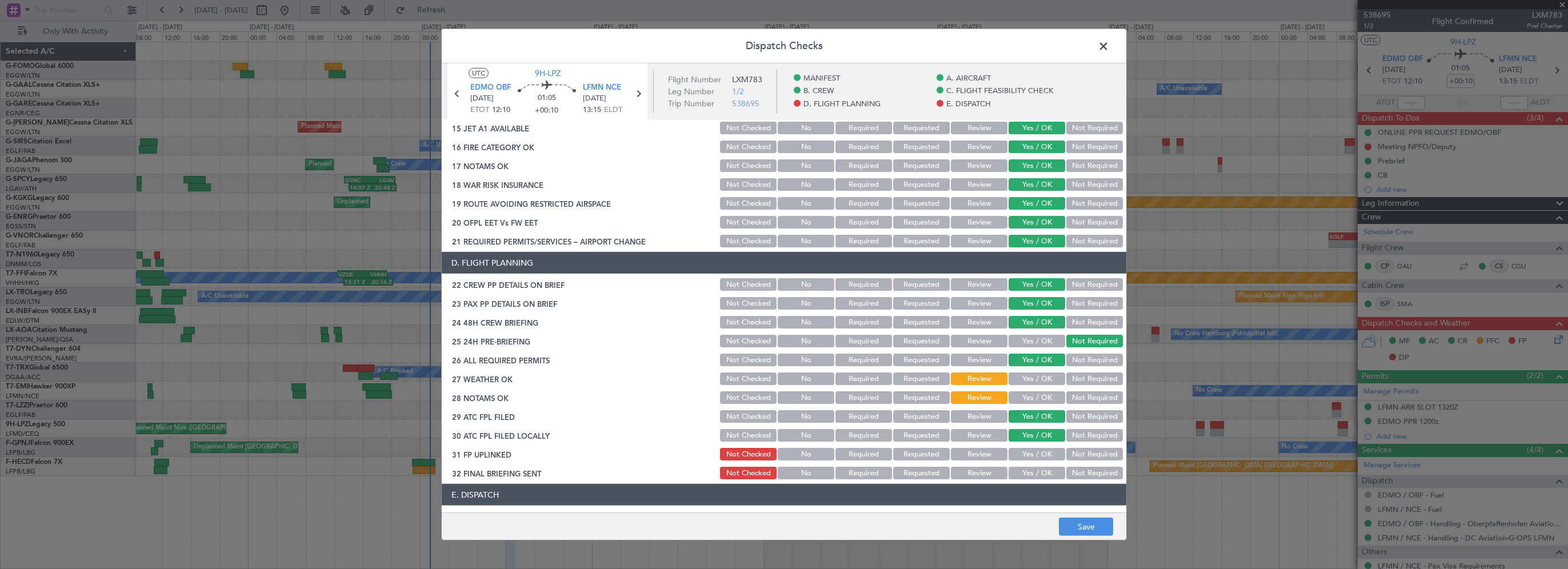
click at [1028, 450] on button "Yes / OK" at bounding box center [1037, 454] width 57 height 13
click at [1031, 467] on button "Yes / OK" at bounding box center [1037, 473] width 57 height 13
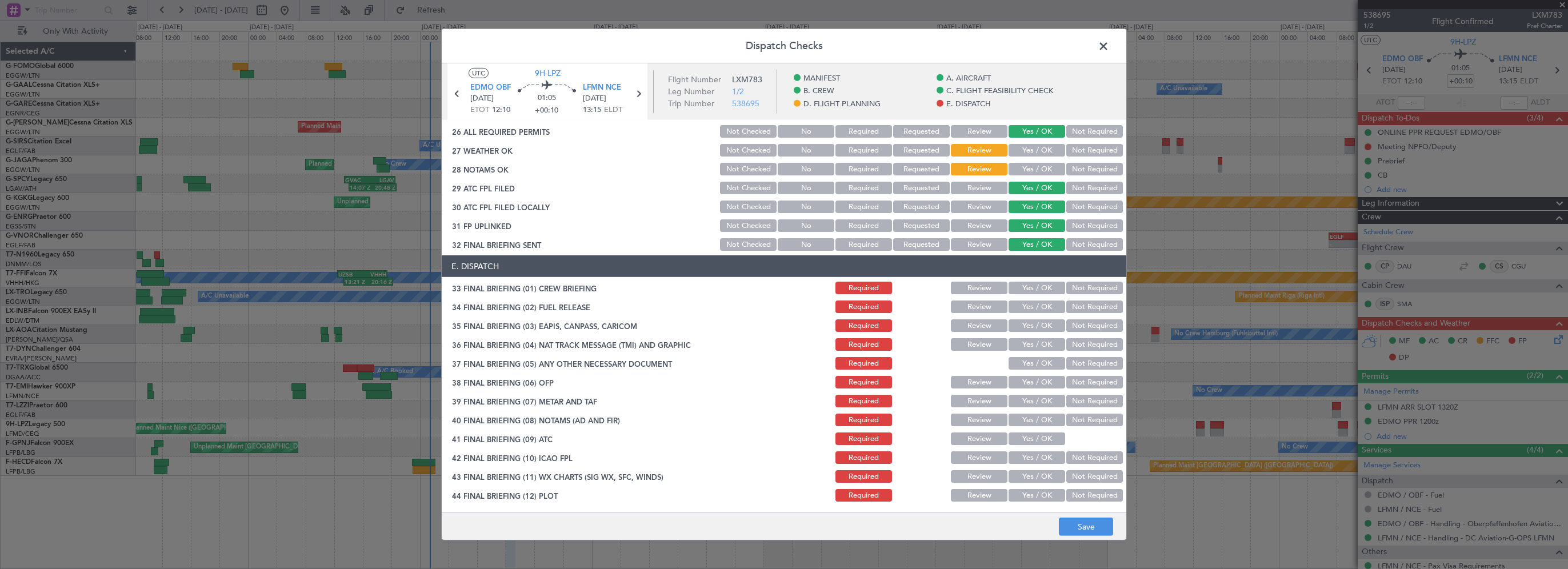
click at [1028, 291] on button "Yes / OK" at bounding box center [1037, 288] width 57 height 13
click at [1029, 307] on button "Yes / OK" at bounding box center [1037, 307] width 57 height 13
click at [1096, 318] on div "Not Required" at bounding box center [1093, 326] width 58 height 16
click at [1091, 324] on button "Not Required" at bounding box center [1094, 326] width 57 height 13
click at [1083, 338] on button "Not Required" at bounding box center [1094, 344] width 57 height 13
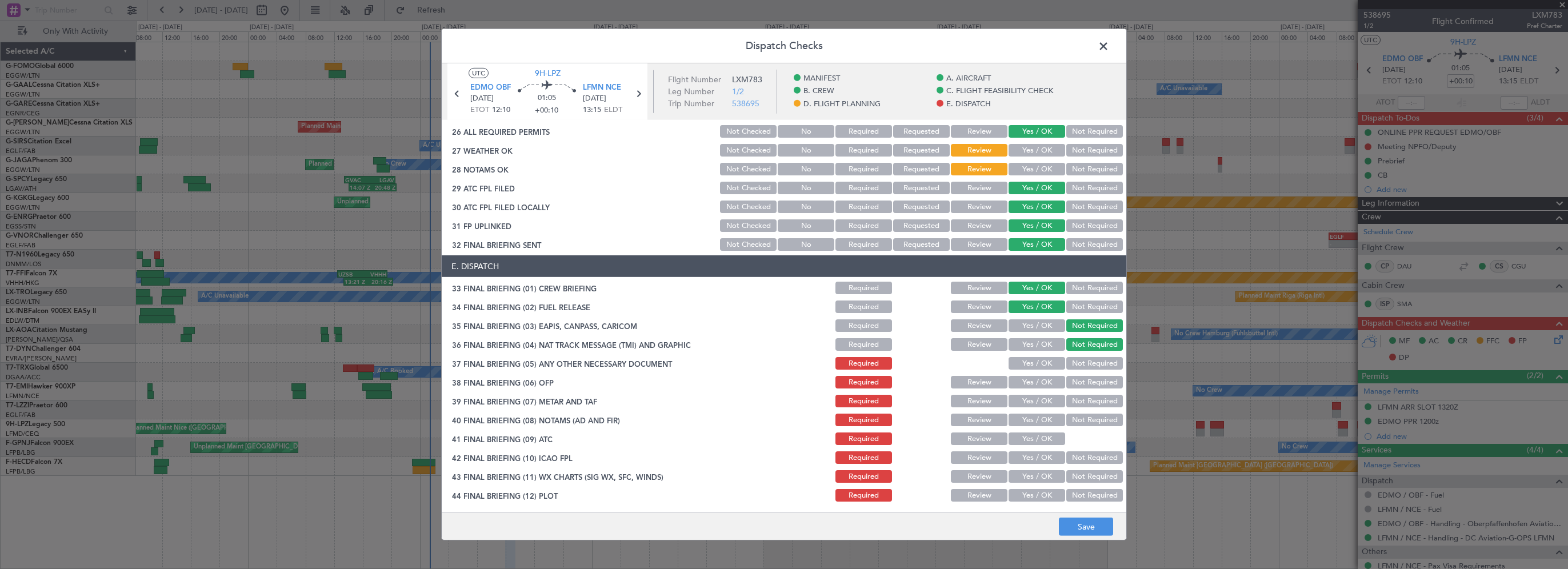
click at [1077, 357] on div "Not Required" at bounding box center [1093, 363] width 58 height 16
click at [1076, 367] on button "Not Required" at bounding box center [1094, 363] width 57 height 13
click at [1032, 382] on button "Yes / OK" at bounding box center [1037, 382] width 57 height 13
click at [1031, 405] on button "Yes / OK" at bounding box center [1037, 401] width 57 height 13
click at [1027, 425] on div "Yes / OK" at bounding box center [1035, 420] width 58 height 16
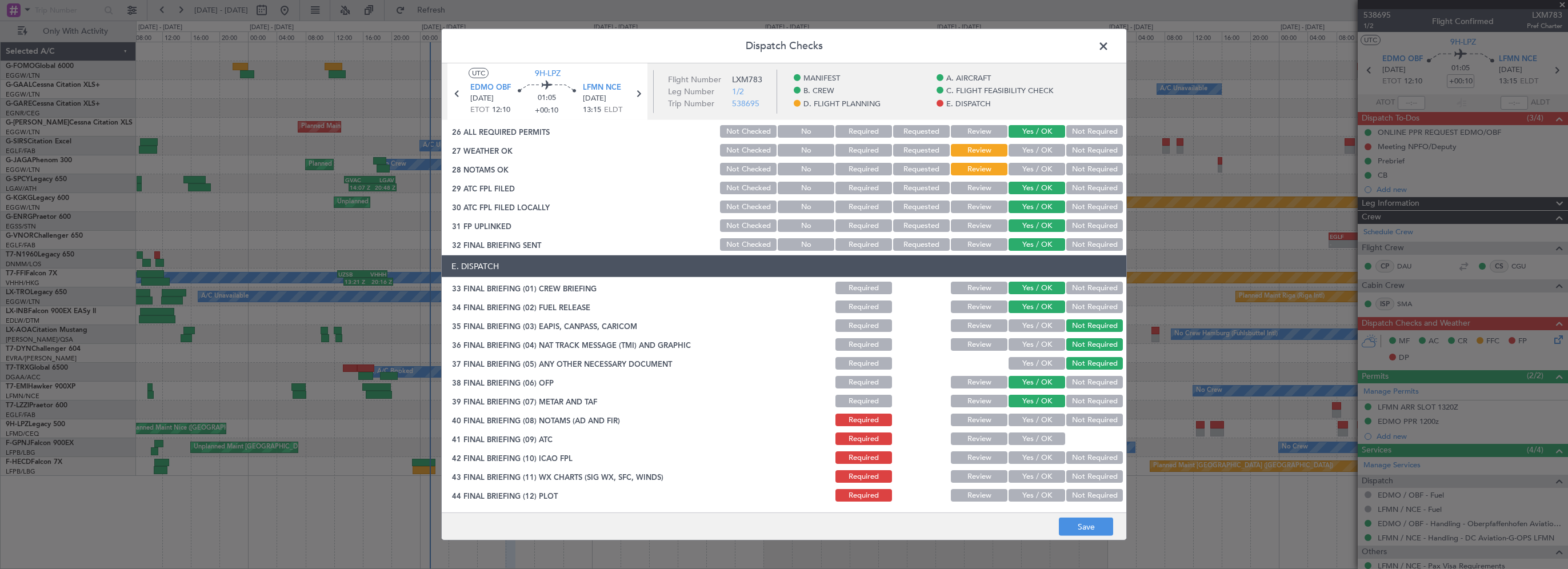
drag, startPoint x: 1041, startPoint y: 415, endPoint x: 1042, endPoint y: 429, distance: 14.0
click at [1042, 415] on button "Yes / OK" at bounding box center [1037, 420] width 57 height 13
click at [1035, 439] on button "Yes / OK" at bounding box center [1037, 439] width 57 height 13
click at [1033, 460] on button "Yes / OK" at bounding box center [1037, 458] width 57 height 13
drag, startPoint x: 1031, startPoint y: 473, endPoint x: 1027, endPoint y: 489, distance: 16.5
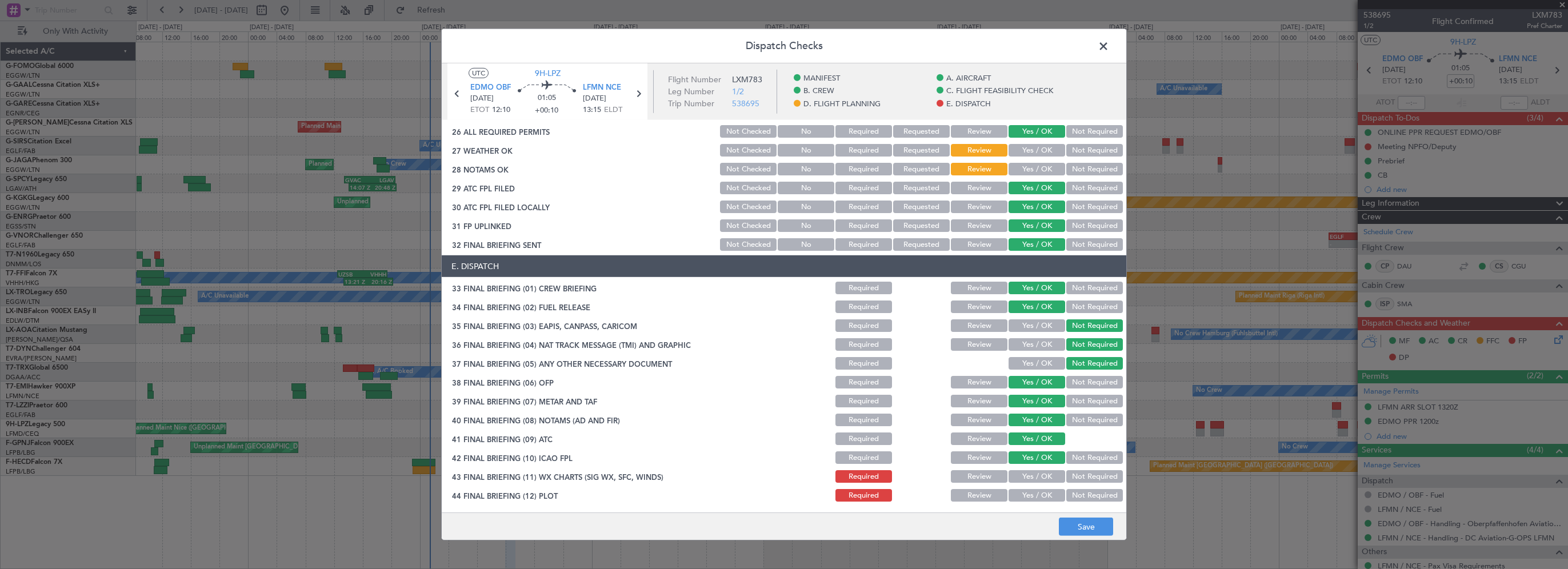
click at [1031, 475] on button "Yes / OK" at bounding box center [1037, 476] width 57 height 13
click at [1025, 498] on button "Yes / OK" at bounding box center [1037, 495] width 57 height 13
click at [1093, 529] on button "Save" at bounding box center [1086, 527] width 54 height 18
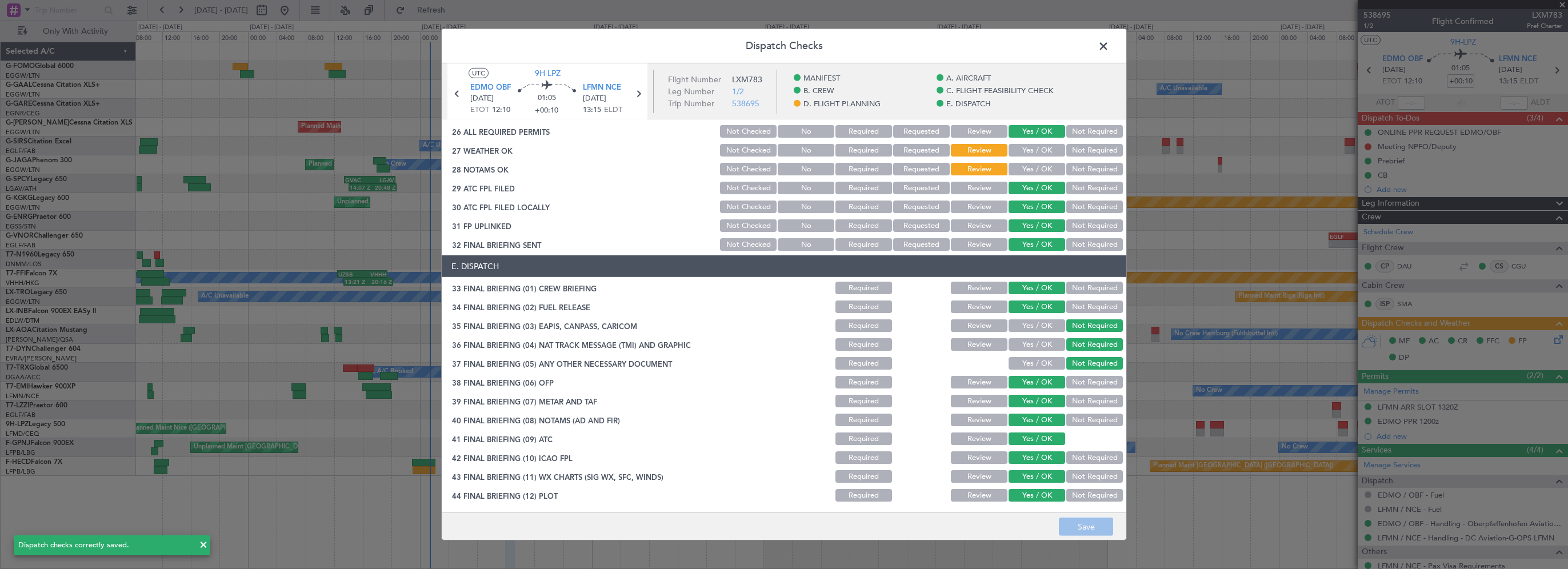
click at [1109, 45] on span at bounding box center [1109, 49] width 0 height 23
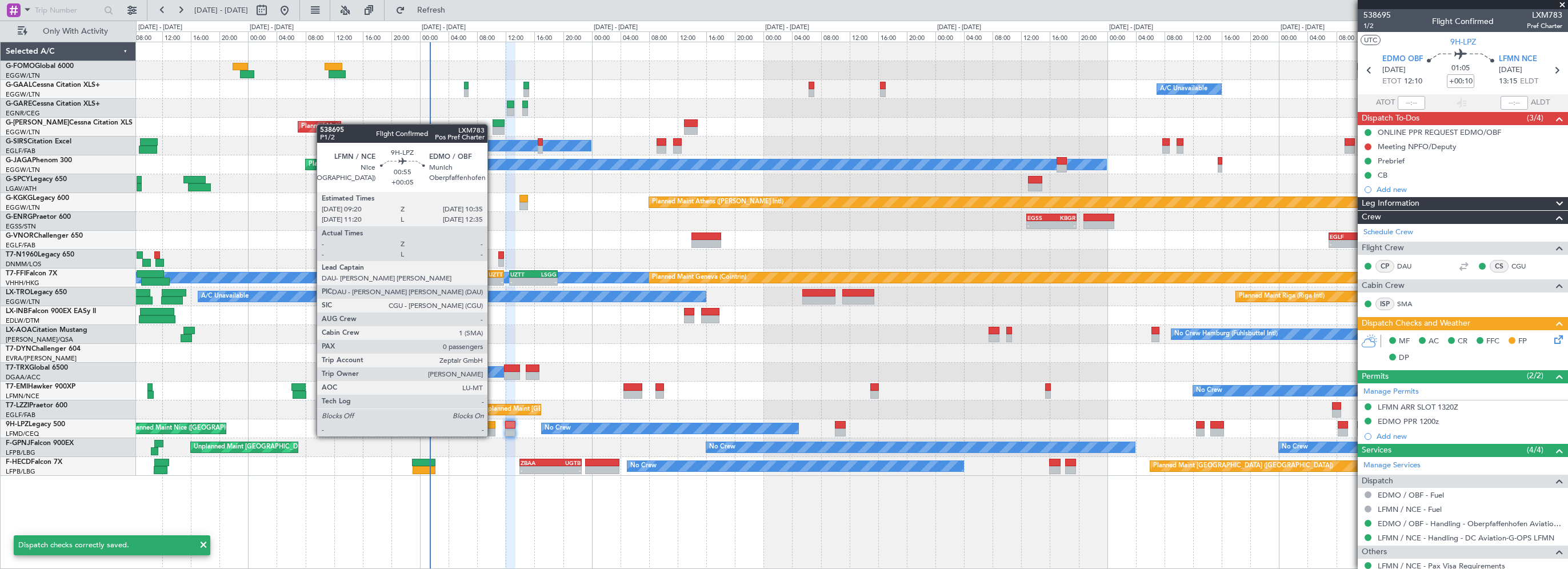
click at [492, 425] on div at bounding box center [491, 425] width 9 height 8
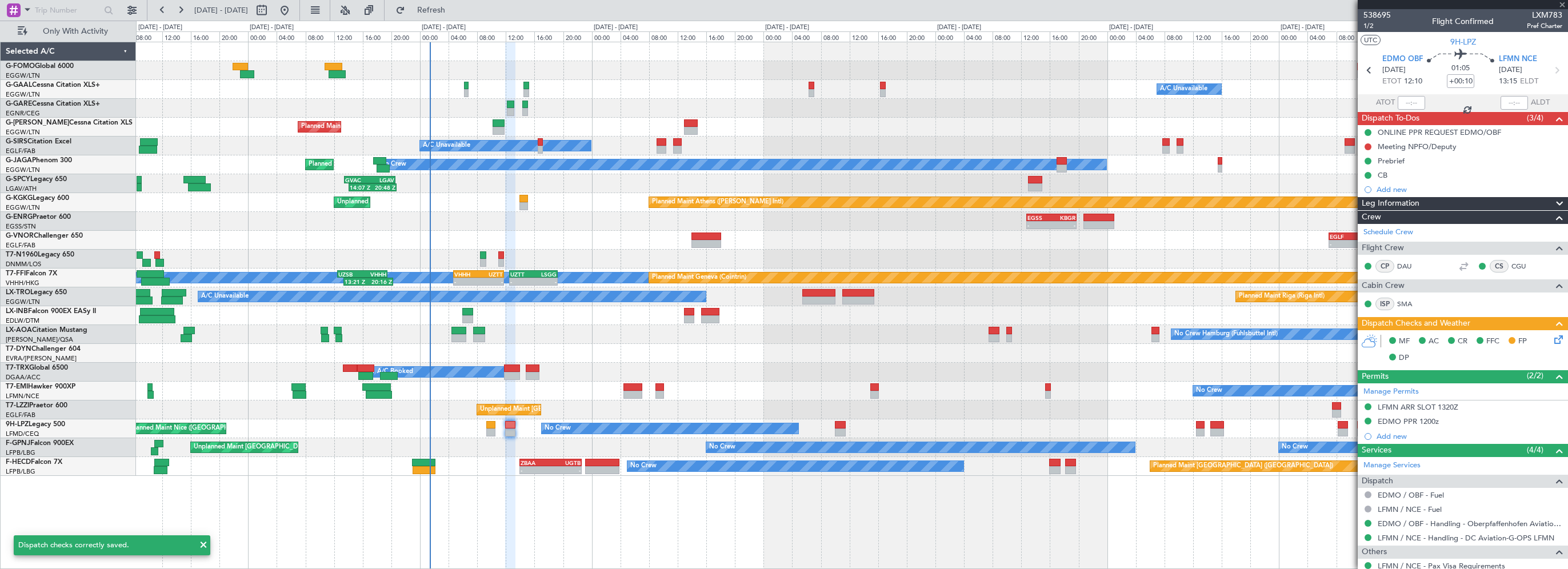
type input "+00:05"
type input "0"
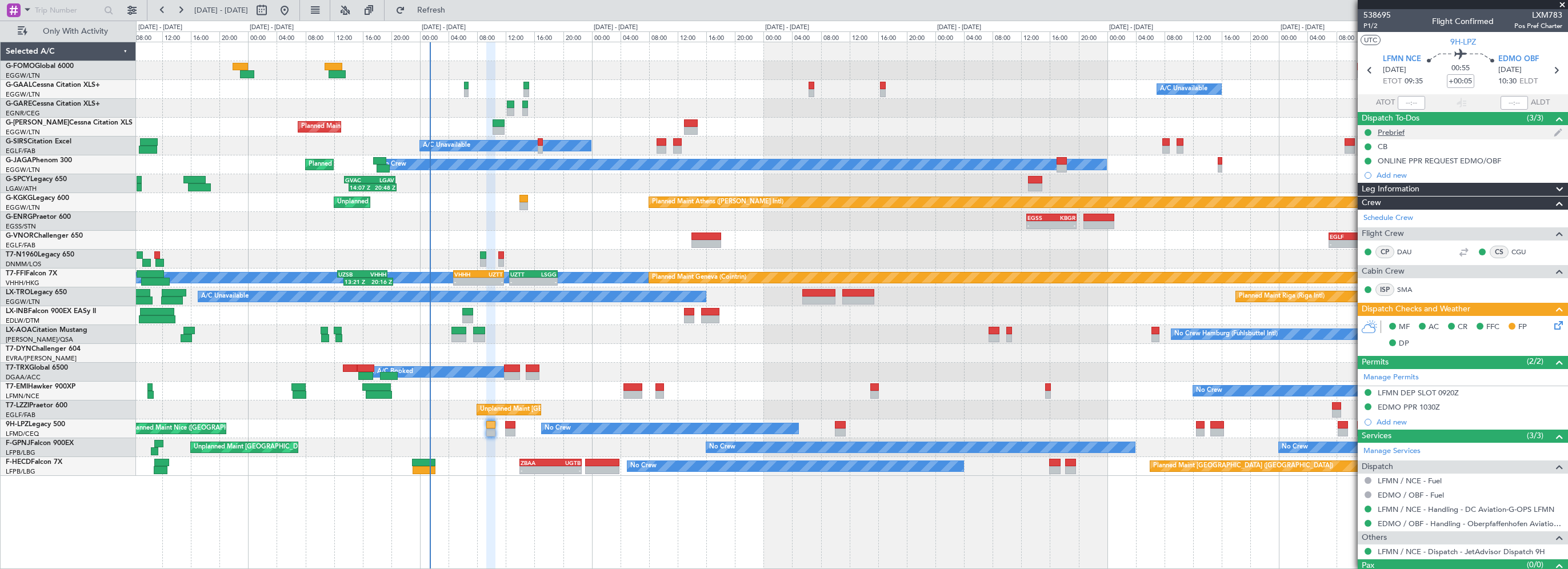
click at [1388, 133] on div "Prebrief" at bounding box center [1391, 132] width 27 height 10
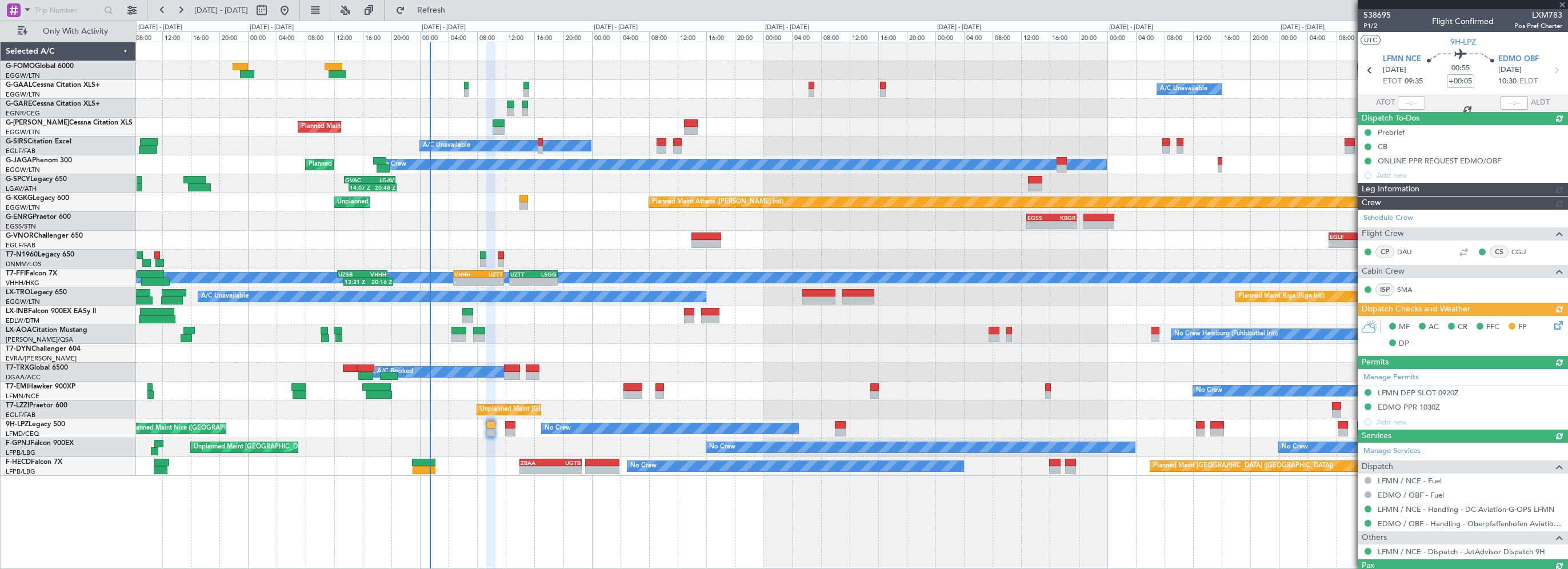
click at [1447, 335] on div "MF AC CR FFC FP DP" at bounding box center [1463, 335] width 210 height 40
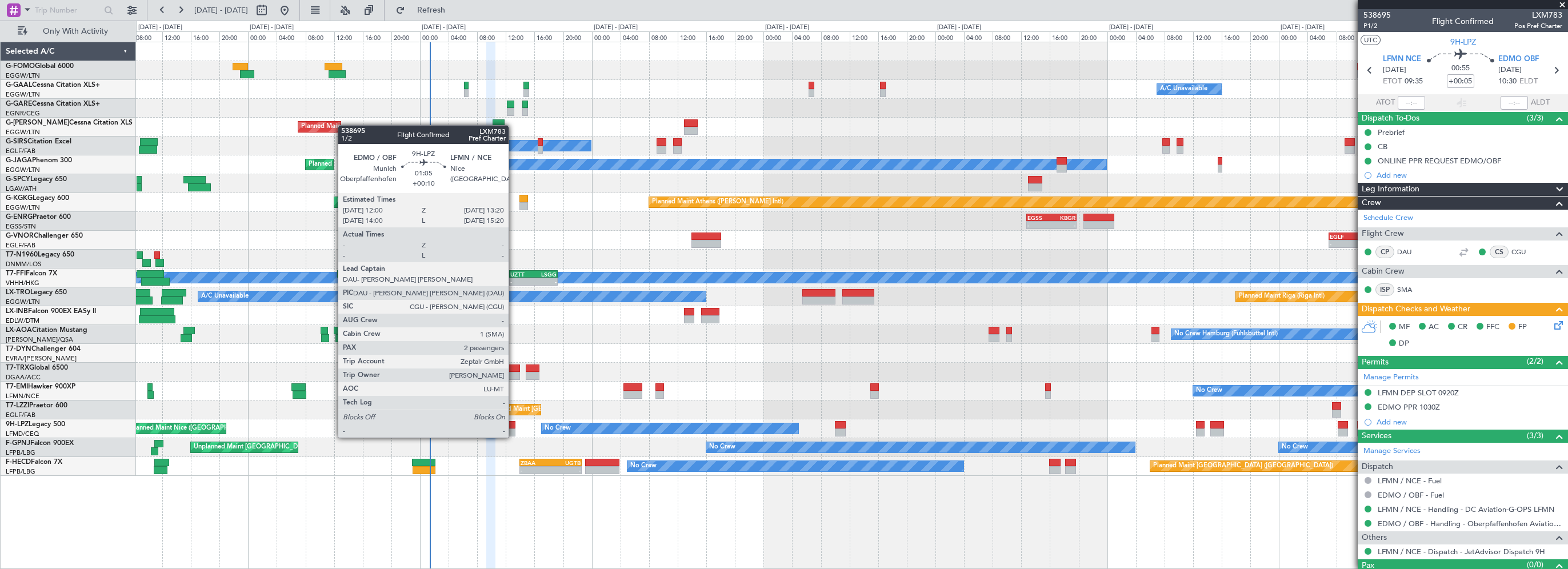
click at [512, 426] on div at bounding box center [510, 425] width 10 height 8
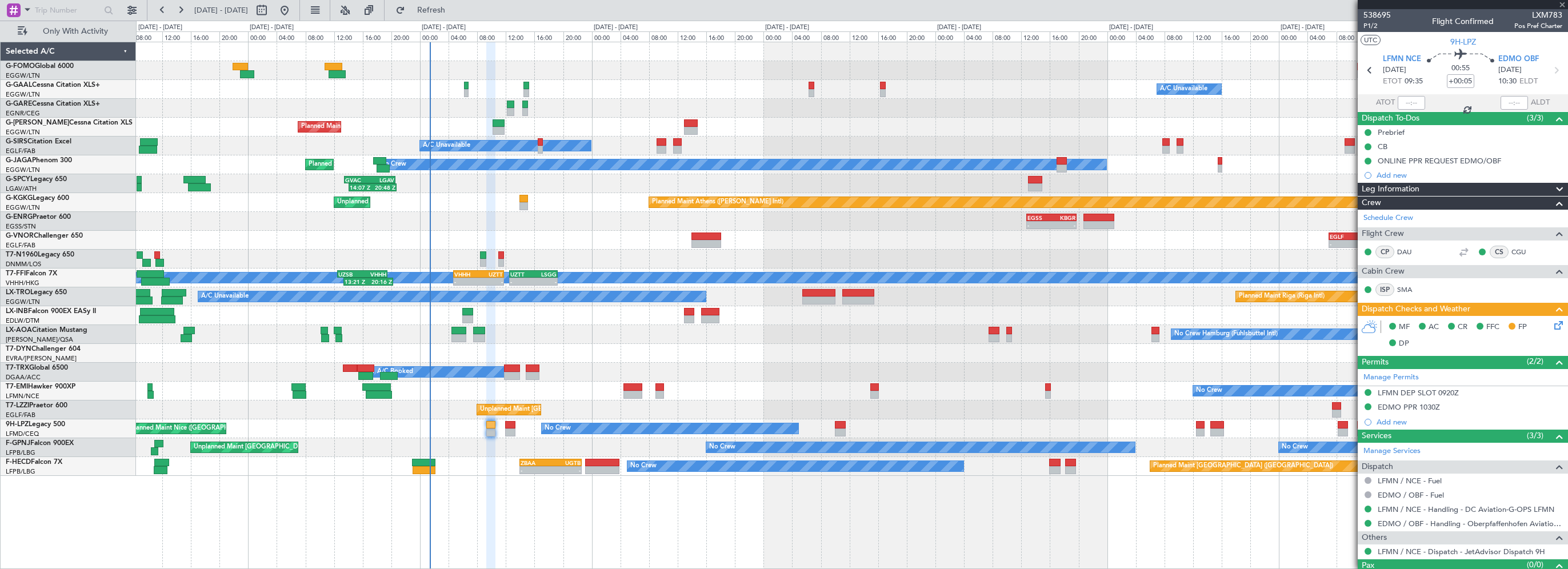
type input "+00:10"
type input "2"
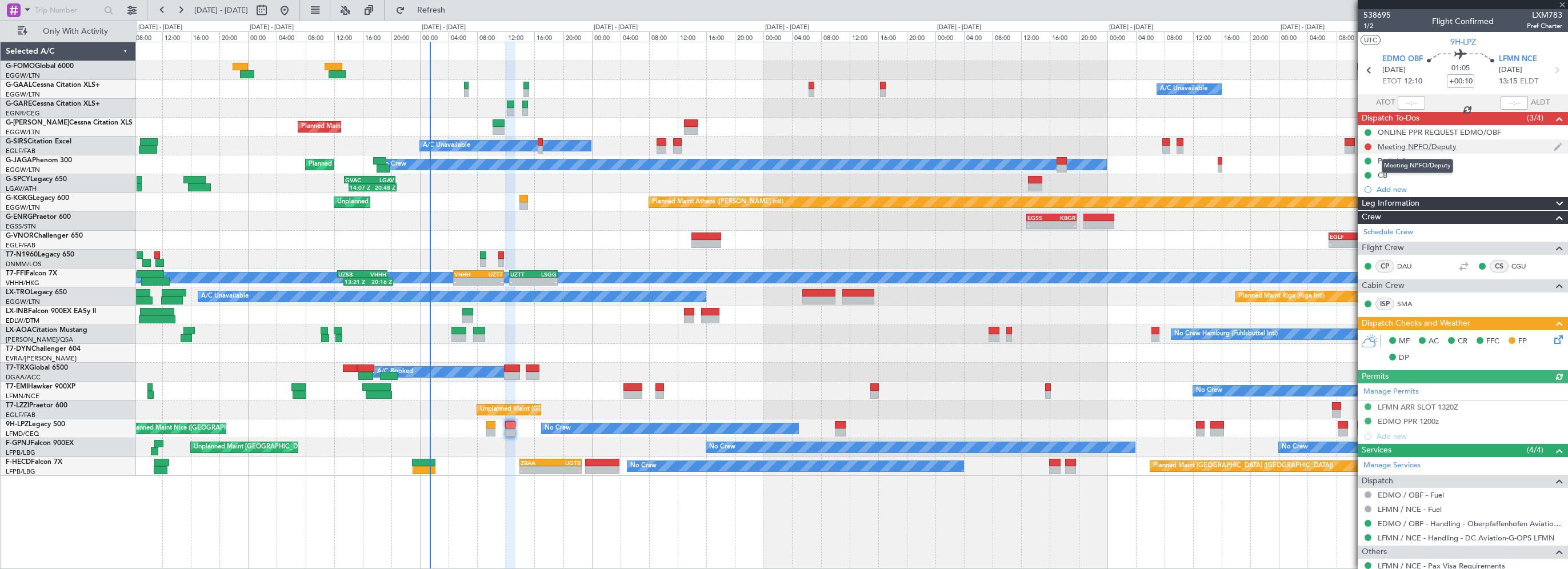
click at [1397, 146] on div "Meeting NPFO/Deputy" at bounding box center [1417, 147] width 79 height 10
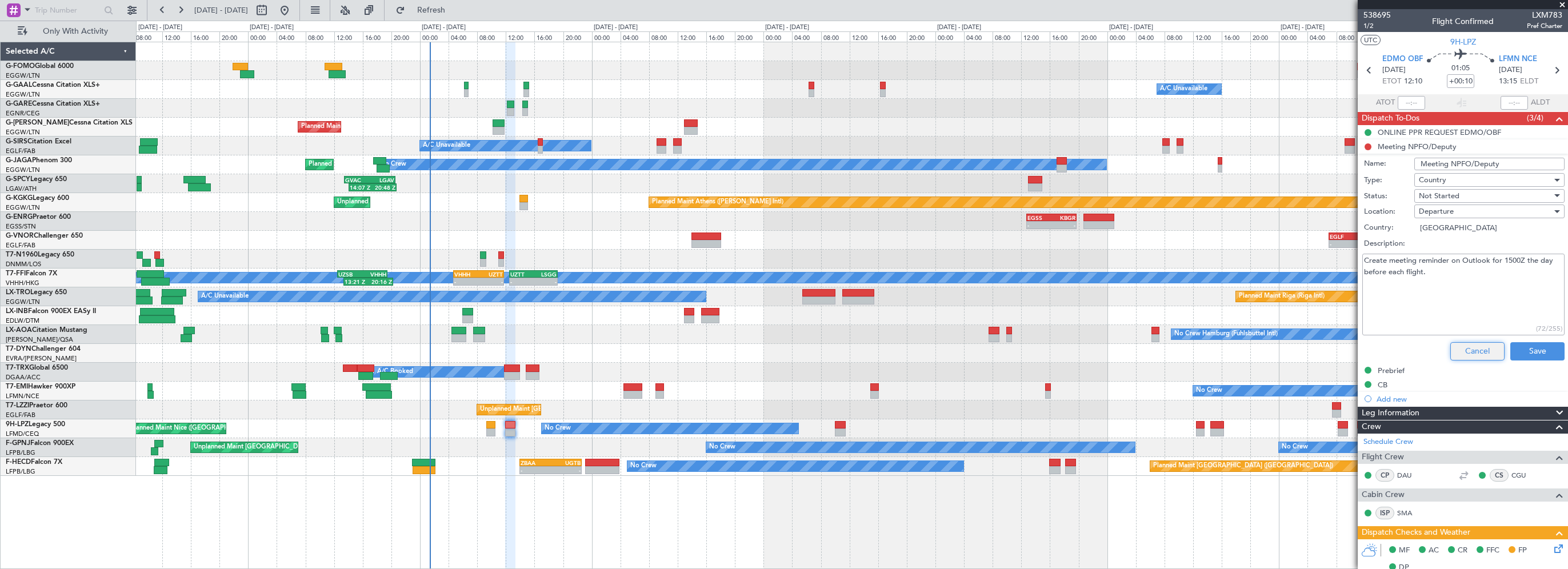
click at [1462, 351] on button "Cancel" at bounding box center [1477, 351] width 54 height 18
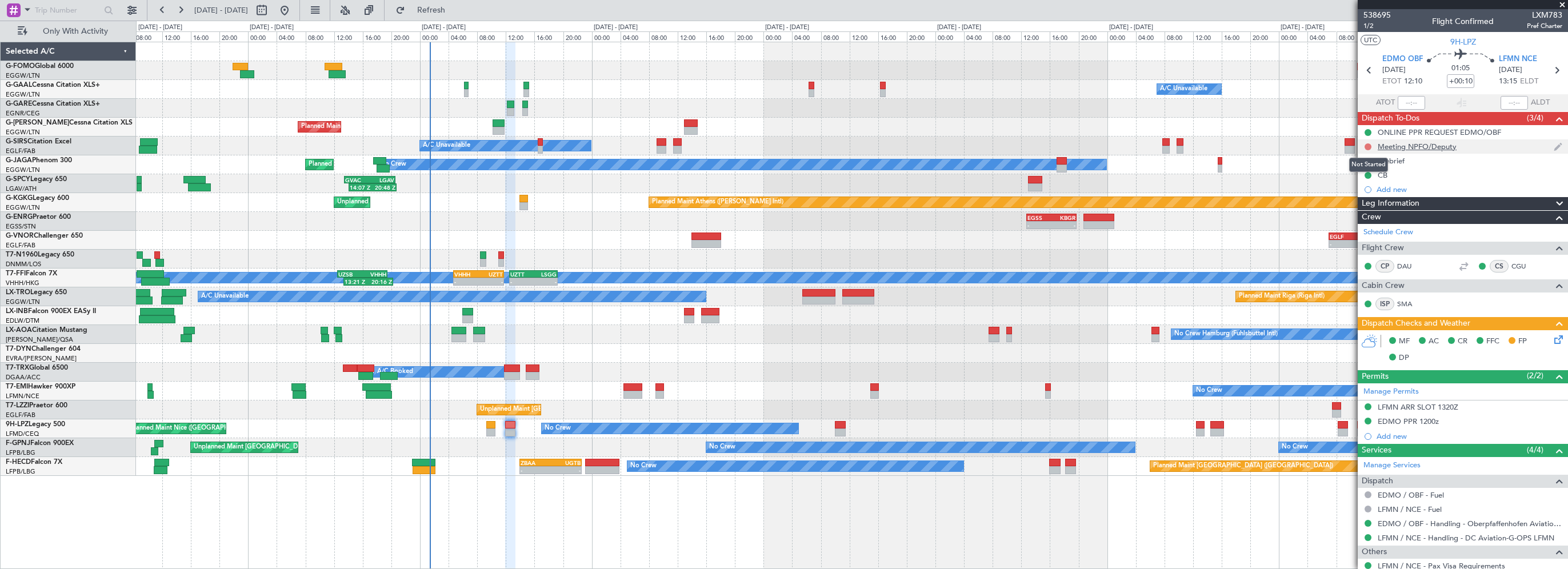
click at [1369, 147] on button at bounding box center [1368, 147] width 7 height 7
click at [1374, 215] on span "Cancelled" at bounding box center [1371, 214] width 33 height 12
click at [703, 379] on div "A/C Booked A/C Booked A/C Booked" at bounding box center [852, 372] width 1432 height 19
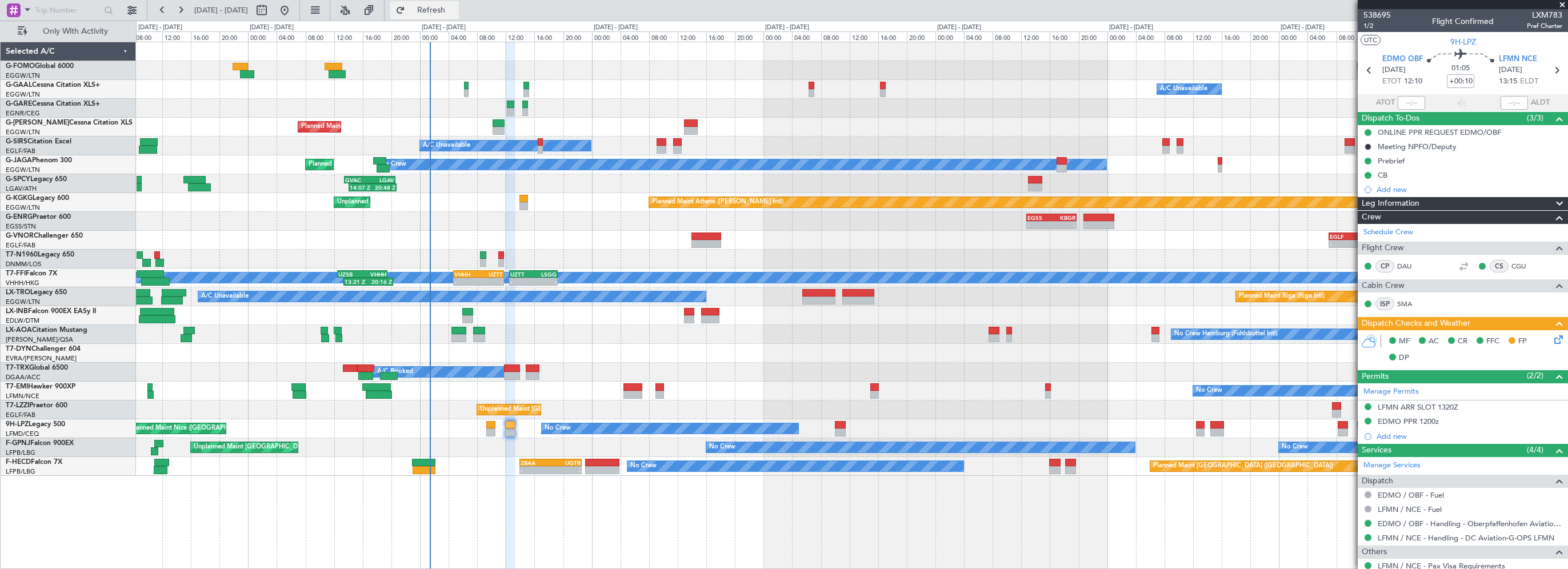
click at [455, 7] on span "Refresh" at bounding box center [431, 10] width 48 height 8
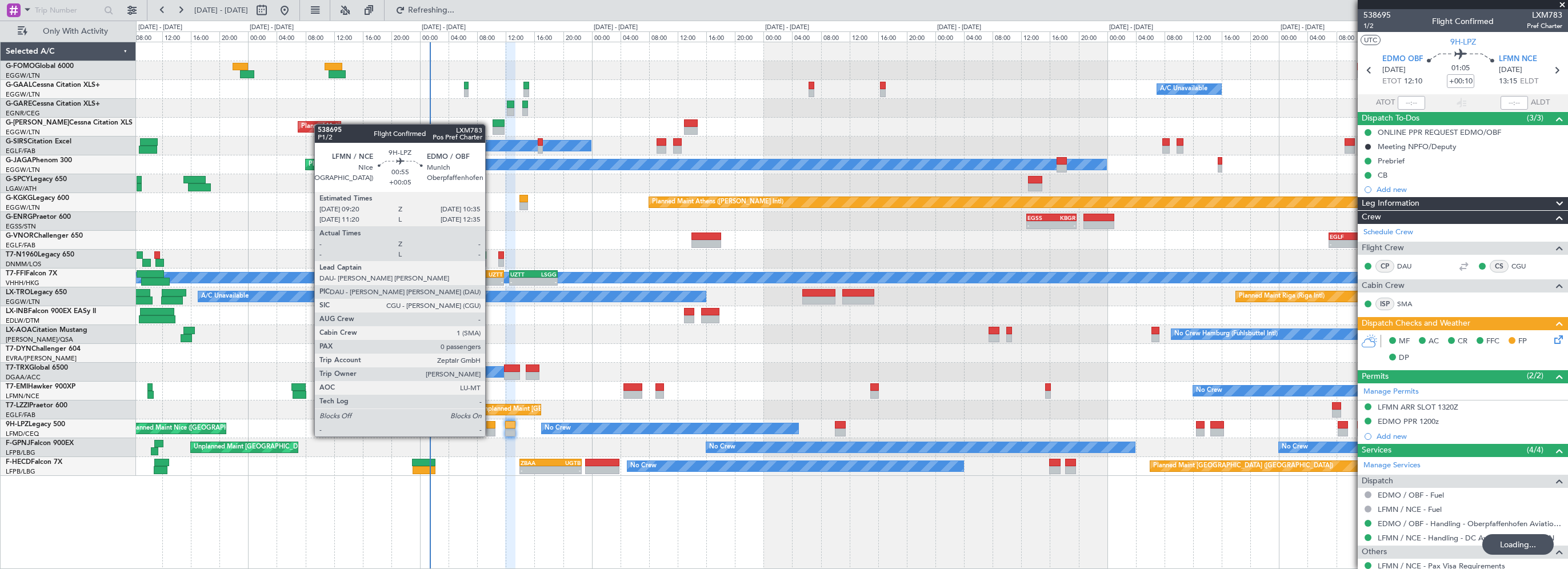
click at [490, 425] on div at bounding box center [491, 425] width 9 height 8
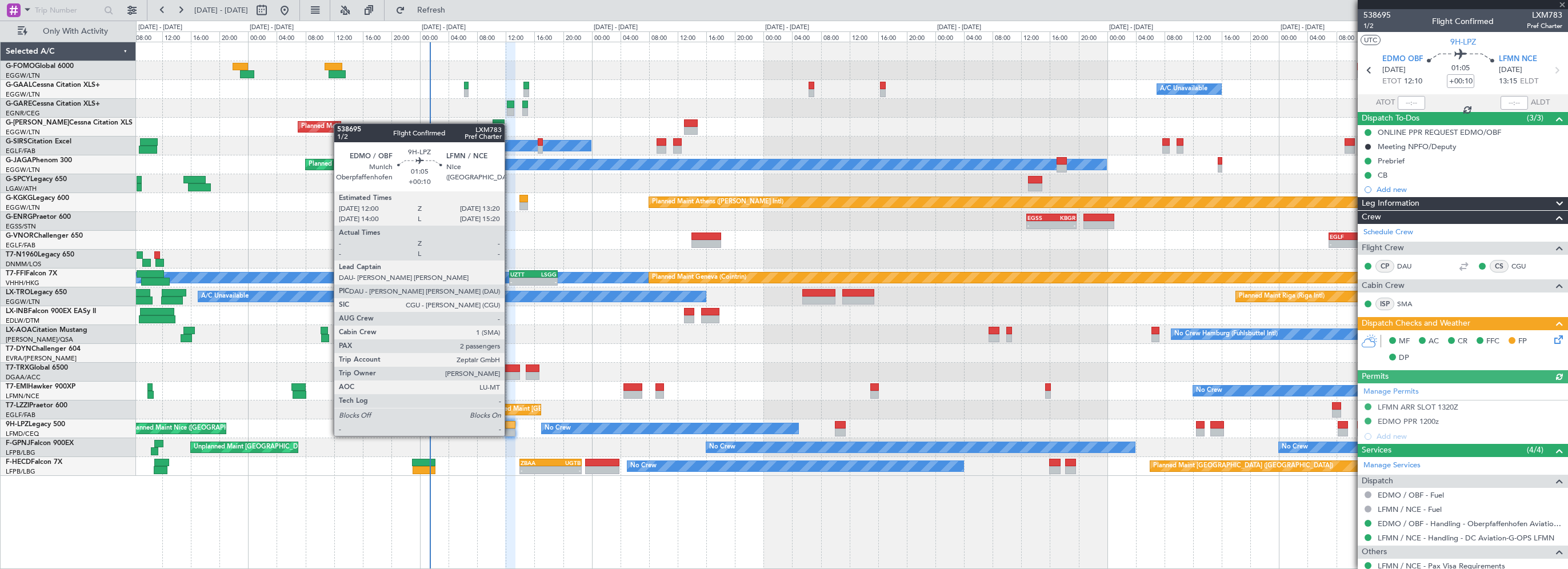
type input "+00:05"
type input "0"
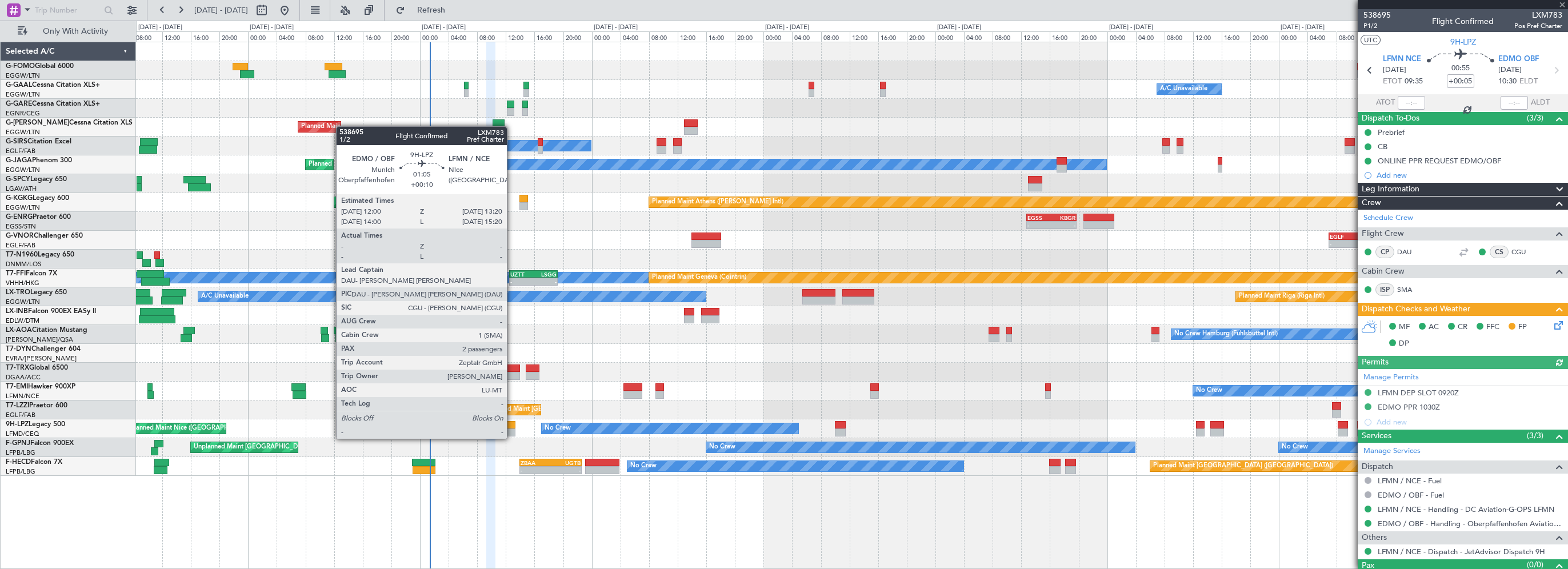
click at [512, 427] on div at bounding box center [510, 425] width 10 height 8
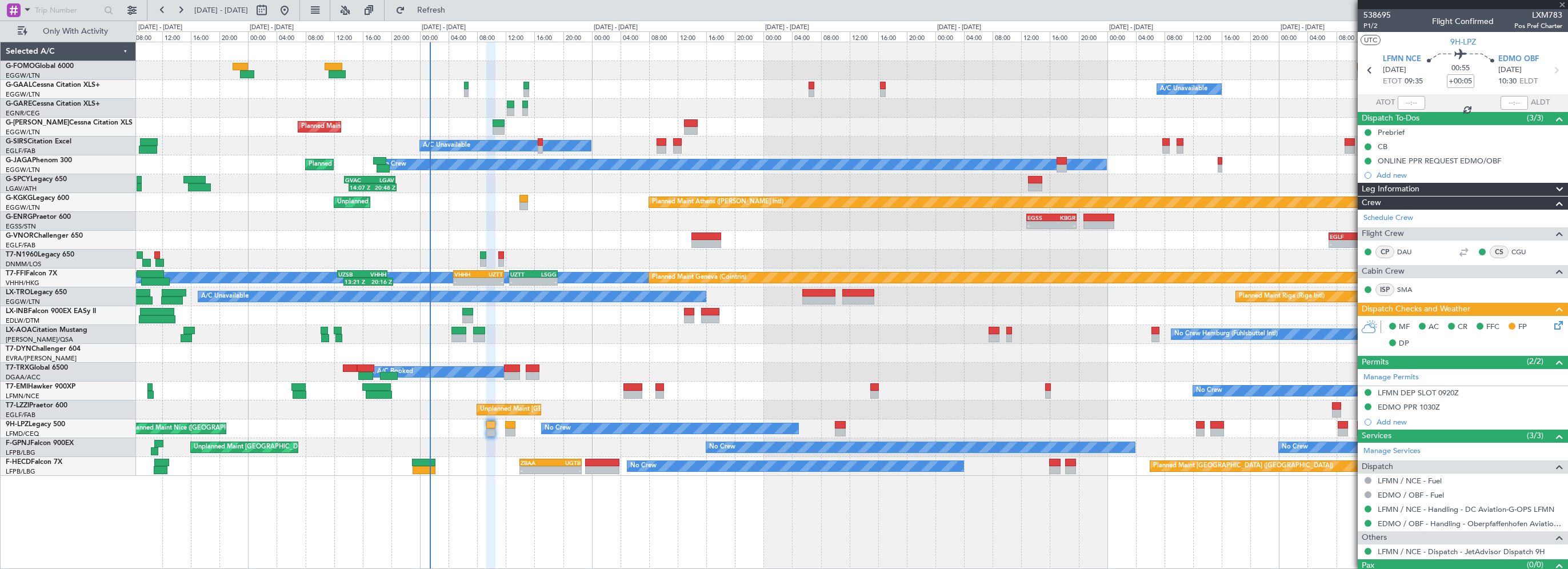
type input "+00:10"
type input "2"
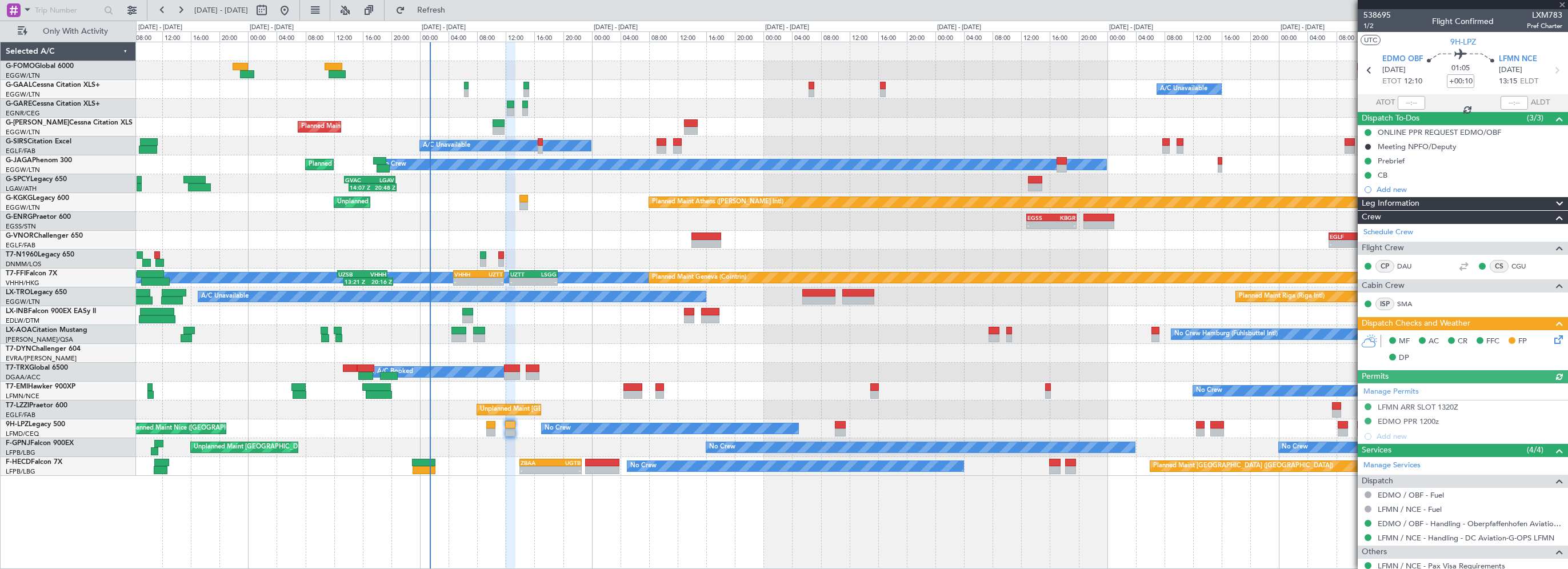
click at [1552, 340] on icon at bounding box center [1556, 337] width 9 height 9
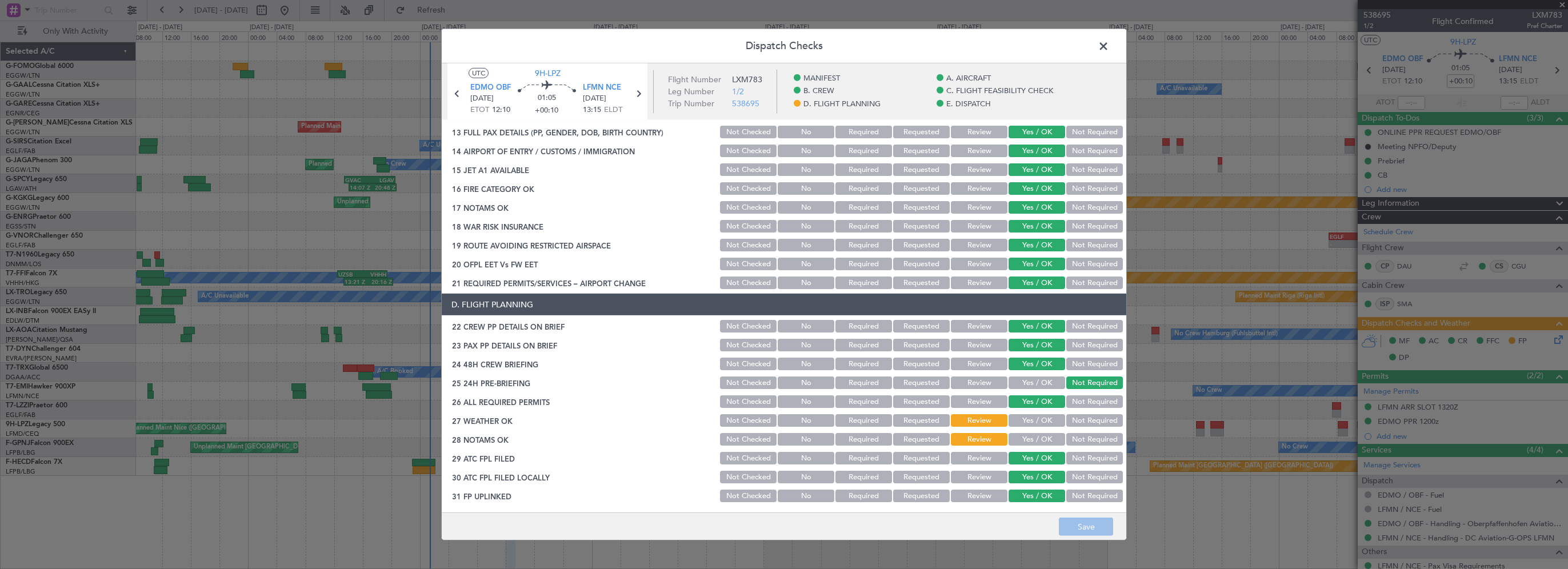
scroll to position [400, 0]
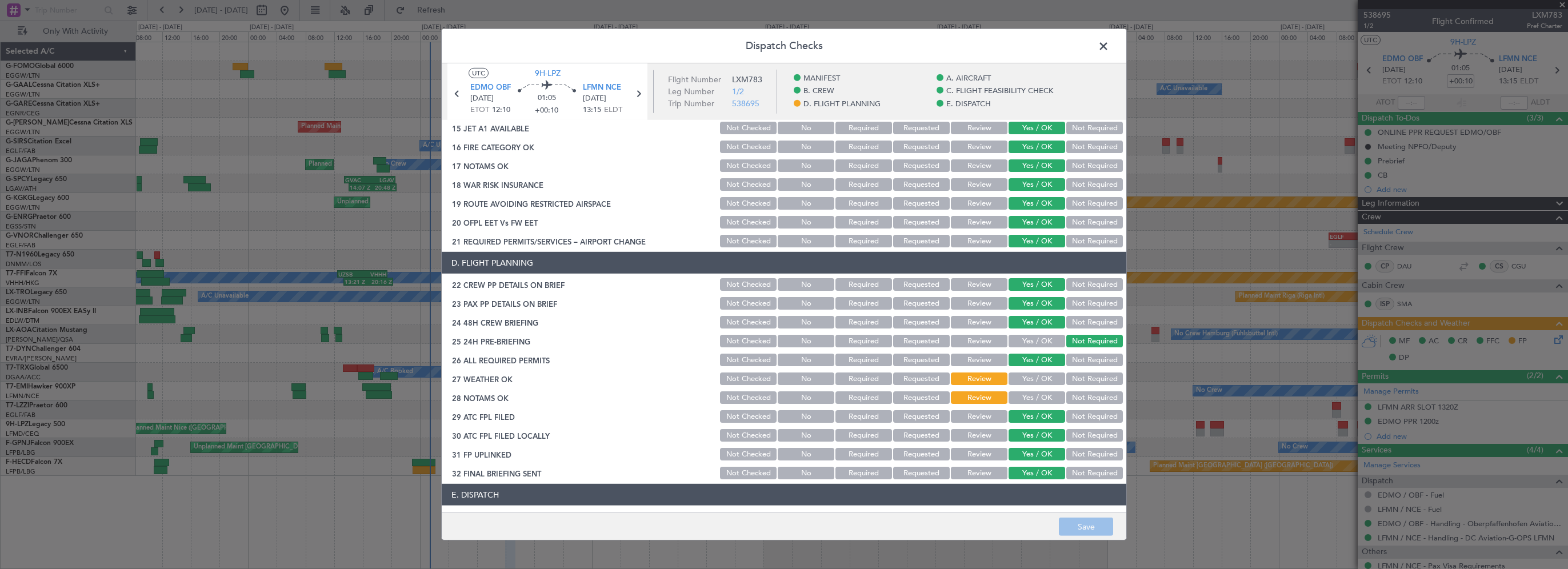
click at [1045, 375] on button "Yes / OK" at bounding box center [1037, 379] width 57 height 13
click at [1041, 392] on button "Yes / OK" at bounding box center [1037, 397] width 57 height 13
click at [1083, 518] on button "Save" at bounding box center [1086, 527] width 54 height 18
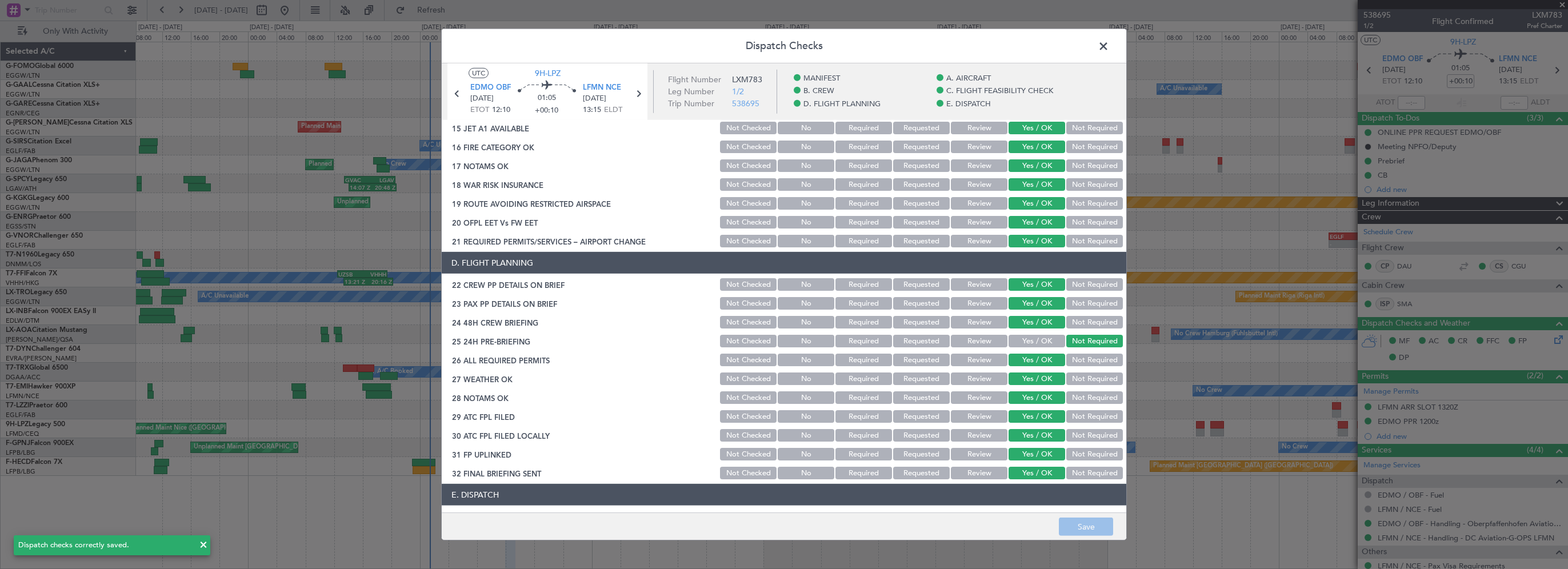
click at [1109, 48] on span at bounding box center [1109, 49] width 0 height 23
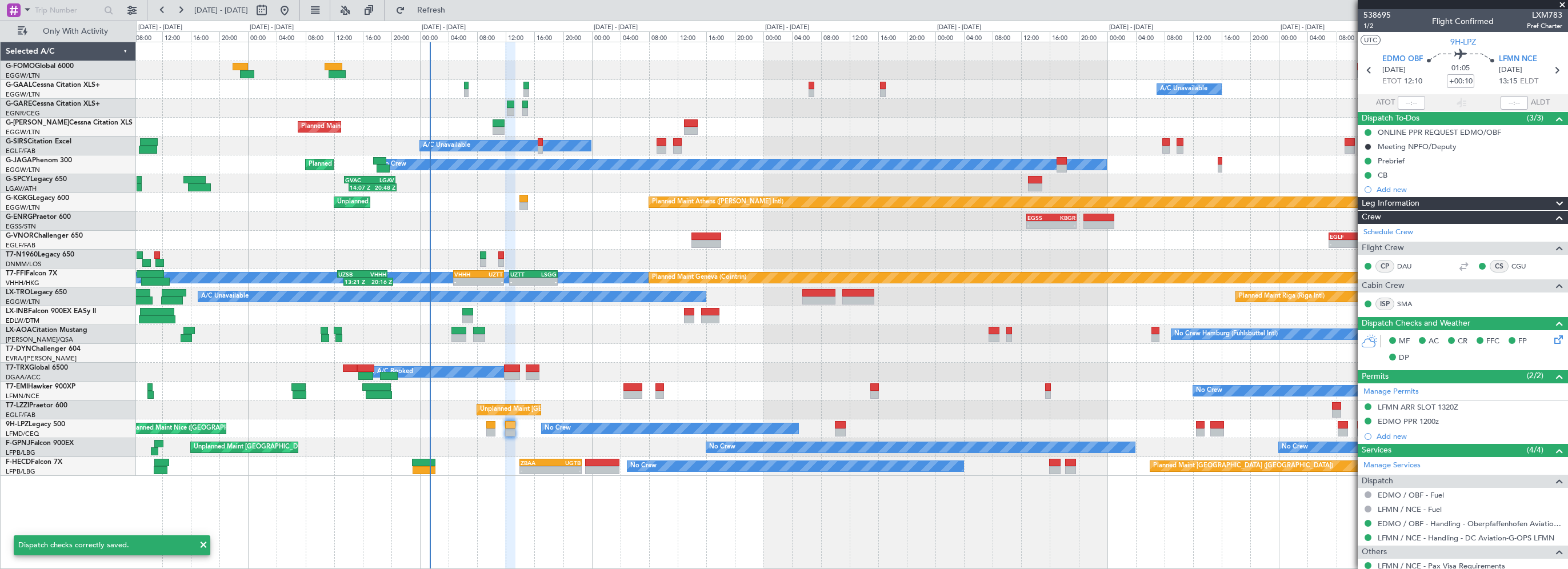
click at [585, 373] on div "A/C Booked A/C Booked A/C Booked" at bounding box center [852, 372] width 1432 height 19
drag, startPoint x: 476, startPoint y: 9, endPoint x: 473, endPoint y: 16, distance: 7.6
click at [455, 12] on span "Refresh" at bounding box center [431, 10] width 48 height 8
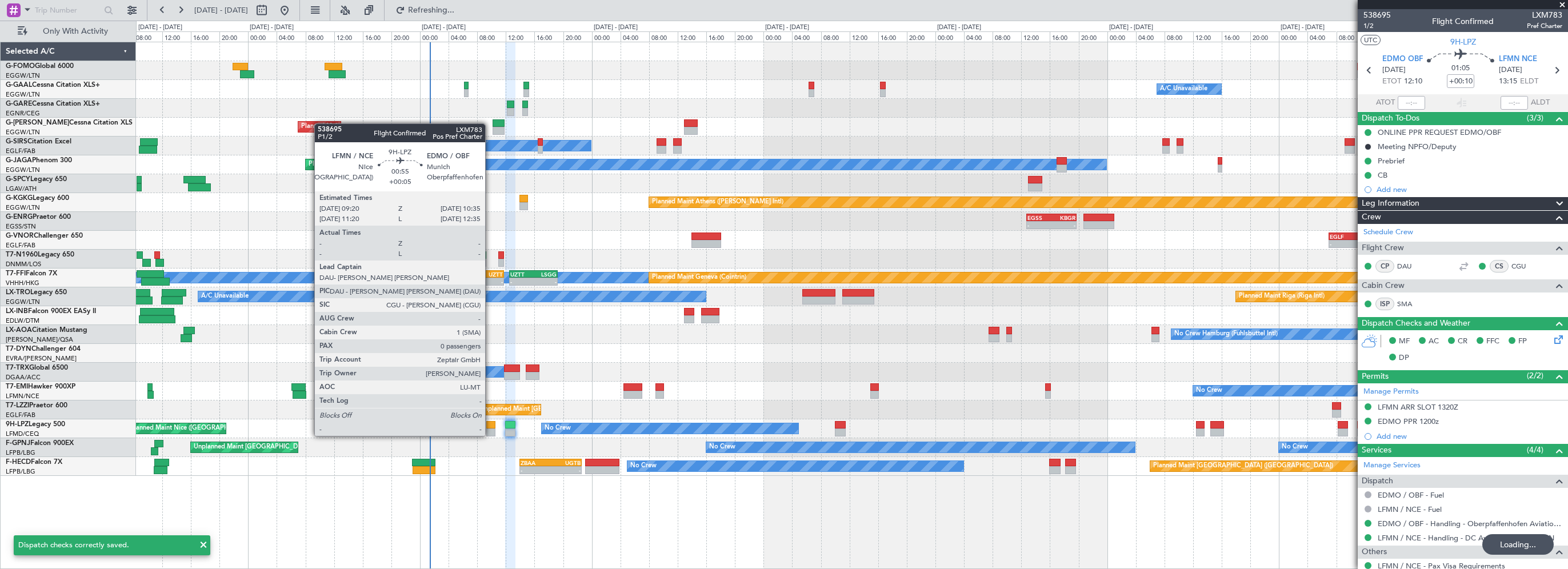
click at [490, 425] on div at bounding box center [491, 425] width 9 height 8
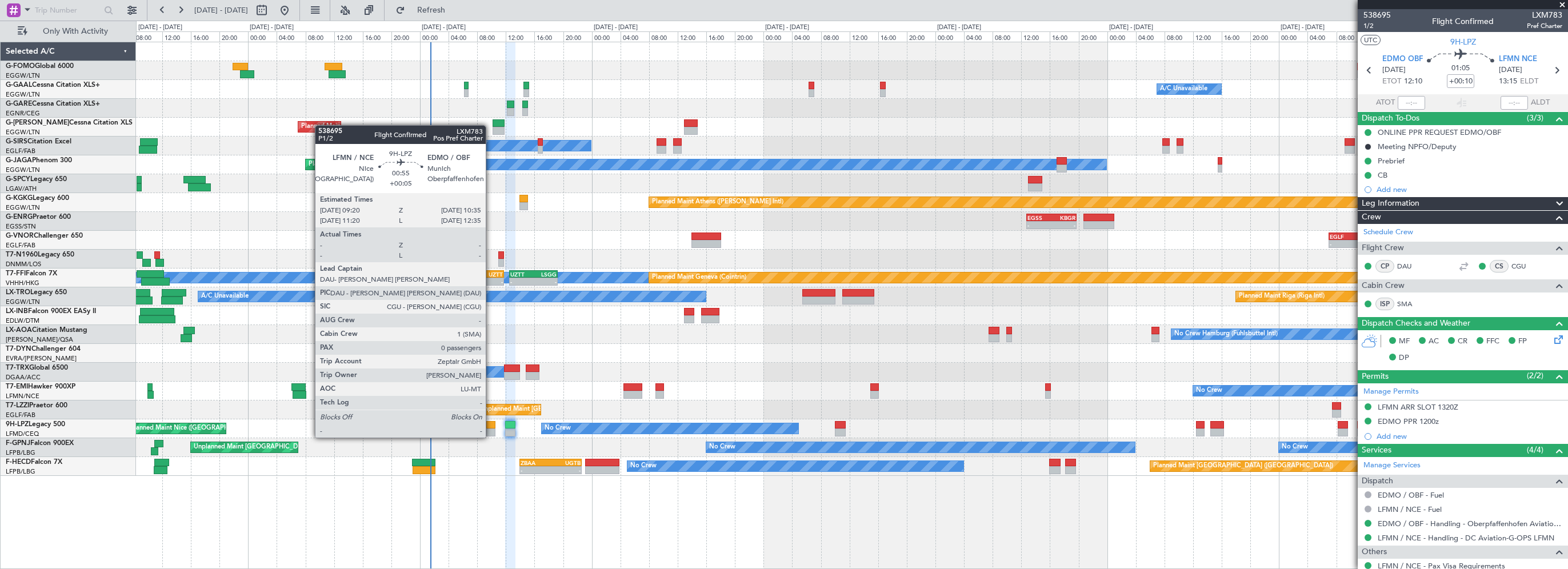
click at [490, 426] on div at bounding box center [491, 425] width 9 height 8
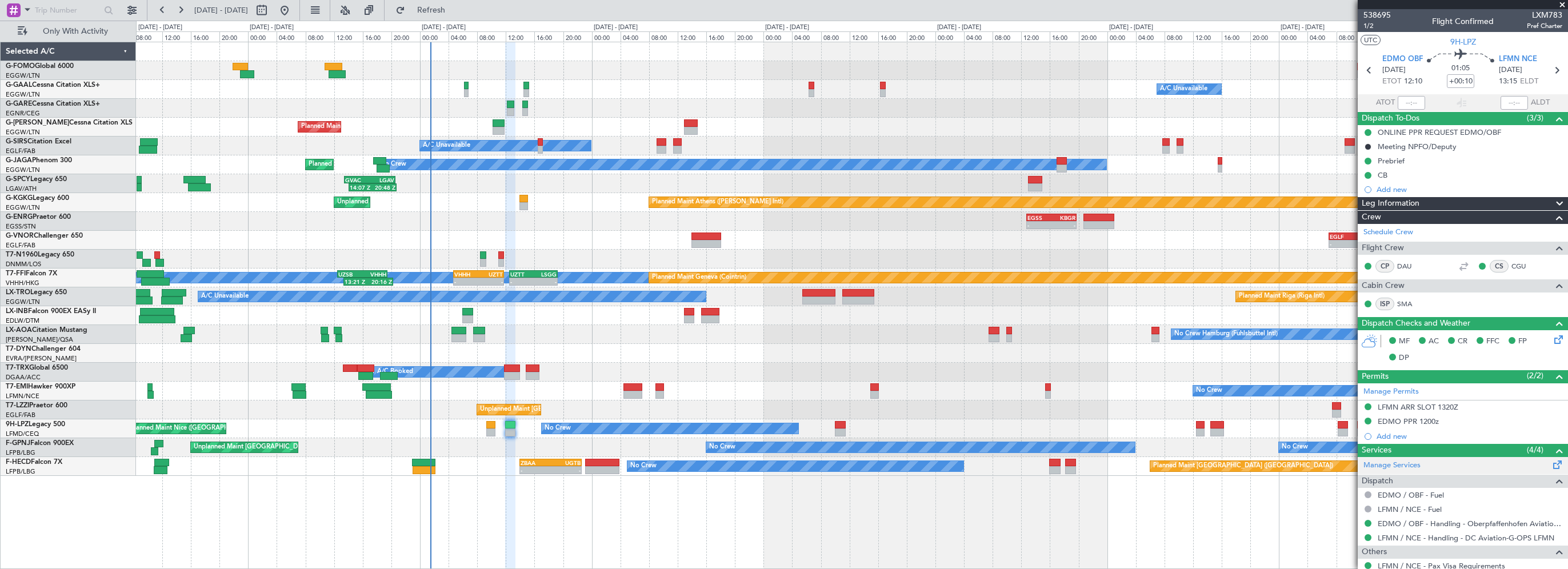
scroll to position [100, 0]
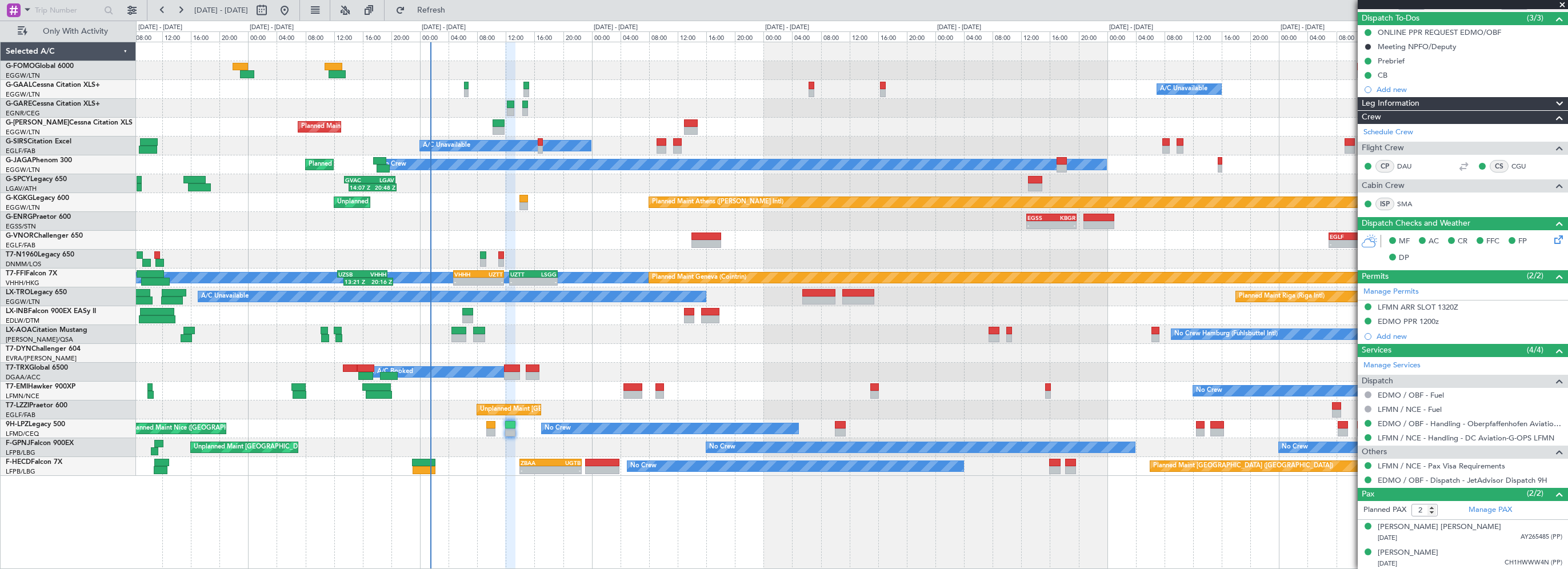
click at [654, 522] on div "KTEB 01:00 Z EGGW 07:35 Z 01:40 Z 08:10 Z Owner A/C Unavailable Owner A/C Unava…" at bounding box center [852, 305] width 1432 height 527
click at [458, 16] on button "Refresh" at bounding box center [424, 10] width 69 height 18
type input "23:14"
type input "1"
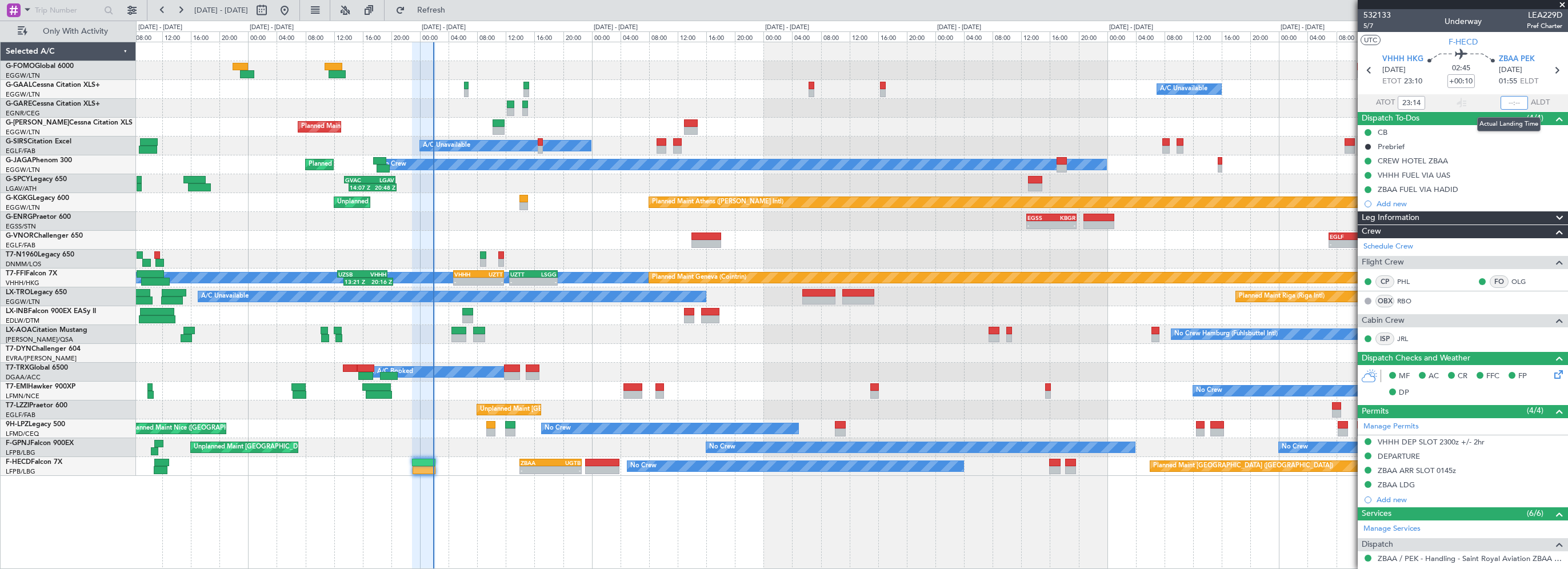
click at [1517, 107] on input "text" at bounding box center [1514, 103] width 27 height 14
type input "01:45"
click at [1091, 526] on div "KTEB 01:00 Z EGGW 07:35 Z 01:40 Z 08:10 Z Owner A/C Unavailable Owner A/C Unava…" at bounding box center [852, 305] width 1432 height 527
